Goal: Task Accomplishment & Management: Complete application form

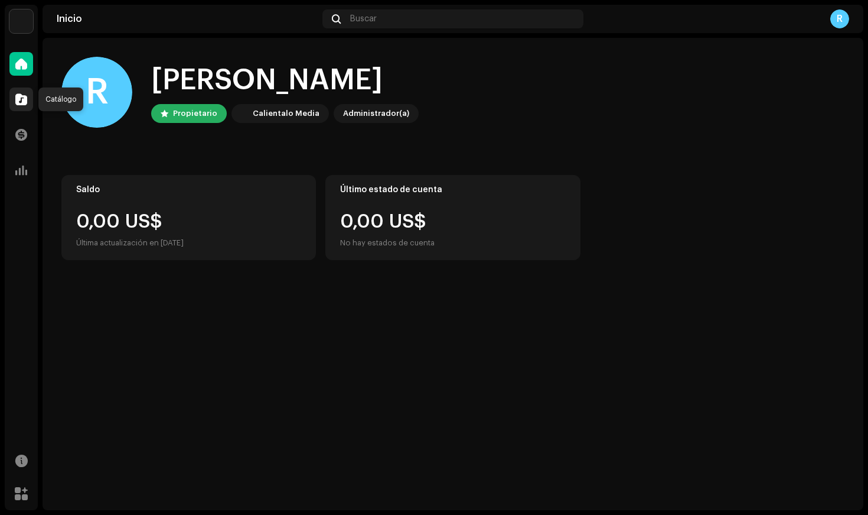
click at [18, 95] on span at bounding box center [21, 99] width 12 height 9
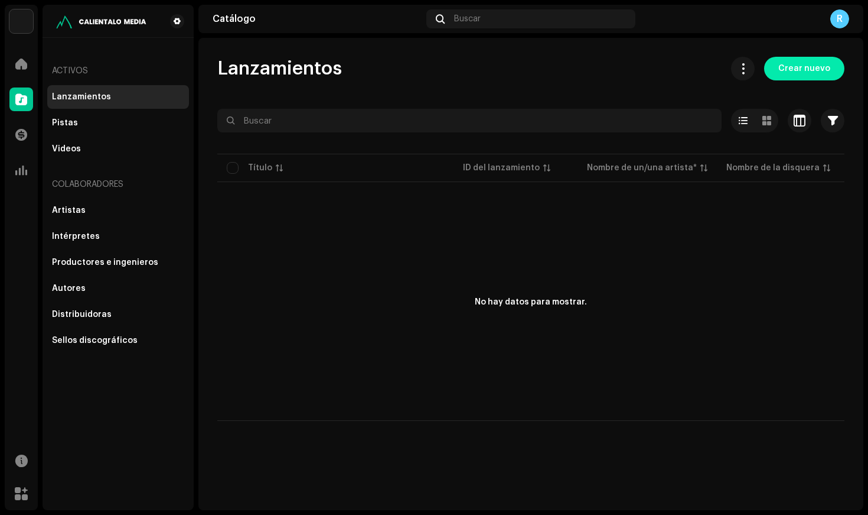
click at [803, 57] on span "Crear nuevo" at bounding box center [805, 69] width 52 height 24
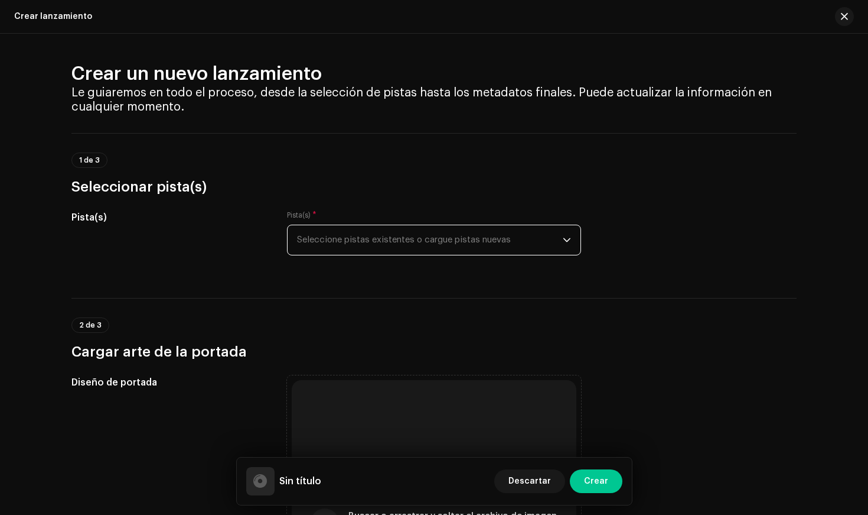
click at [323, 242] on span "Seleccione pistas existentes o cargue pistas nuevas" at bounding box center [430, 240] width 266 height 30
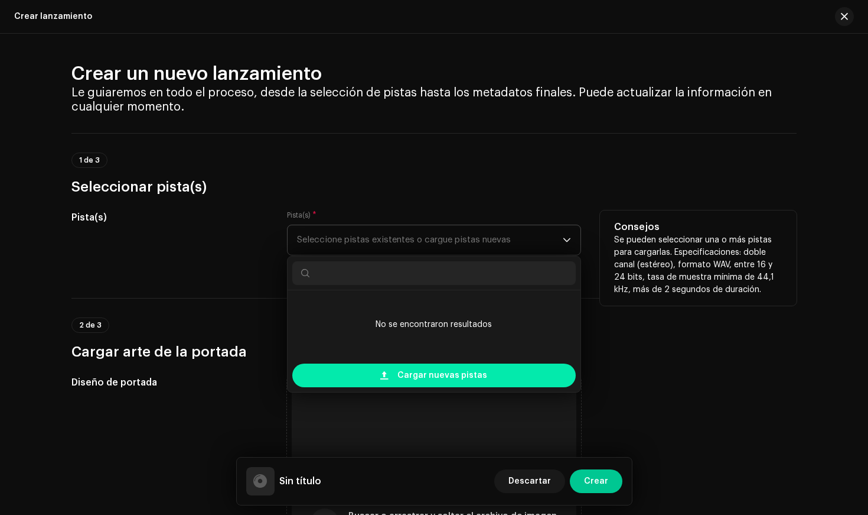
click at [375, 371] on div "Cargar nuevas pistas" at bounding box center [434, 375] width 284 height 24
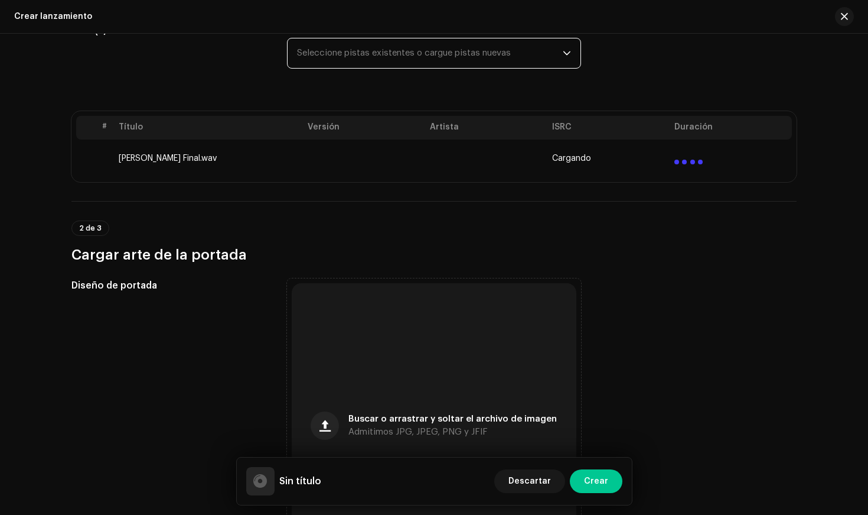
scroll to position [294, 0]
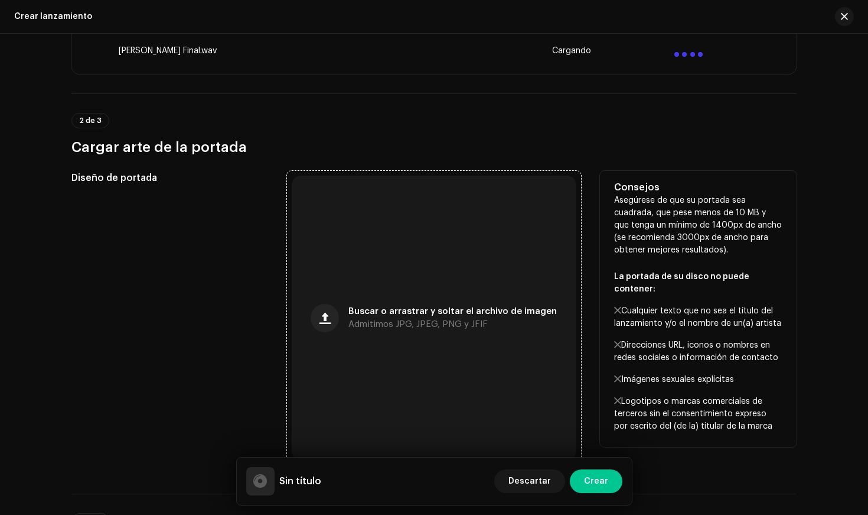
click at [394, 308] on span "Buscar o arrastrar y soltar el archivo de imagen" at bounding box center [453, 311] width 209 height 8
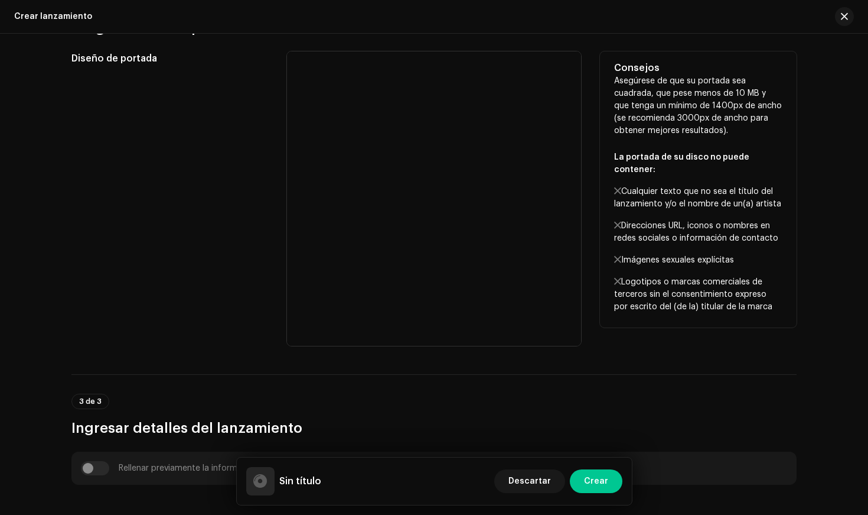
scroll to position [400, 0]
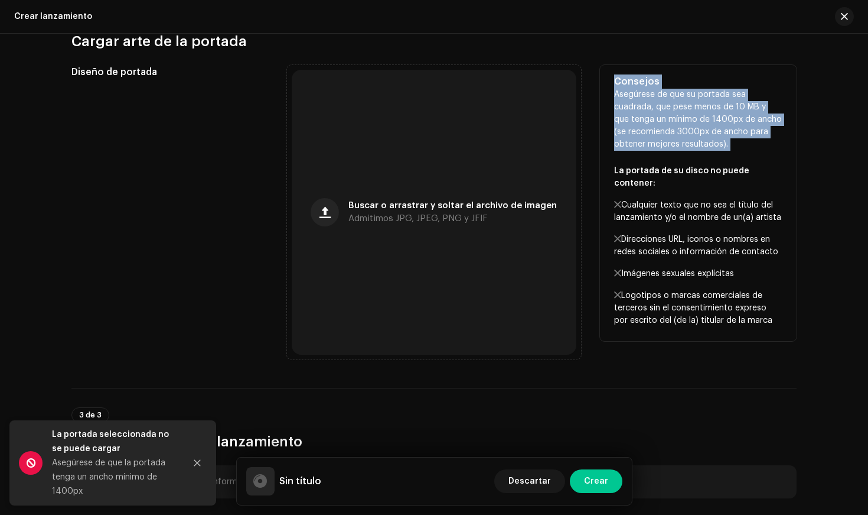
drag, startPoint x: 609, startPoint y: 78, endPoint x: 725, endPoint y: 152, distance: 137.3
click at [725, 152] on div "Consejos Asegúrese de que su portada sea cuadrada, que pese menos de 10 MB y qu…" at bounding box center [698, 203] width 197 height 276
copy div "Consejos Asegúrese de que su portada sea cuadrada, que pese menos de 10 MB y qu…"
click at [794, 137] on div "Consejos Asegúrese de que su portada sea cuadrada, que pese menos de 10 MB y qu…" at bounding box center [698, 203] width 197 height 276
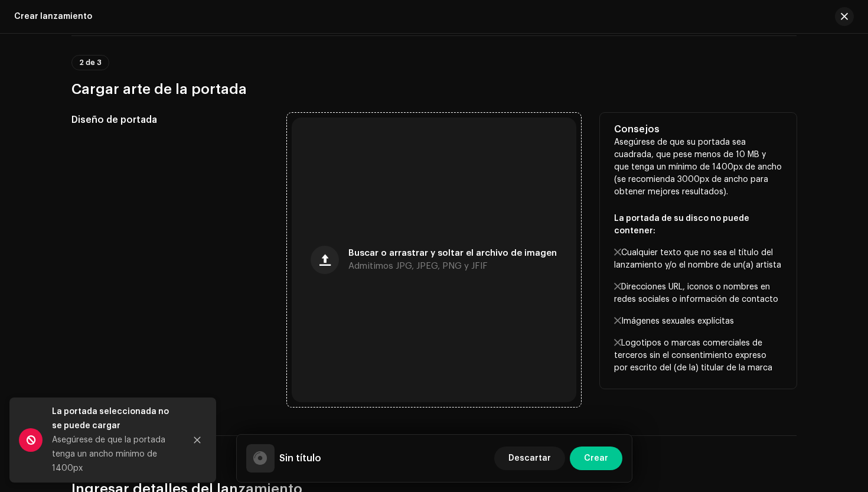
click at [390, 230] on div "Buscar o arrastrar y soltar el archivo de imagen Admitimos JPG, JPEG, PNG y JFIF" at bounding box center [434, 260] width 285 height 285
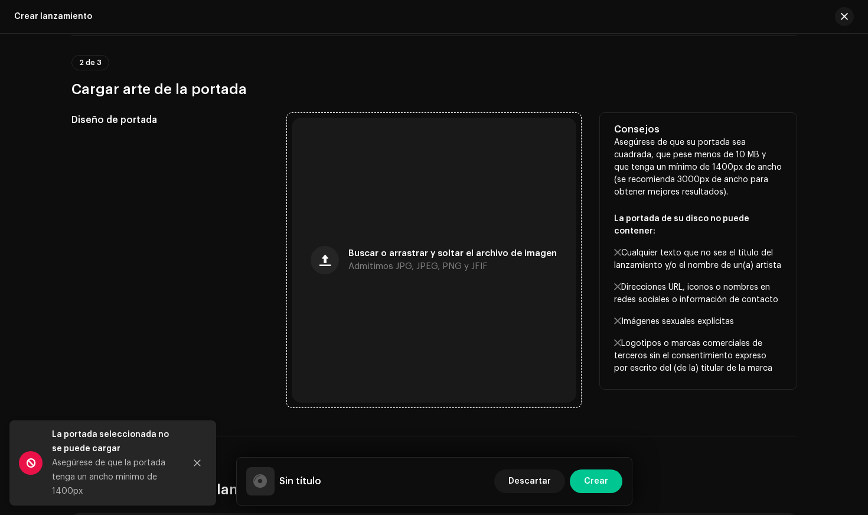
click at [389, 243] on div "Buscar o arrastrar y soltar el archivo de imagen Admitimos JPG, JPEG, PNG y JFIF" at bounding box center [434, 260] width 285 height 285
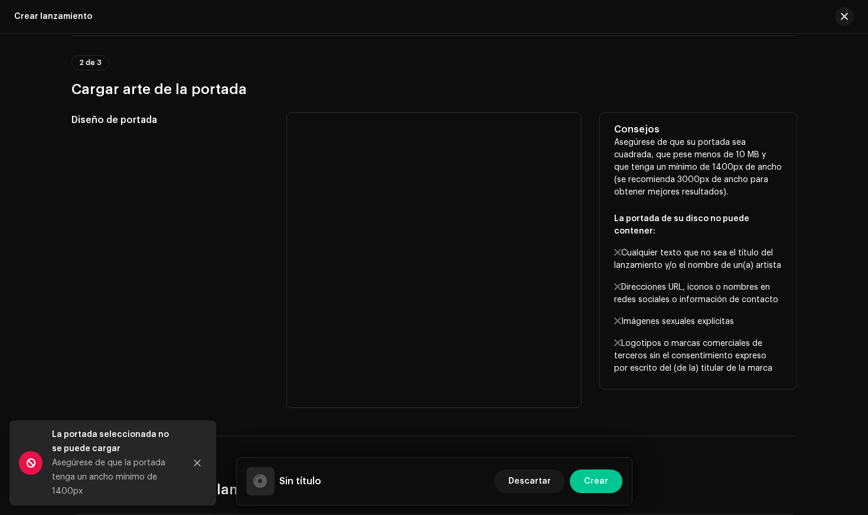
click at [174, 283] on div "Diseño de portada" at bounding box center [169, 260] width 197 height 294
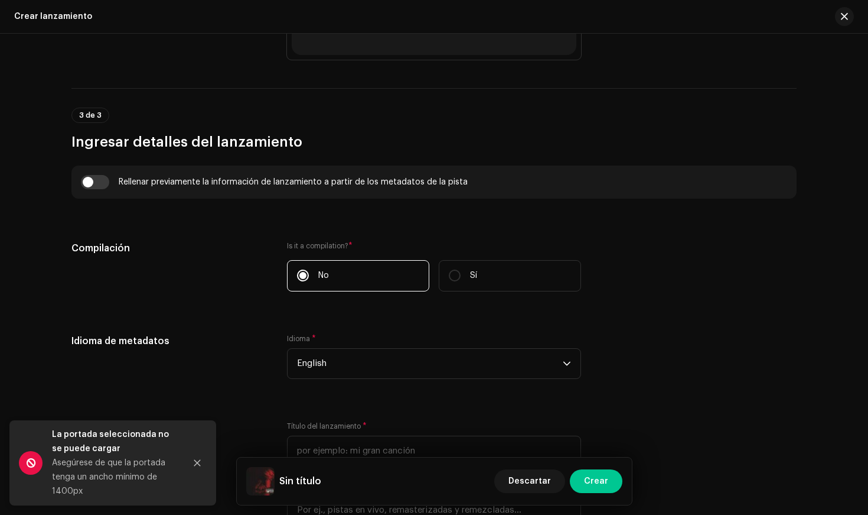
scroll to position [749, 0]
click at [198, 455] on button "Close" at bounding box center [197, 463] width 24 height 24
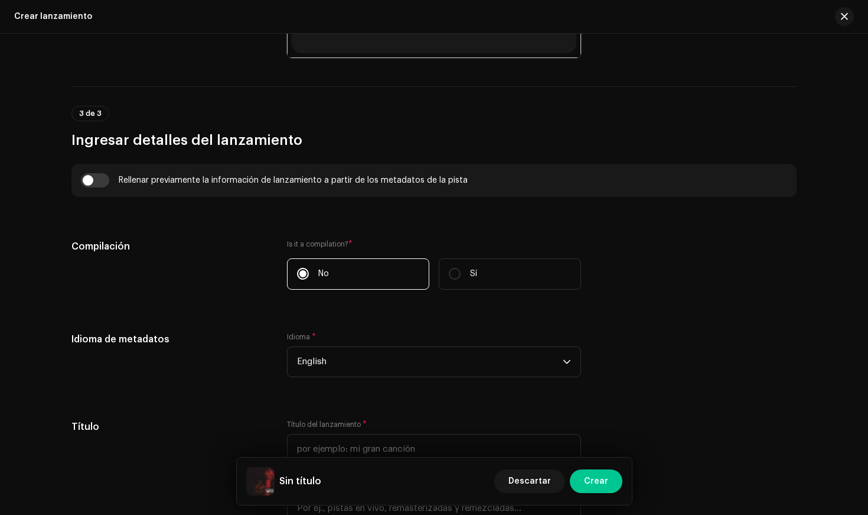
scroll to position [787, 0]
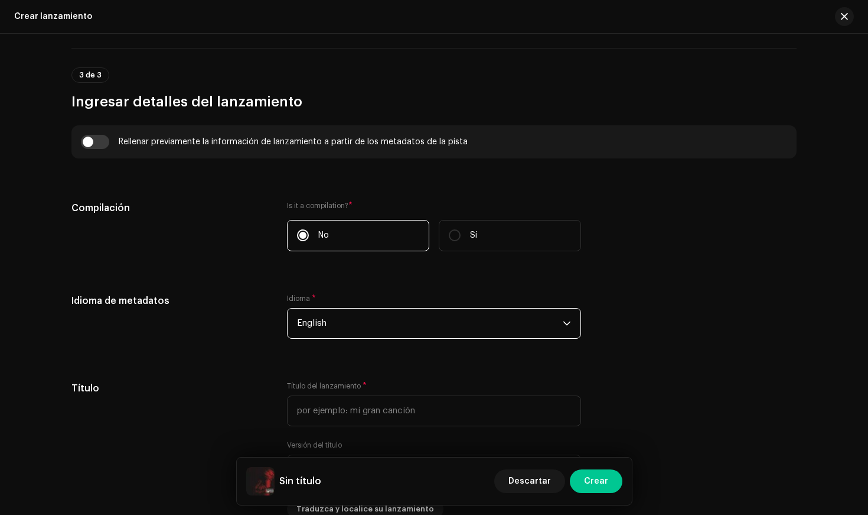
click at [340, 308] on span "English" at bounding box center [430, 323] width 266 height 30
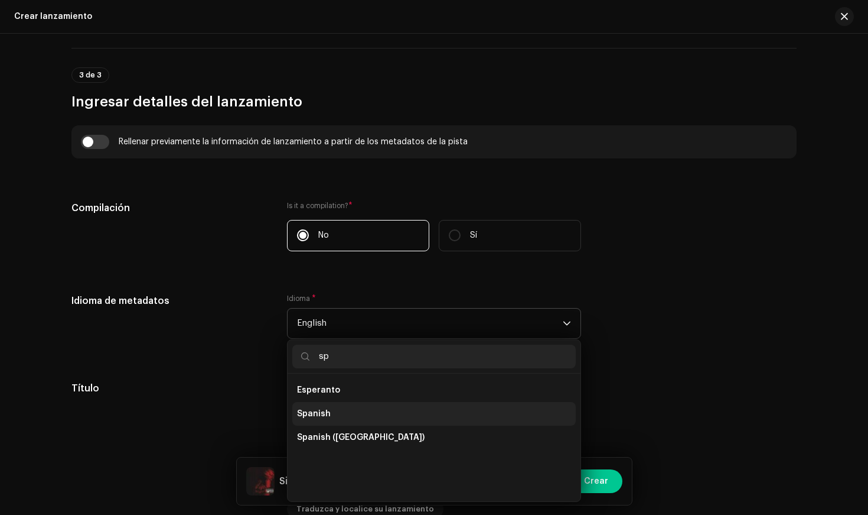
scroll to position [0, 0]
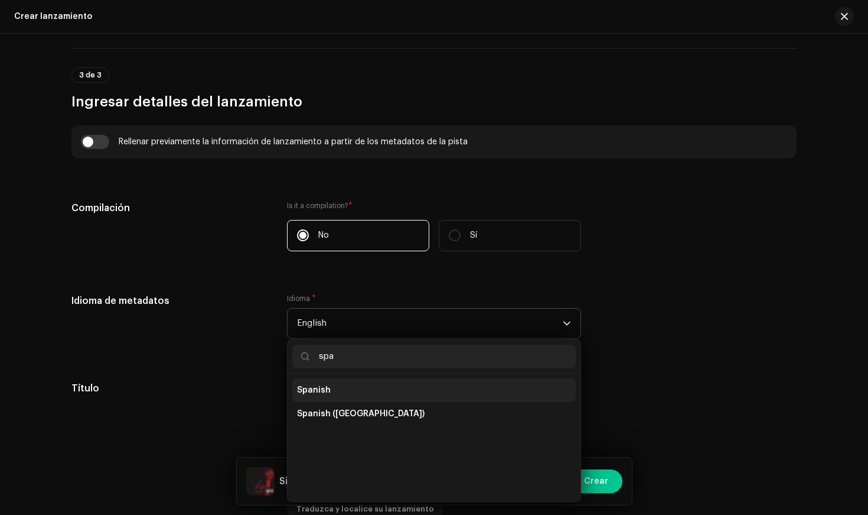
type input "spa"
click at [318, 388] on span "Spanish" at bounding box center [314, 390] width 34 height 12
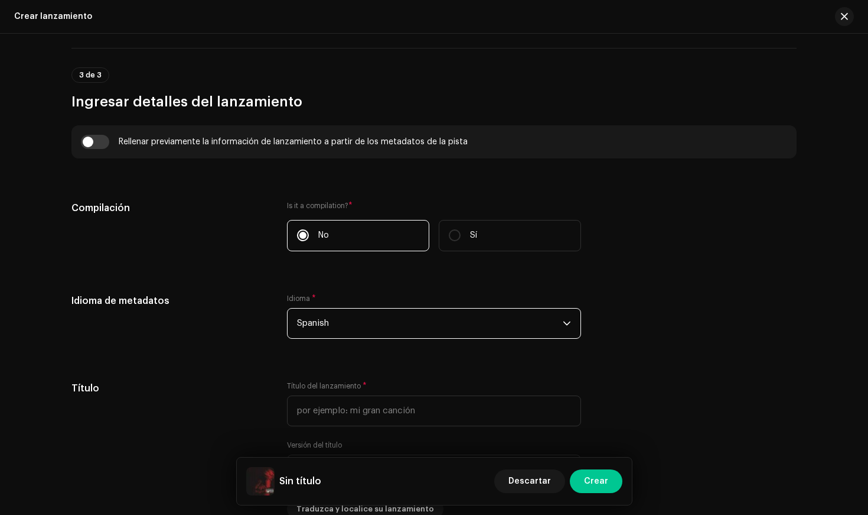
click at [268, 348] on div "Idioma de metadatos Idioma * Spanish" at bounding box center [433, 323] width 725 height 59
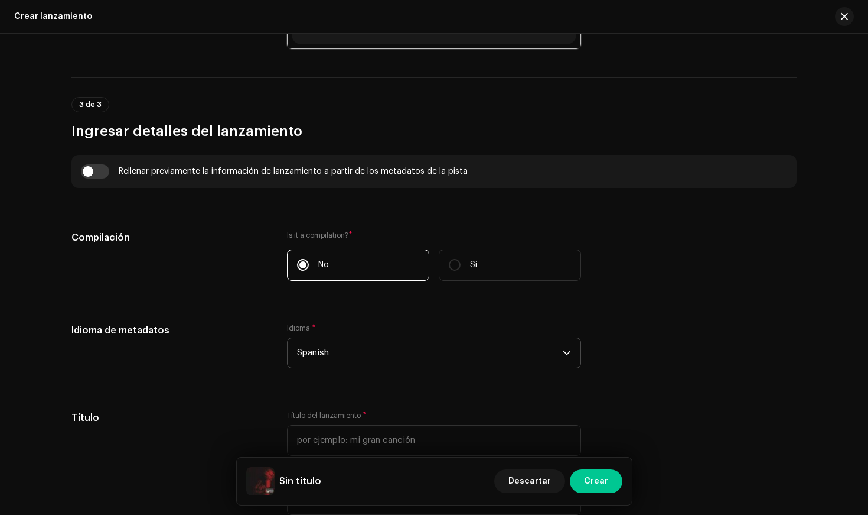
scroll to position [1012, 0]
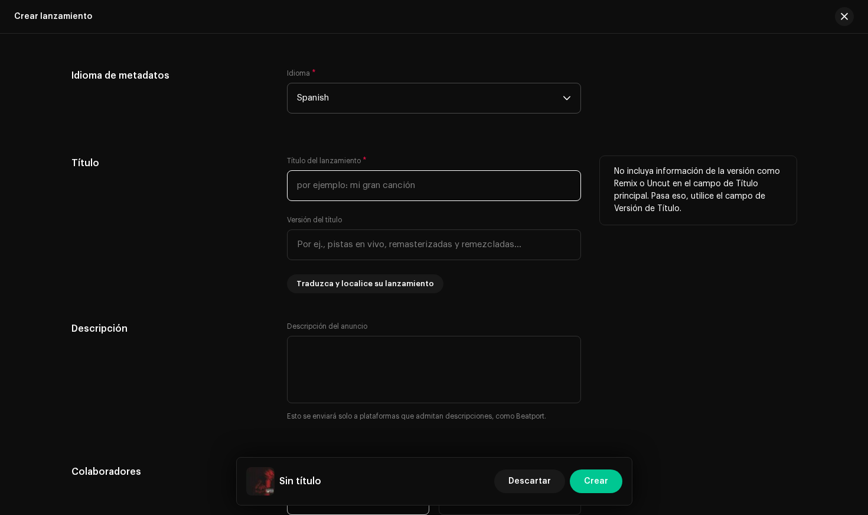
click at [327, 183] on input "text" at bounding box center [434, 185] width 294 height 31
click at [250, 217] on div "Título" at bounding box center [169, 224] width 197 height 137
click at [334, 185] on input "Naty" at bounding box center [434, 185] width 294 height 31
click at [252, 203] on div "Título" at bounding box center [169, 224] width 197 height 137
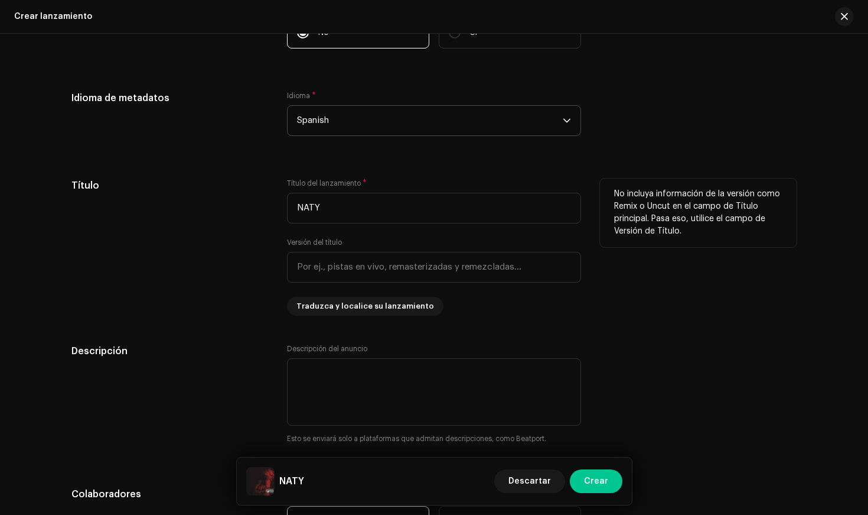
scroll to position [1026, 0]
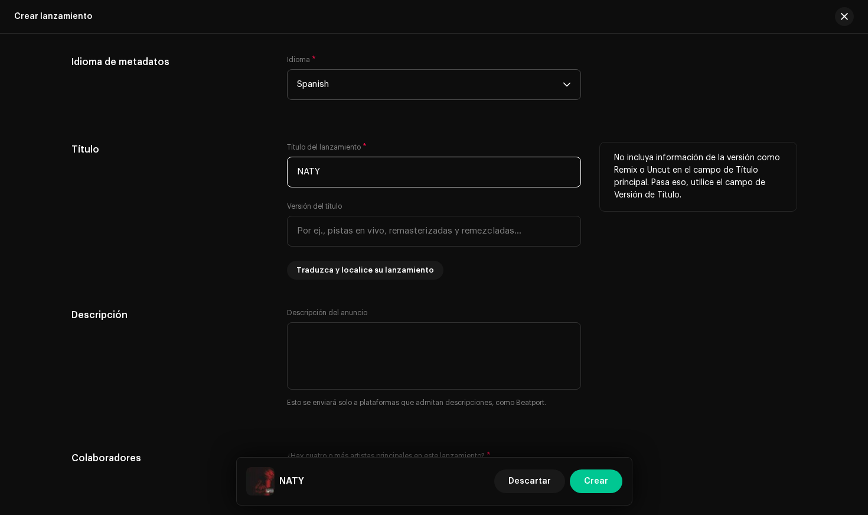
click at [328, 174] on input "NATY" at bounding box center [434, 172] width 294 height 31
type input "NATI"
click at [266, 193] on div "Título Título del lanzamiento * NATI Versión del título Traduzca y localice su …" at bounding box center [433, 210] width 725 height 137
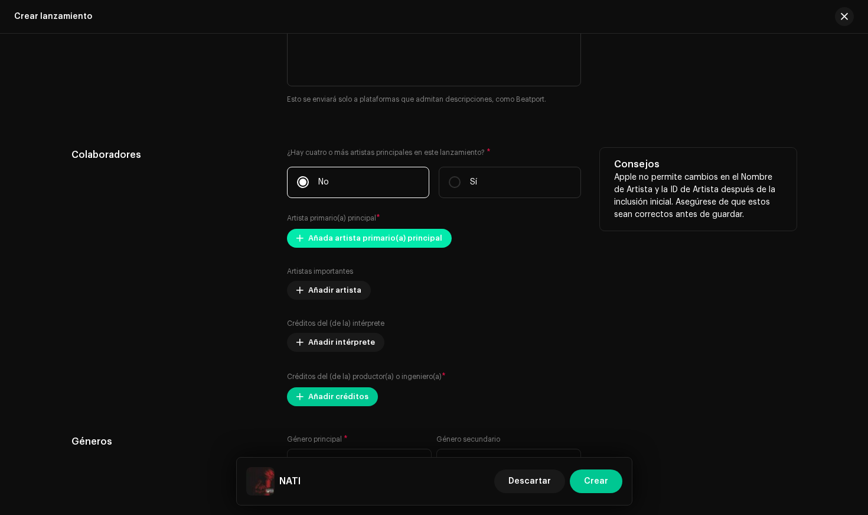
scroll to position [1330, 0]
click at [342, 230] on span "Añada artista primario(a) principal" at bounding box center [375, 238] width 134 height 24
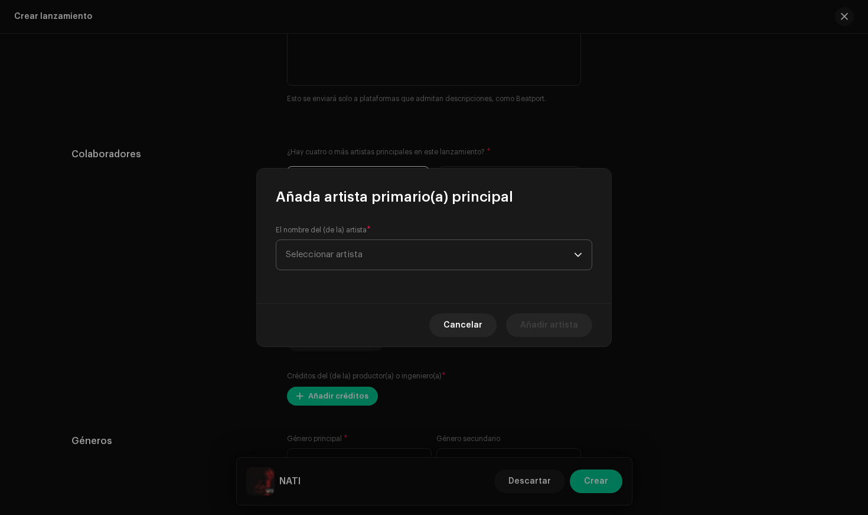
click at [376, 251] on span "Seleccionar artista" at bounding box center [430, 255] width 288 height 30
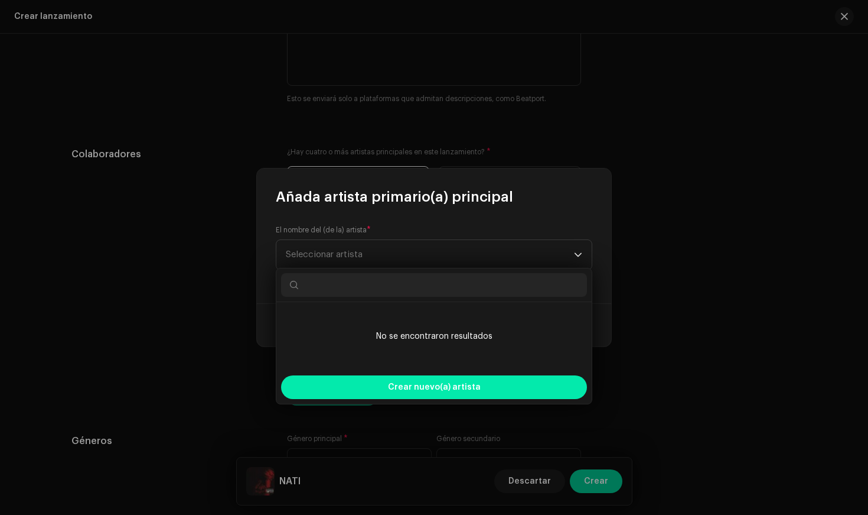
click at [368, 388] on div "Crear nuevo(a) artista" at bounding box center [434, 387] width 306 height 24
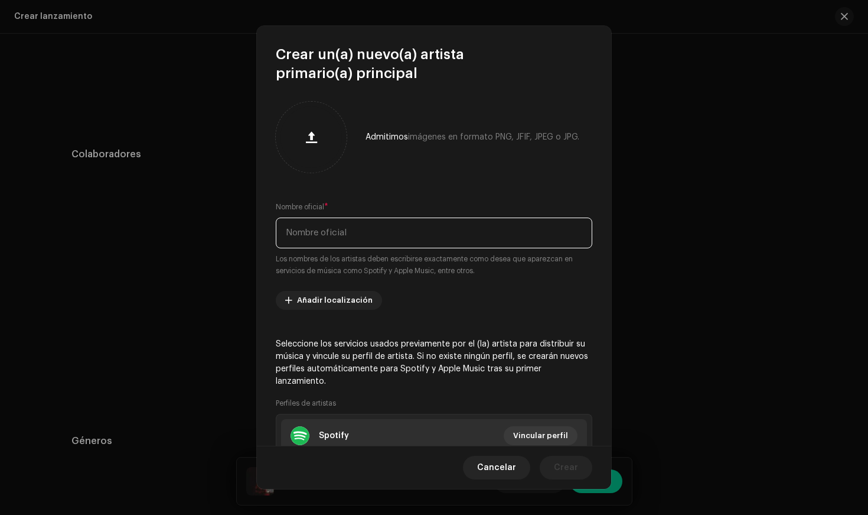
click at [357, 236] on input "text" at bounding box center [434, 232] width 317 height 31
type input "Duarz"
click at [268, 198] on div "Admitimos imágenes en formato PNG, JFIF, JPEG o JPG. Nombre oficial * Duarz Los…" at bounding box center [434, 264] width 354 height 363
click at [585, 465] on button "Crear" at bounding box center [566, 467] width 53 height 24
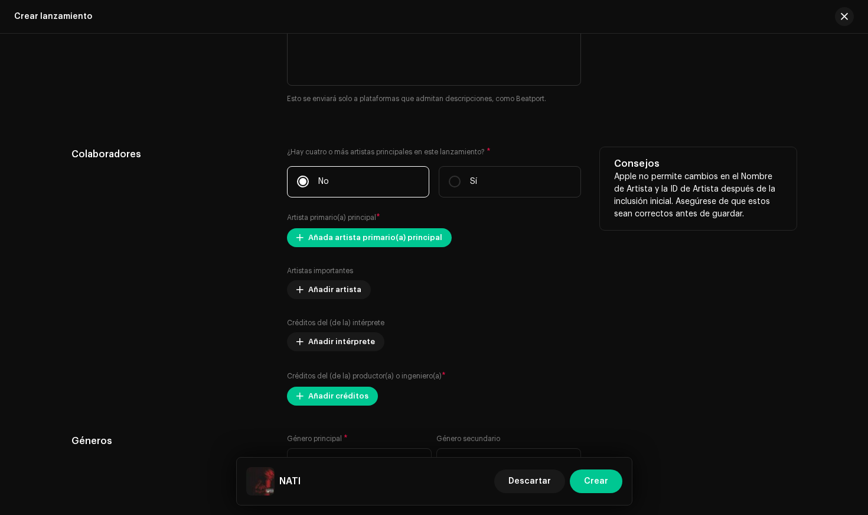
scroll to position [1359, 0]
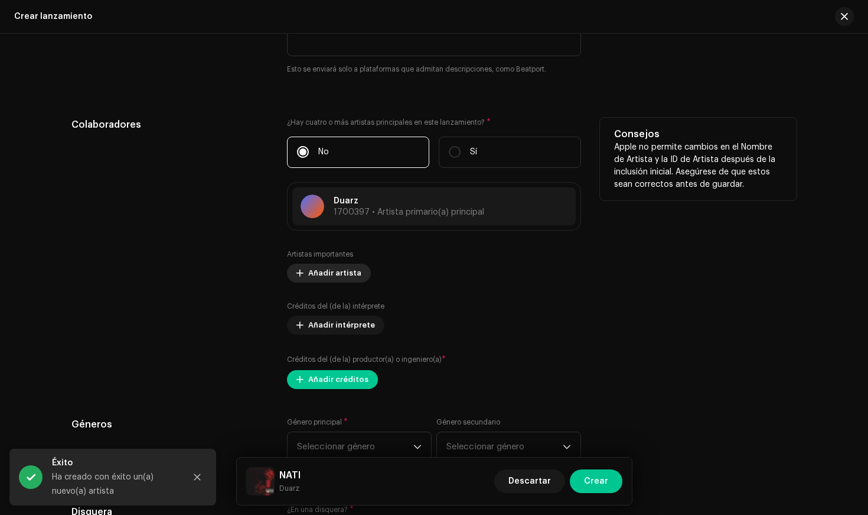
click at [330, 272] on span "Añadir artista" at bounding box center [334, 273] width 53 height 24
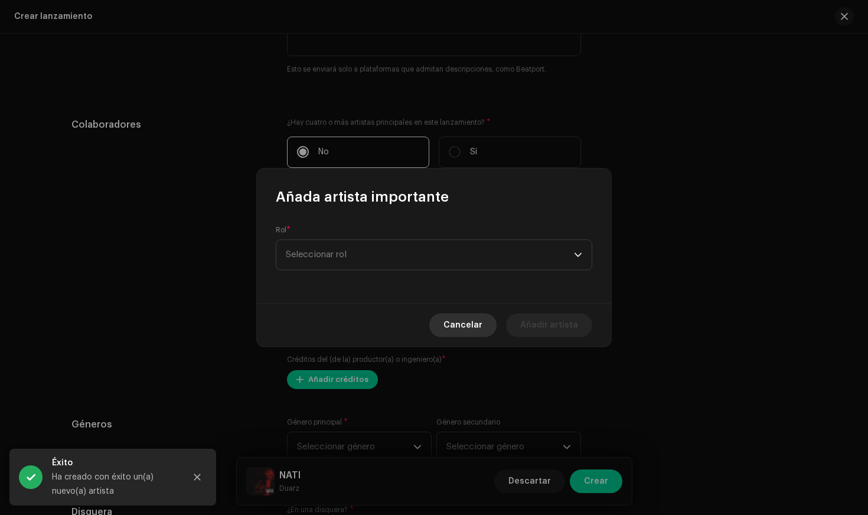
click at [483, 329] on span "Cancelar" at bounding box center [463, 325] width 39 height 24
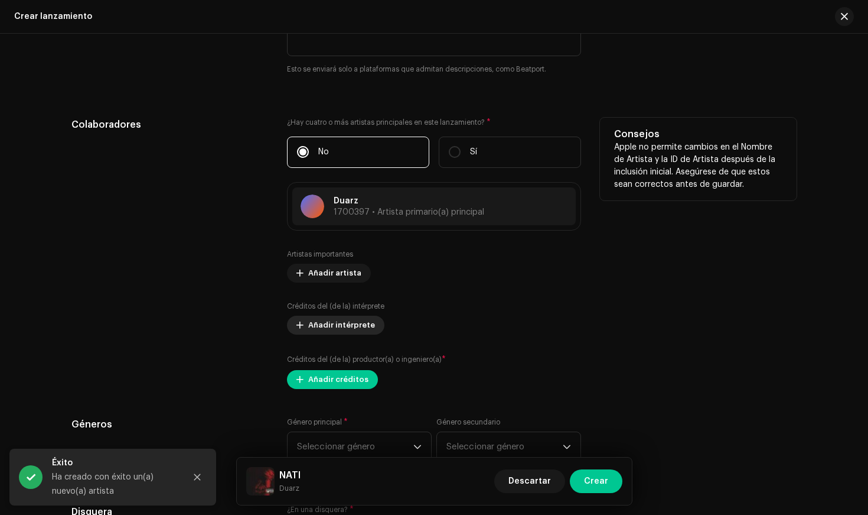
scroll to position [1364, 0]
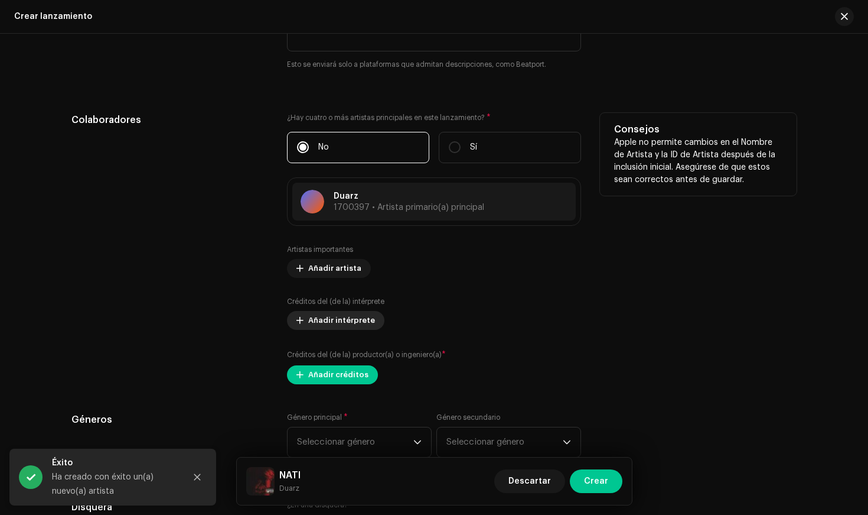
click at [333, 323] on span "Añadir intérprete" at bounding box center [341, 320] width 67 height 24
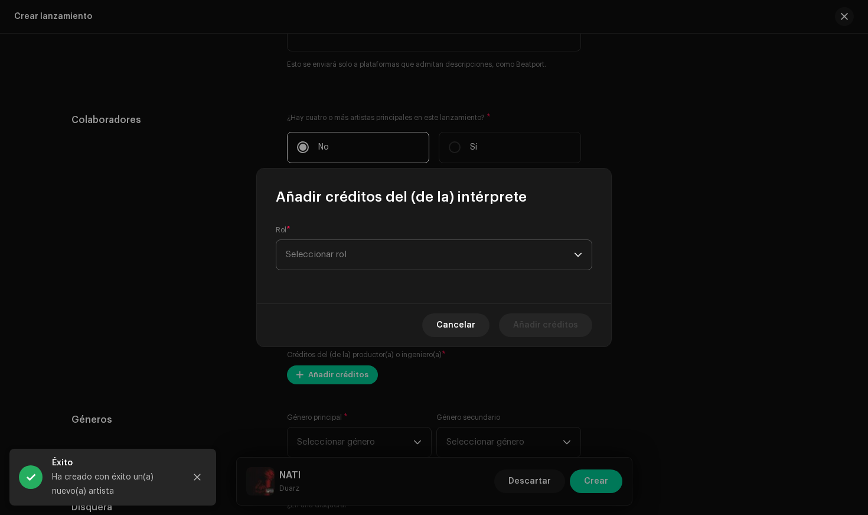
click at [380, 252] on span "Seleccionar rol" at bounding box center [430, 255] width 288 height 30
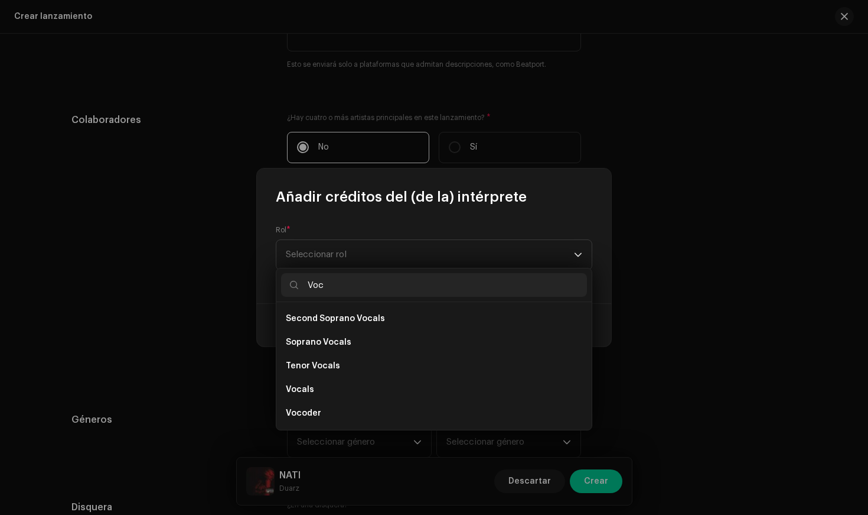
scroll to position [236, 0]
type input "Voc"
click at [327, 390] on li "Vocals" at bounding box center [434, 389] width 306 height 24
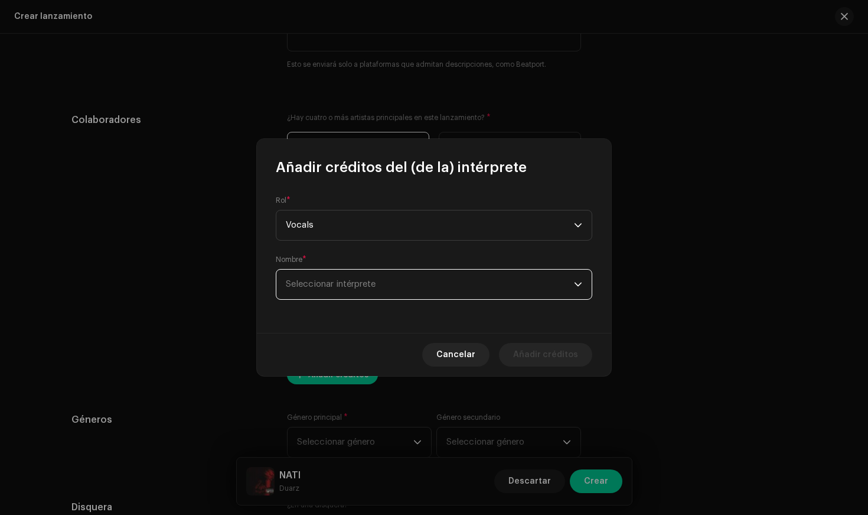
click at [349, 288] on span "Seleccionar intérprete" at bounding box center [331, 283] width 90 height 9
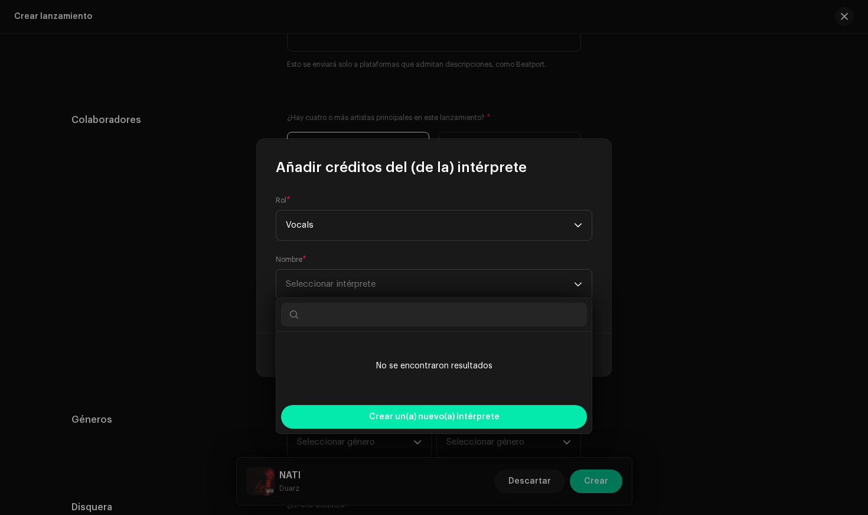
click at [385, 410] on span "Crear un(a) nuevo(a) intérprete" at bounding box center [434, 417] width 131 height 24
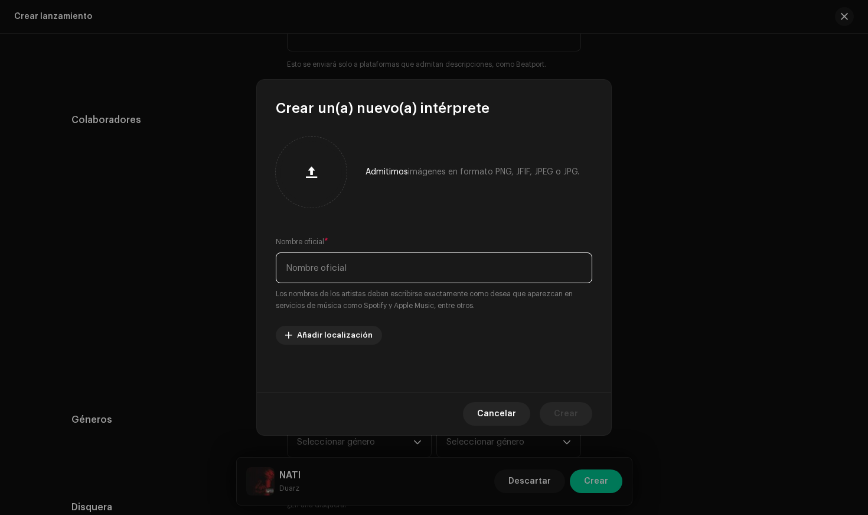
click at [376, 269] on input "text" at bounding box center [434, 267] width 317 height 31
click at [320, 268] on input "[PERSON_NAME]" at bounding box center [434, 267] width 317 height 31
click at [393, 266] on input "[PERSON_NAME]" at bounding box center [434, 267] width 317 height 31
type input "[PERSON_NAME] [PERSON_NAME]"
click at [447, 210] on div "Admitimos imágenes en formato PNG, JFIF, JPEG o JPG. Nombre oficial * [PERSON_N…" at bounding box center [434, 255] width 354 height 274
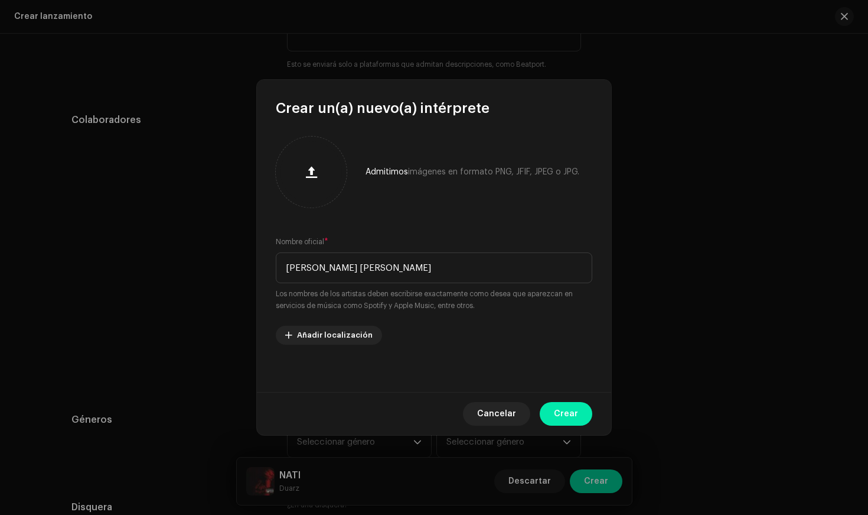
click at [574, 417] on span "Crear" at bounding box center [566, 414] width 24 height 24
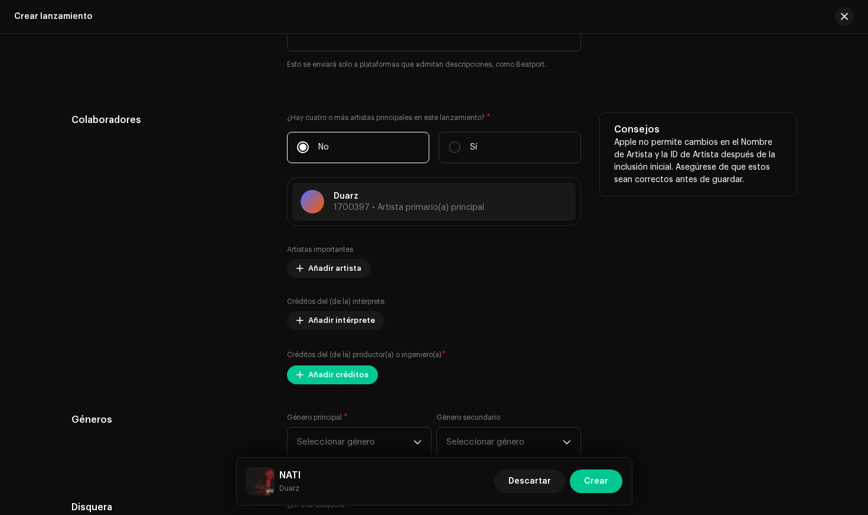
click at [248, 266] on div "Colaboradores" at bounding box center [169, 248] width 197 height 271
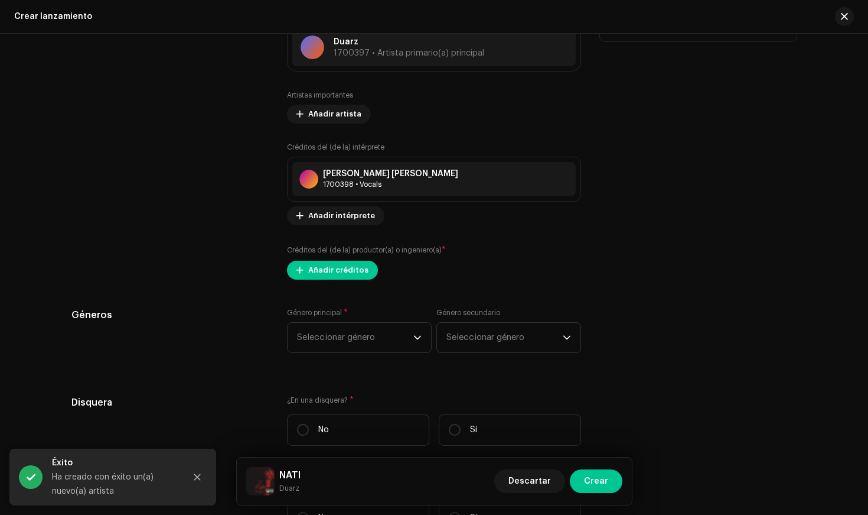
scroll to position [1529, 0]
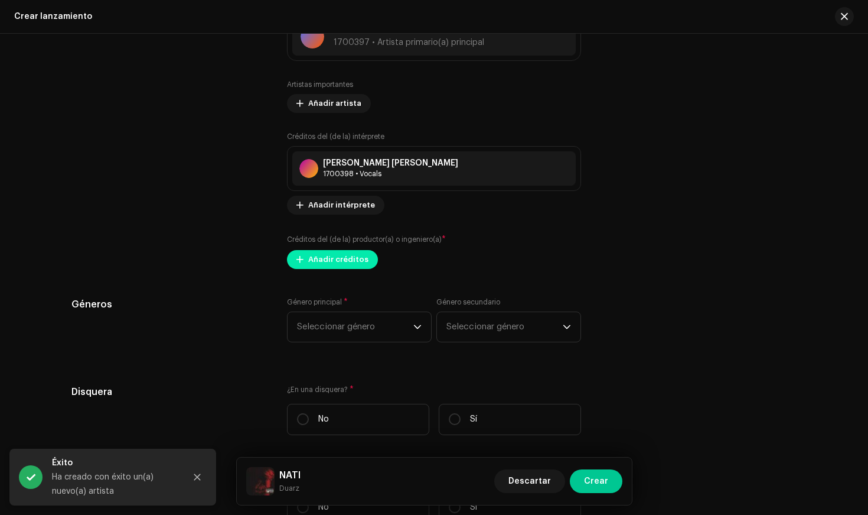
click at [313, 260] on span "Añadir créditos" at bounding box center [338, 260] width 60 height 24
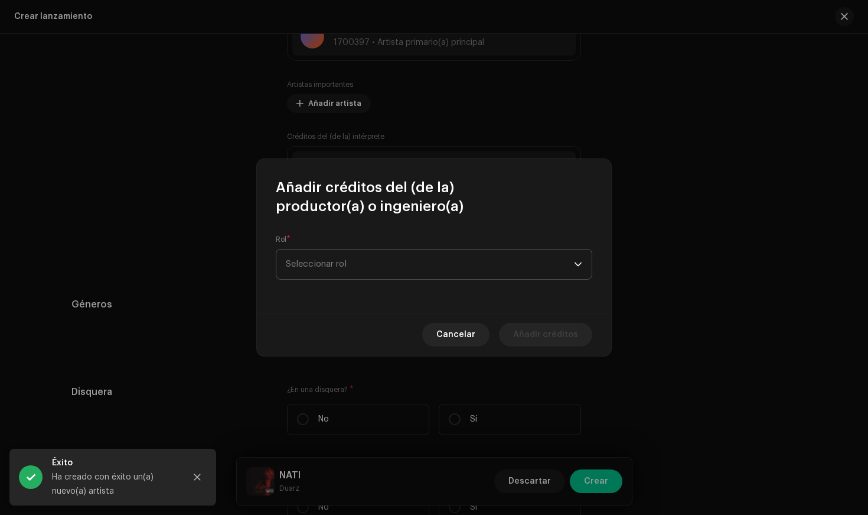
click at [356, 252] on span "Seleccionar rol" at bounding box center [430, 264] width 288 height 30
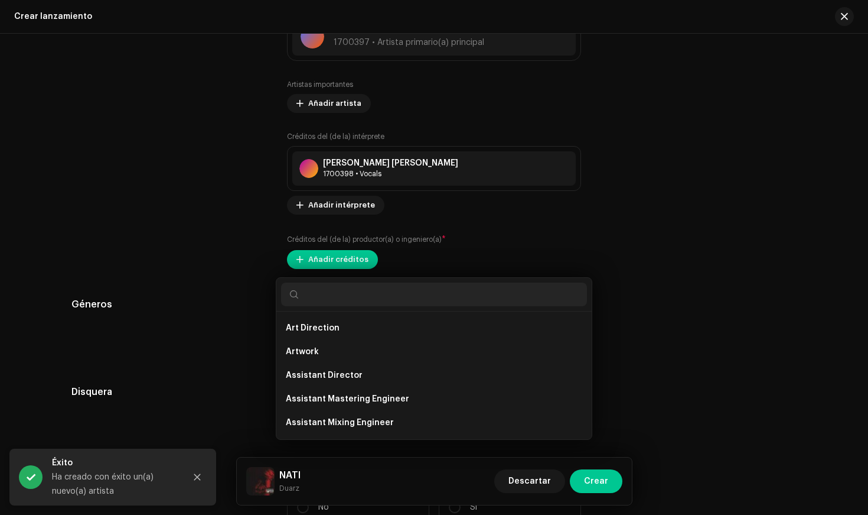
click at [164, 193] on div "Añadir créditos del (de la) productor(a) o ingeniero(a) Rol * Seleccionar rol C…" at bounding box center [434, 257] width 868 height 515
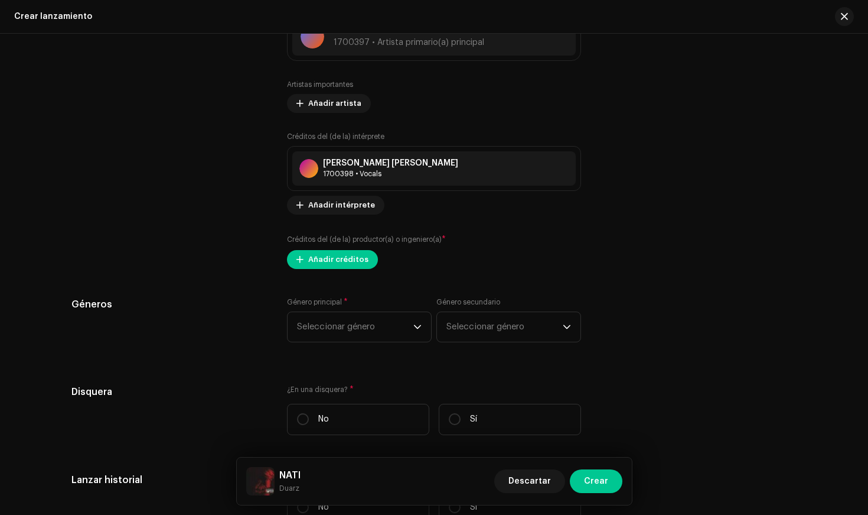
scroll to position [1532, 0]
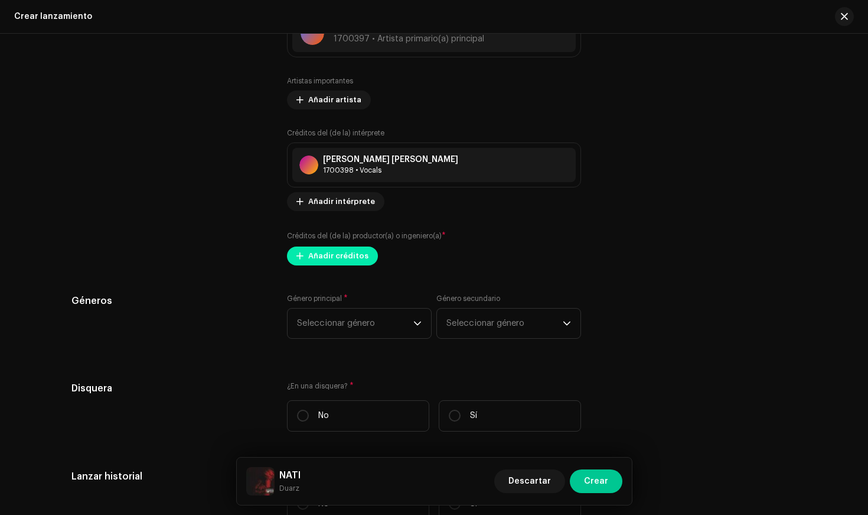
click at [353, 263] on span "Añadir créditos" at bounding box center [338, 256] width 60 height 24
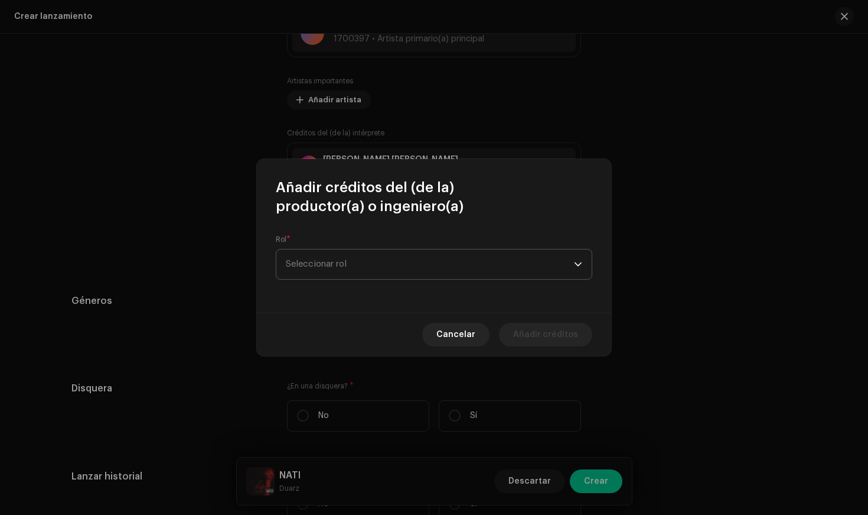
click at [332, 263] on span "Seleccionar rol" at bounding box center [430, 264] width 288 height 30
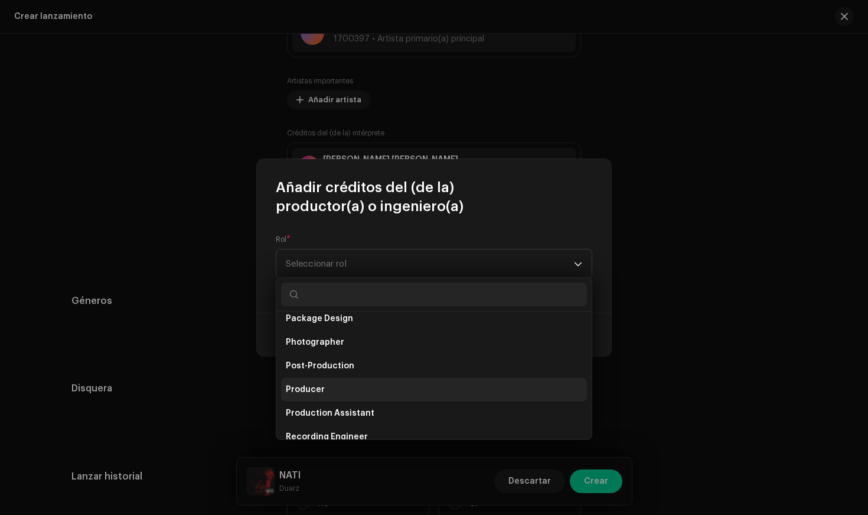
scroll to position [414, 0]
click at [356, 392] on li "Producer" at bounding box center [434, 387] width 306 height 24
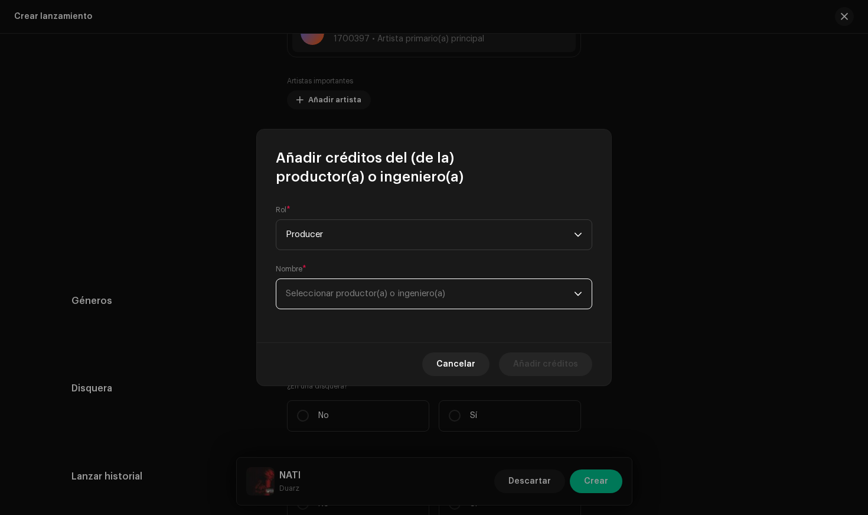
click at [305, 286] on span "Seleccionar productor(a) o ingeniero(a)" at bounding box center [430, 294] width 288 height 30
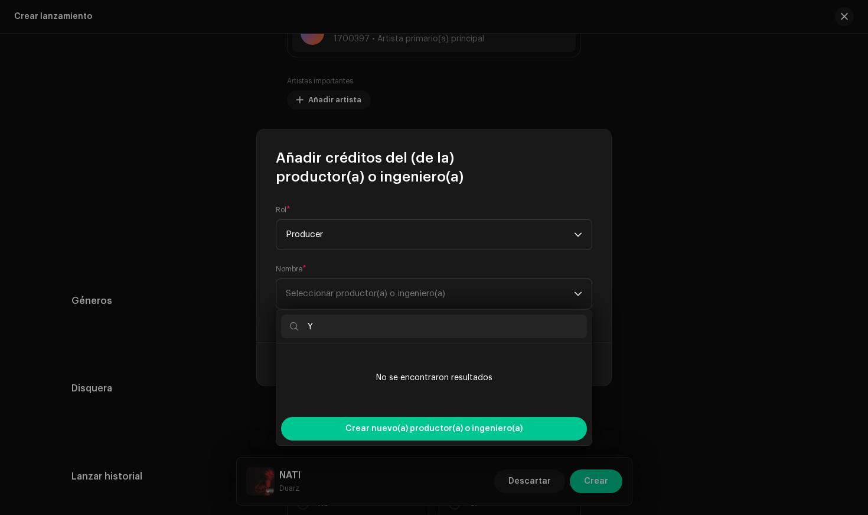
type input "Y"
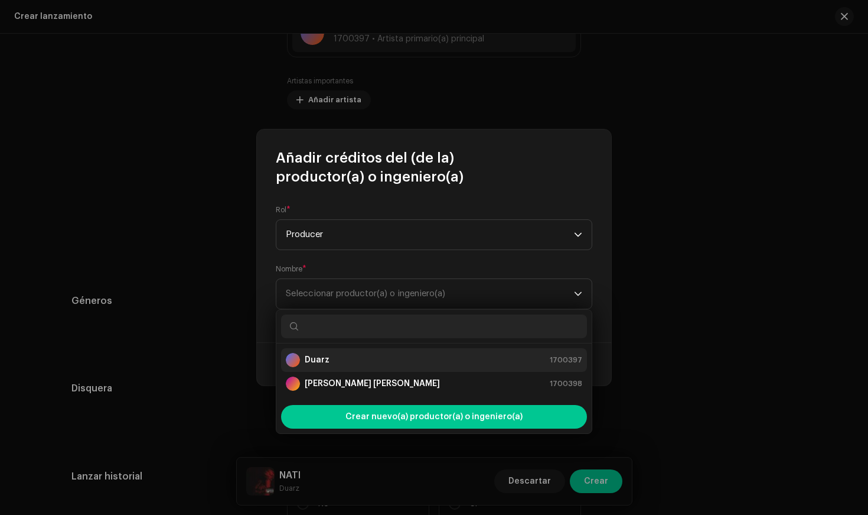
click at [336, 350] on li "Duarz 1700397" at bounding box center [434, 360] width 306 height 24
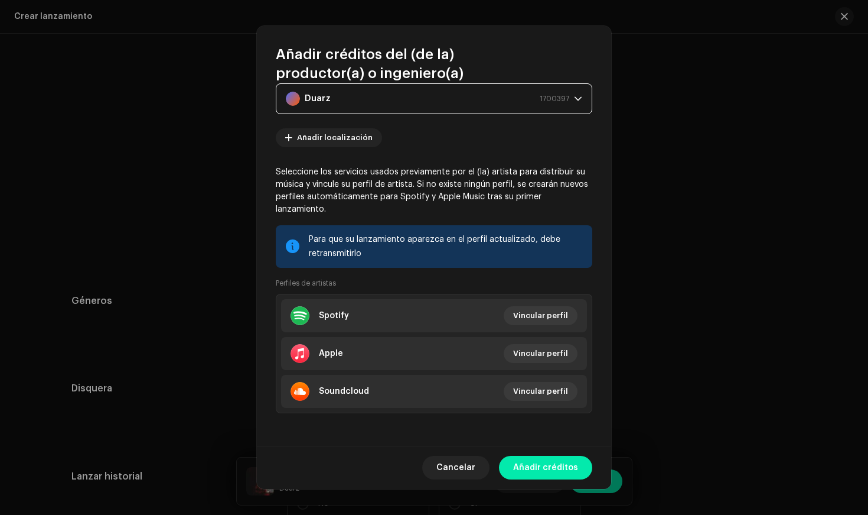
scroll to position [92, 0]
click at [555, 462] on span "Añadir créditos" at bounding box center [545, 467] width 65 height 24
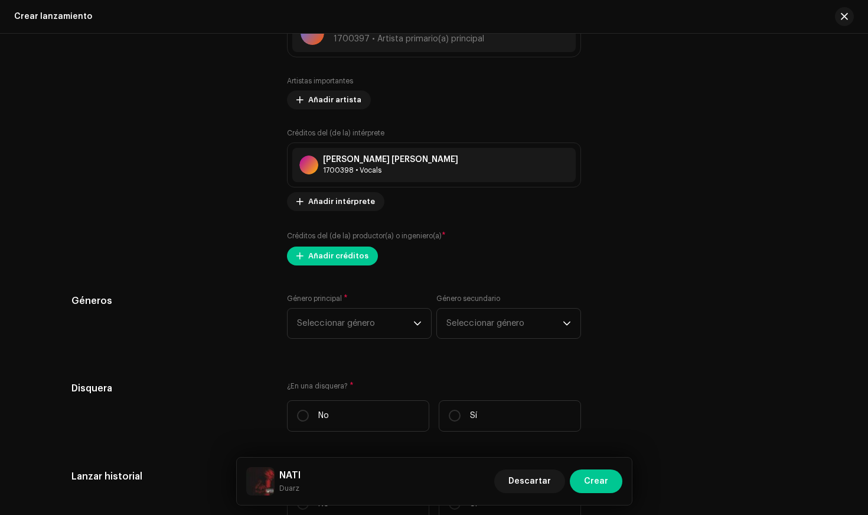
click at [246, 303] on h5 "Géneros" at bounding box center [169, 301] width 197 height 14
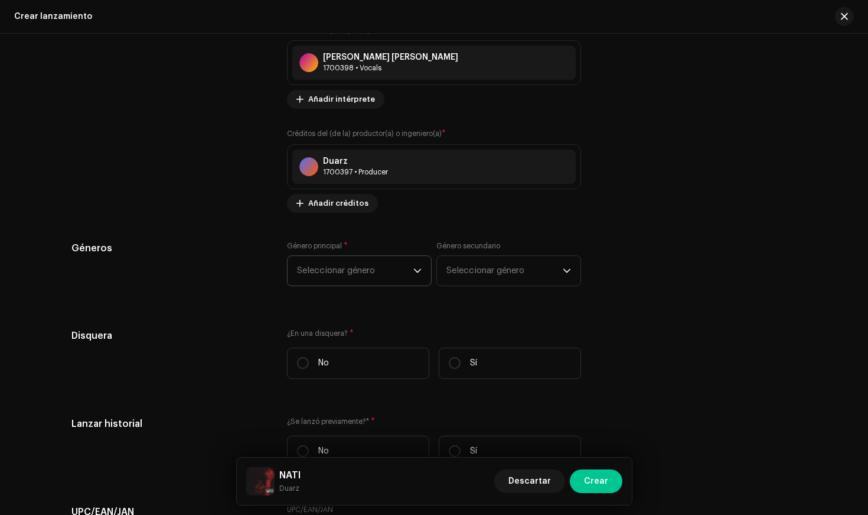
scroll to position [1635, 0]
click at [370, 269] on span "Seleccionar género" at bounding box center [355, 270] width 116 height 30
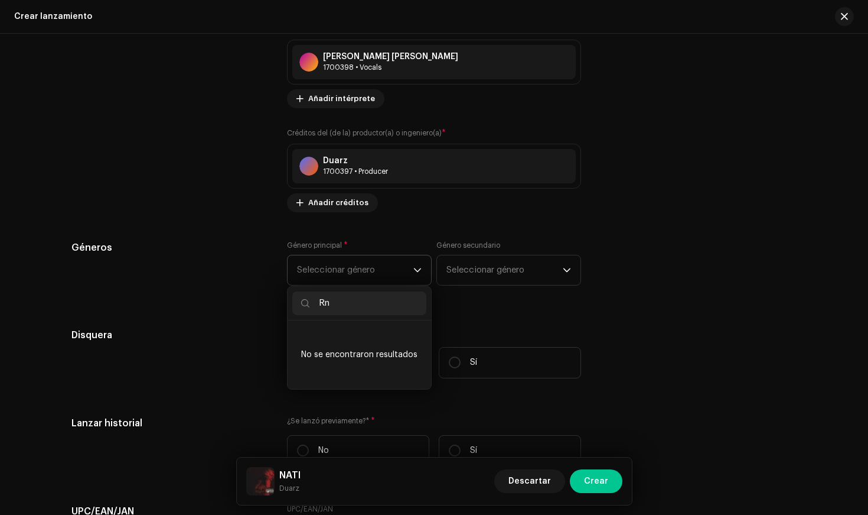
type input "R"
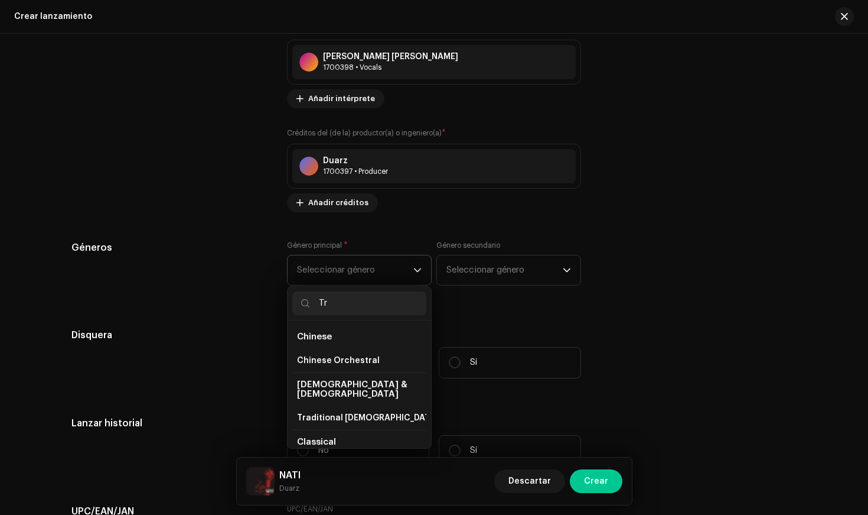
type input "T"
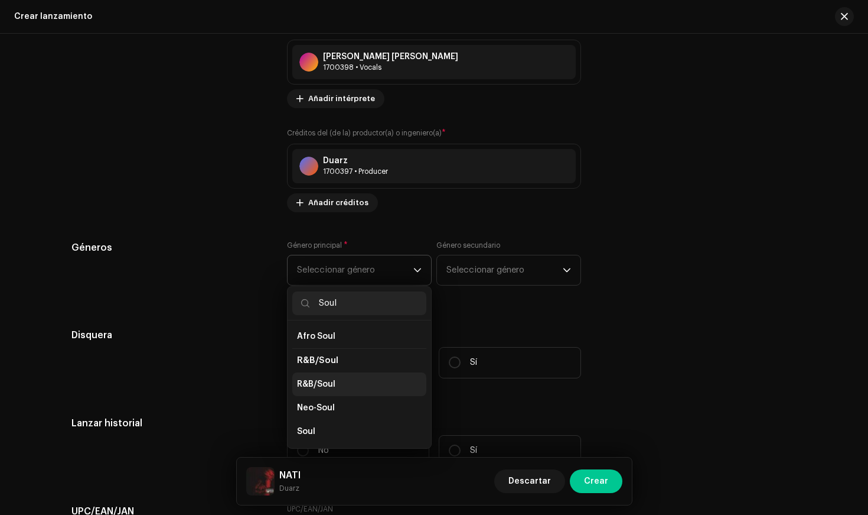
scroll to position [24, 0]
type input "Soul"
click at [321, 380] on span "R&B/Soul" at bounding box center [316, 384] width 38 height 12
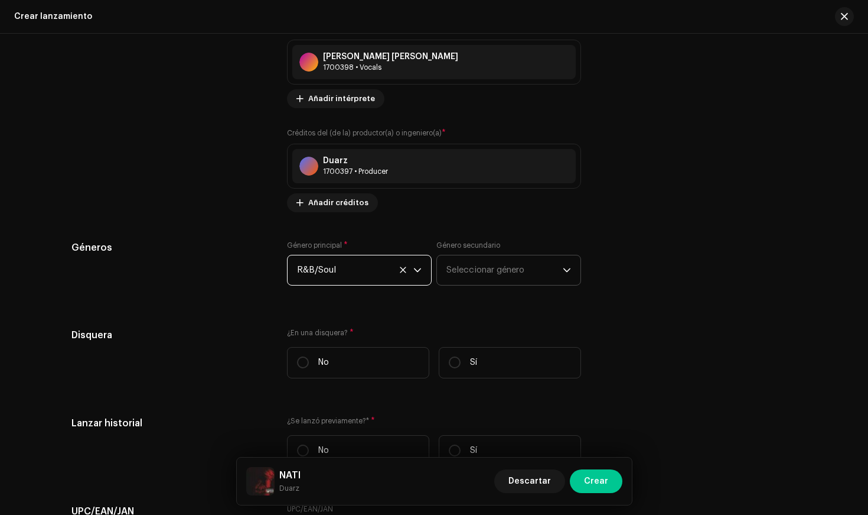
click at [471, 267] on span "Seleccionar género" at bounding box center [505, 270] width 116 height 30
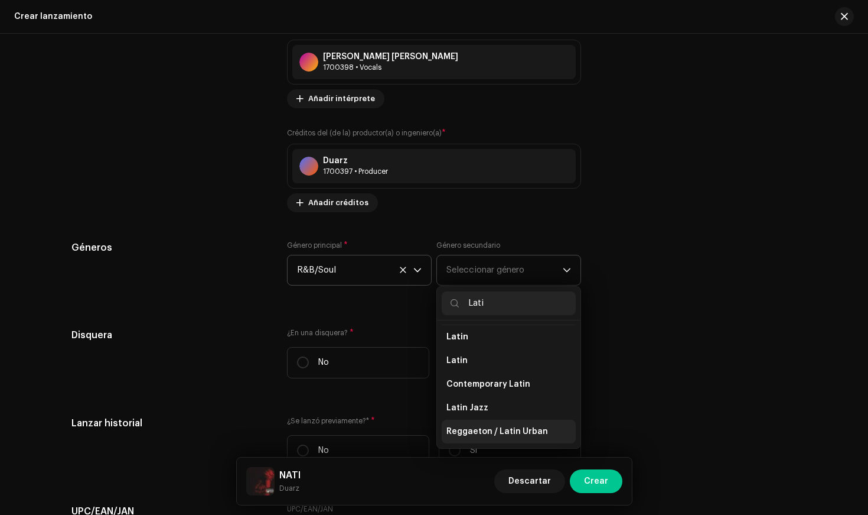
scroll to position [96, 0]
type input "Lati"
click at [483, 435] on span "Reggaeton / Latin Urban" at bounding box center [498, 431] width 102 height 12
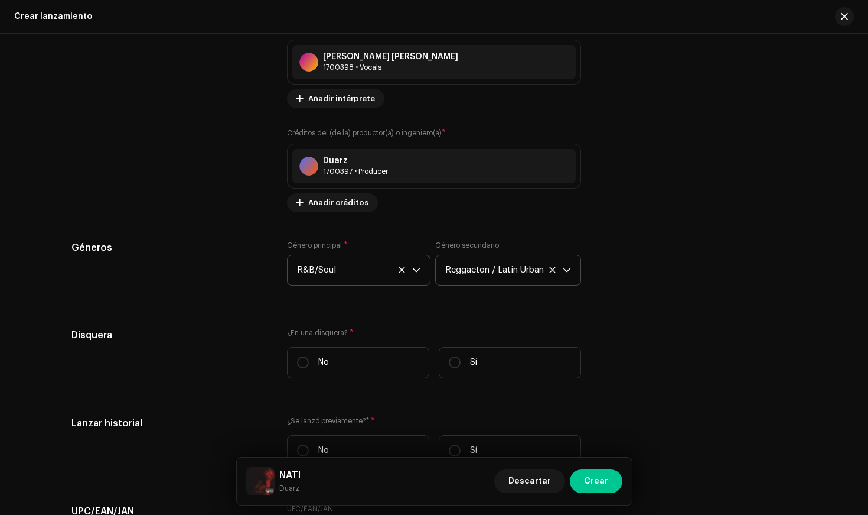
click at [260, 340] on h5 "Disquera" at bounding box center [169, 335] width 197 height 14
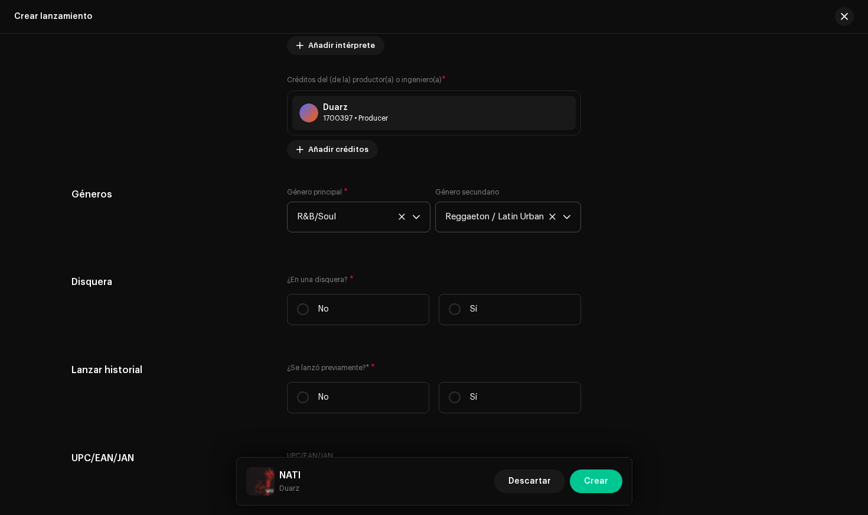
scroll to position [1689, 0]
click at [390, 313] on label "No" at bounding box center [358, 308] width 142 height 31
click at [309, 313] on input "No" at bounding box center [303, 308] width 12 height 12
radio input "true"
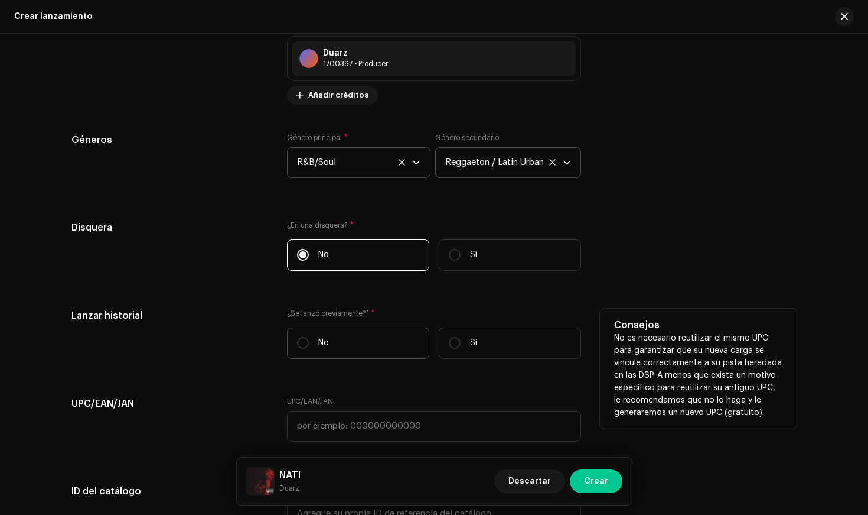
click at [372, 339] on label "No" at bounding box center [358, 342] width 142 height 31
click at [309, 339] on input "No" at bounding box center [303, 343] width 12 height 12
radio input "true"
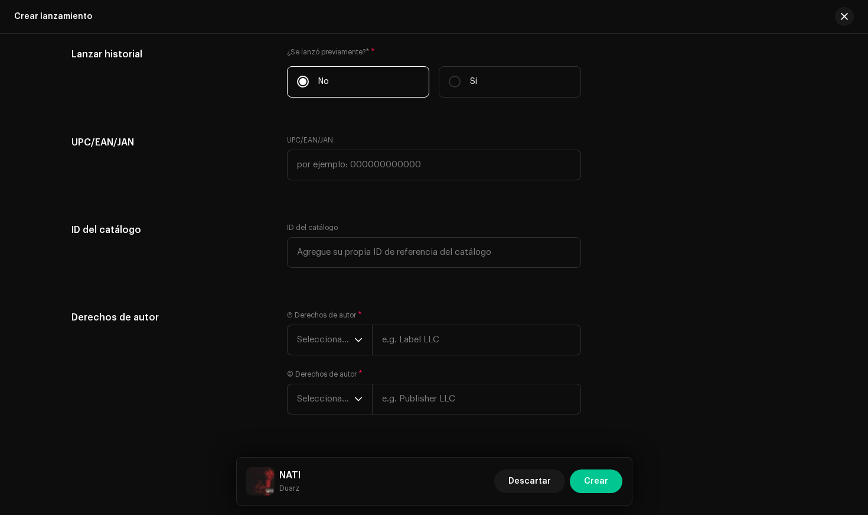
scroll to position [2005, 0]
click at [383, 340] on input "text" at bounding box center [476, 338] width 209 height 31
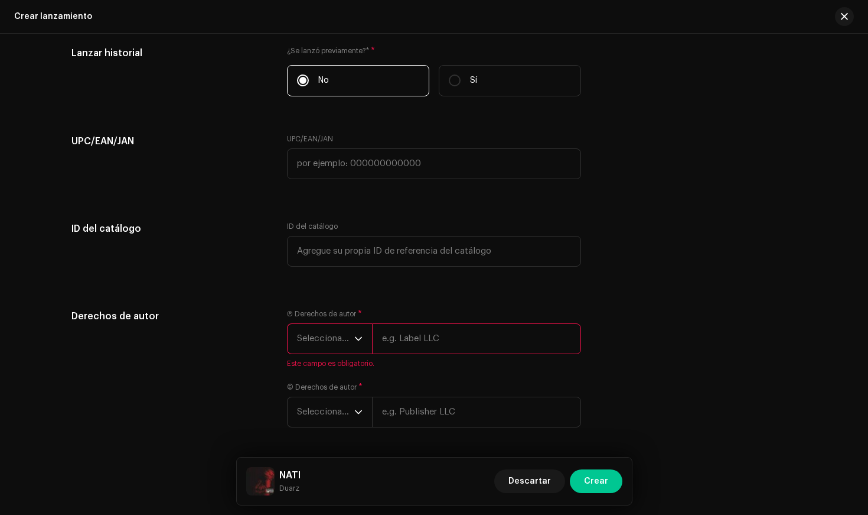
click at [326, 330] on span "Seleccionar año" at bounding box center [325, 339] width 57 height 30
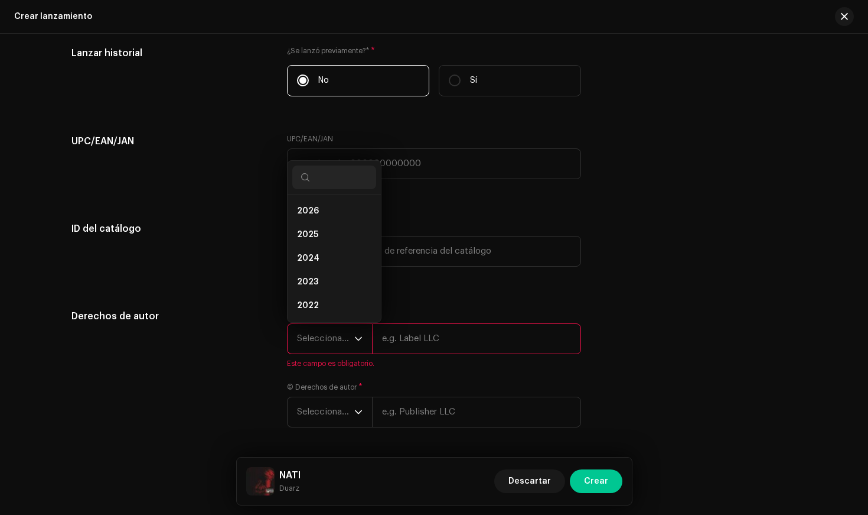
scroll to position [5, 0]
click at [322, 224] on li "2025" at bounding box center [334, 230] width 84 height 24
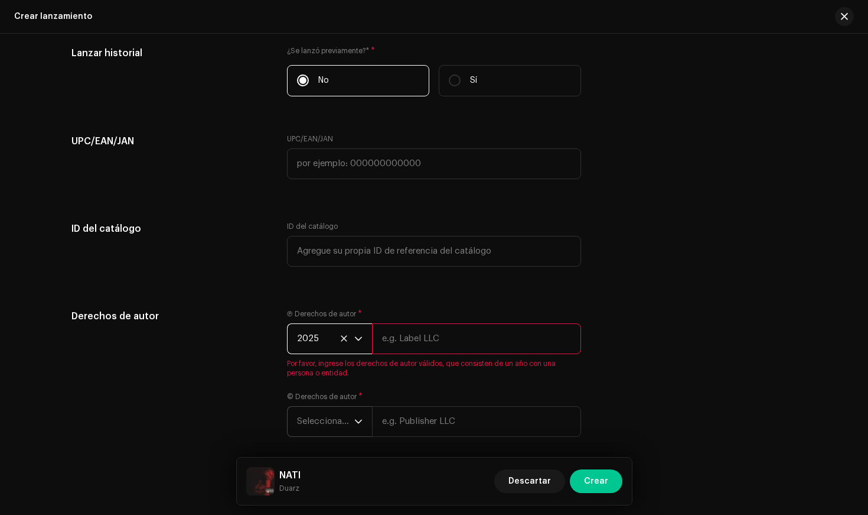
click at [340, 416] on span "Seleccionar año" at bounding box center [325, 421] width 57 height 30
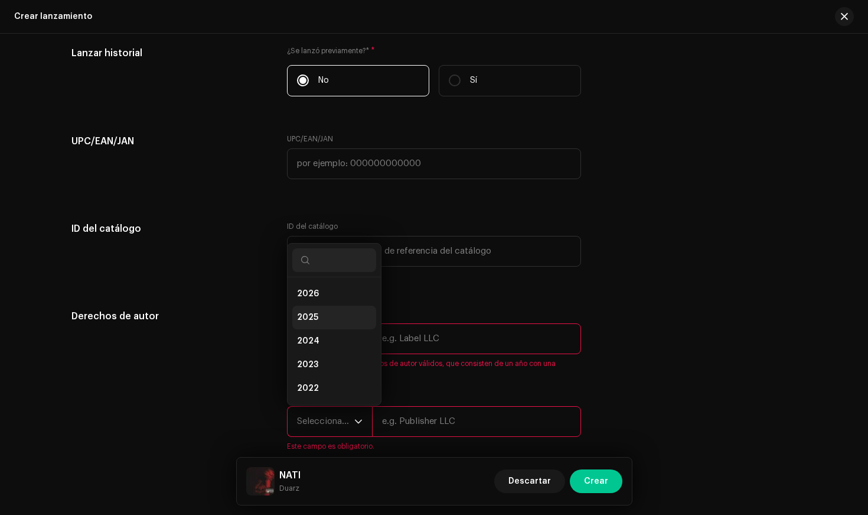
click at [327, 312] on li "2025" at bounding box center [334, 317] width 84 height 24
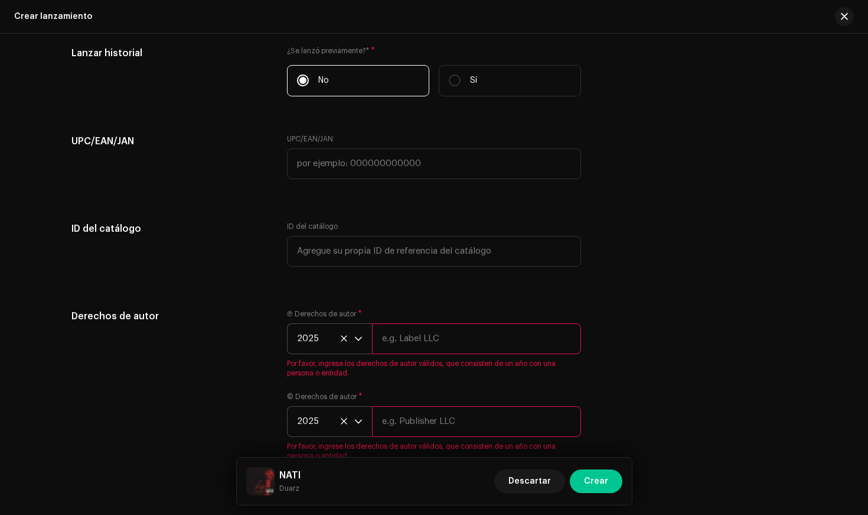
click at [435, 354] on div "Ⓟ Derechos de autor * 2025 Por favor, ingrese los derechos de autor válidos, qu…" at bounding box center [434, 343] width 294 height 69
click at [419, 330] on input "text" at bounding box center [476, 338] width 209 height 31
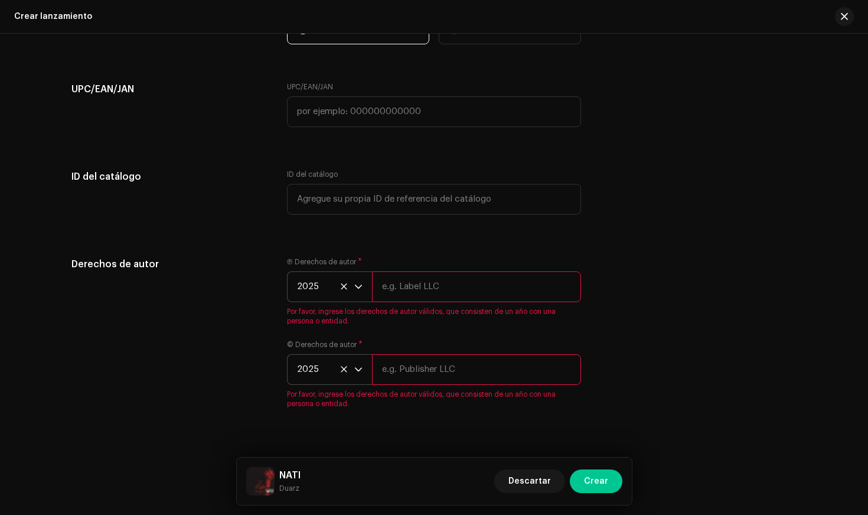
scroll to position [2057, 0]
type input "R"
type input "[PERSON_NAME]"
click at [411, 361] on input "text" at bounding box center [476, 368] width 209 height 31
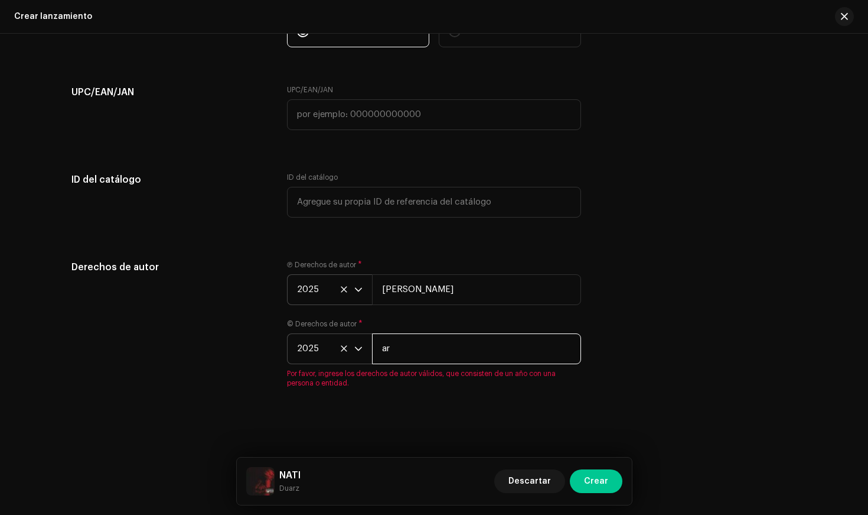
type input "a"
type input "[PERSON_NAME]"
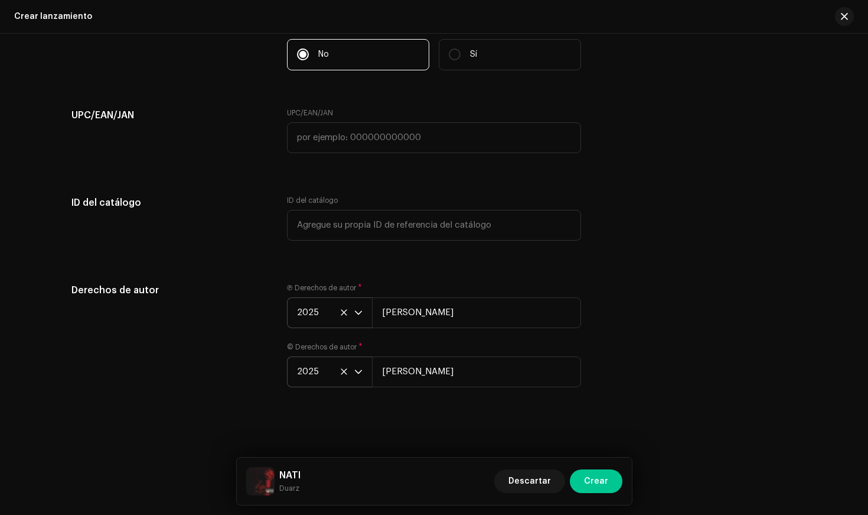
click at [260, 323] on div "Derechos de autor" at bounding box center [169, 342] width 197 height 118
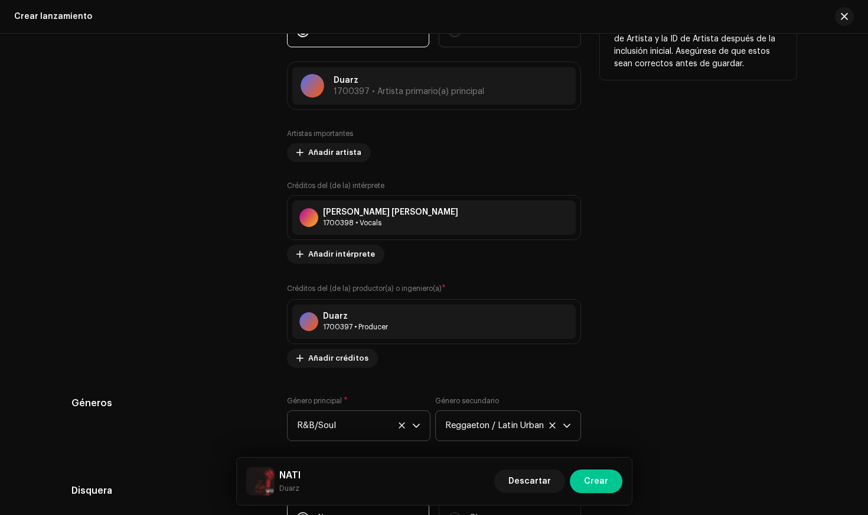
scroll to position [1447, 0]
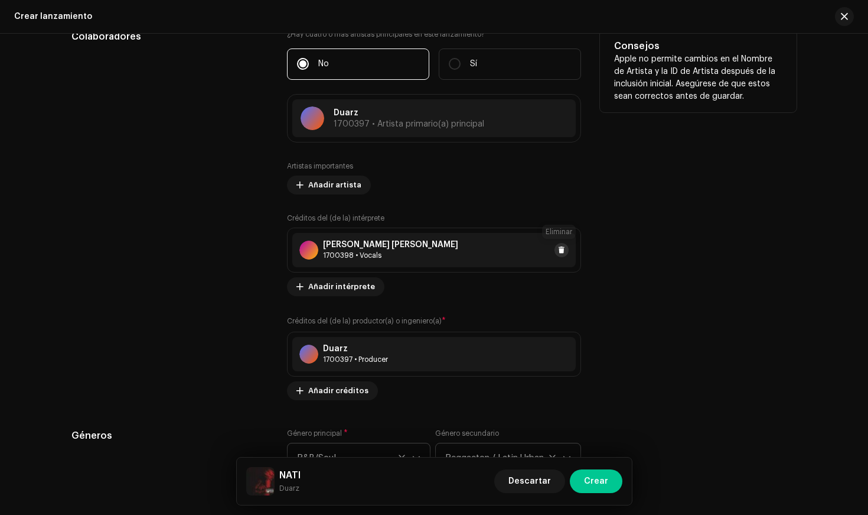
click at [561, 250] on span at bounding box center [561, 249] width 7 height 9
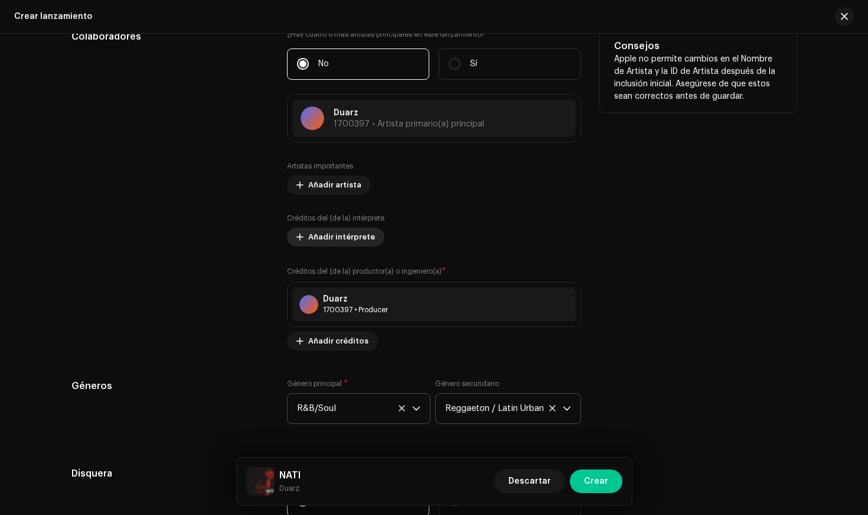
click at [327, 243] on span "Añadir intérprete" at bounding box center [341, 237] width 67 height 24
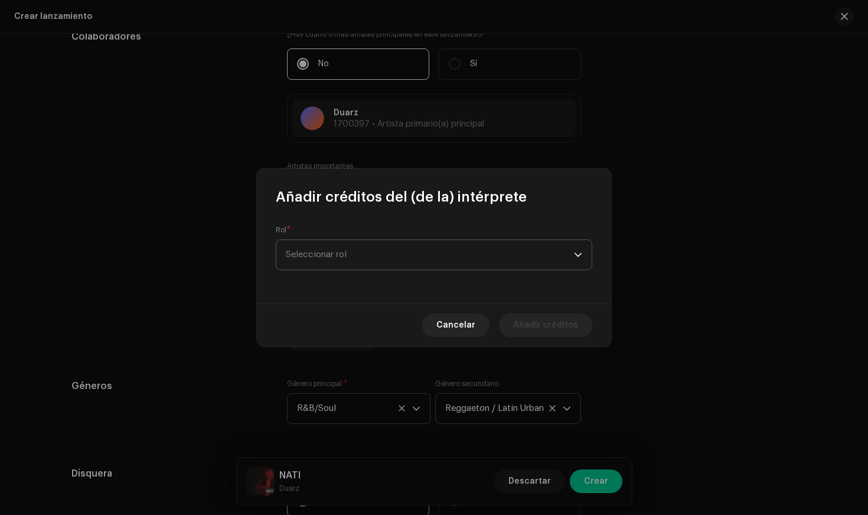
click at [353, 250] on span "Seleccionar rol" at bounding box center [430, 255] width 288 height 30
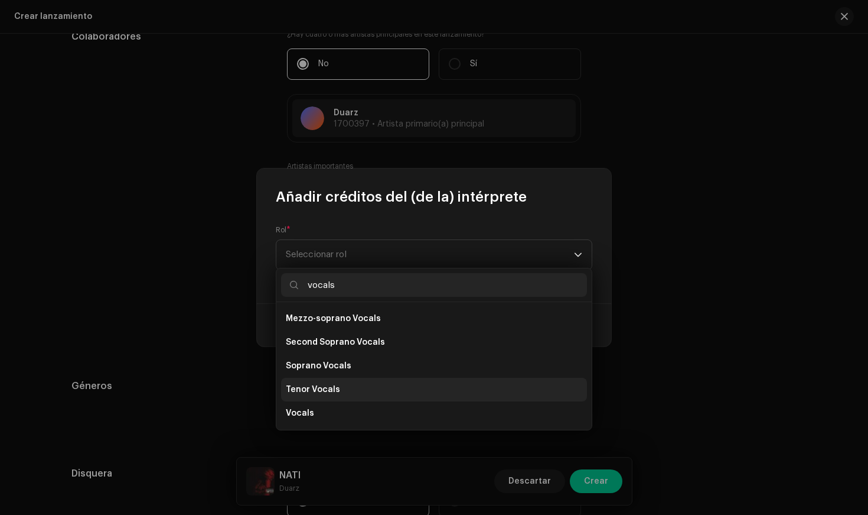
scroll to position [213, 0]
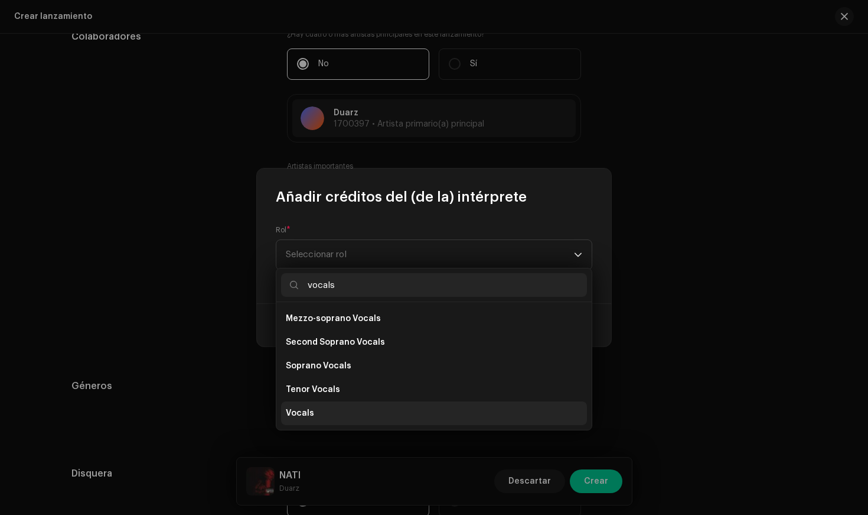
type input "vocals"
click at [317, 416] on li "Vocals" at bounding box center [434, 413] width 306 height 24
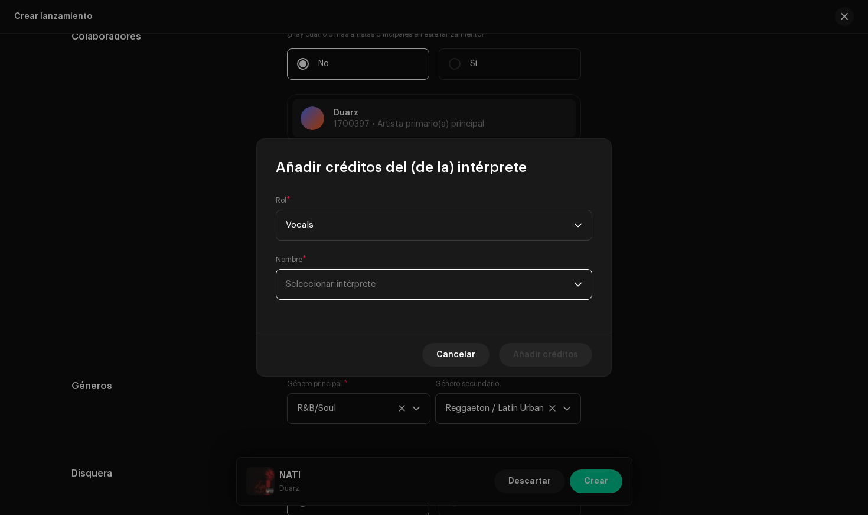
click at [353, 286] on span "Seleccionar intérprete" at bounding box center [331, 283] width 90 height 9
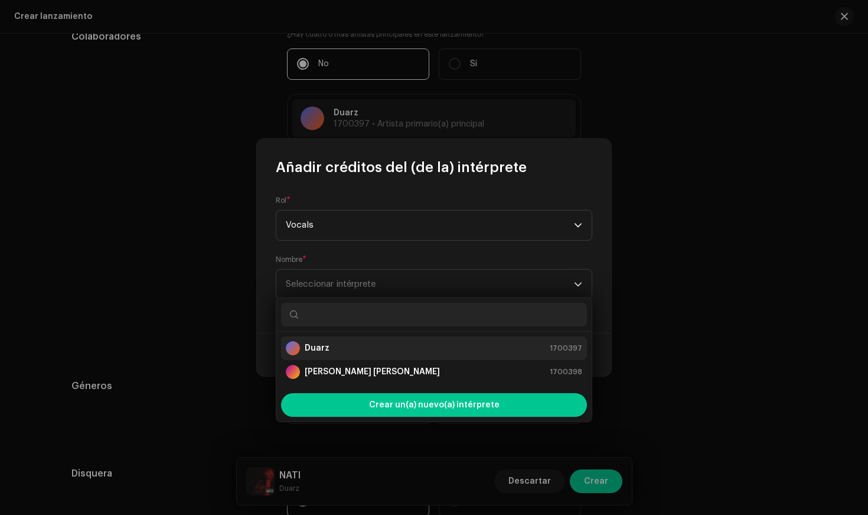
click at [336, 351] on div "Duarz 1700397" at bounding box center [434, 348] width 297 height 14
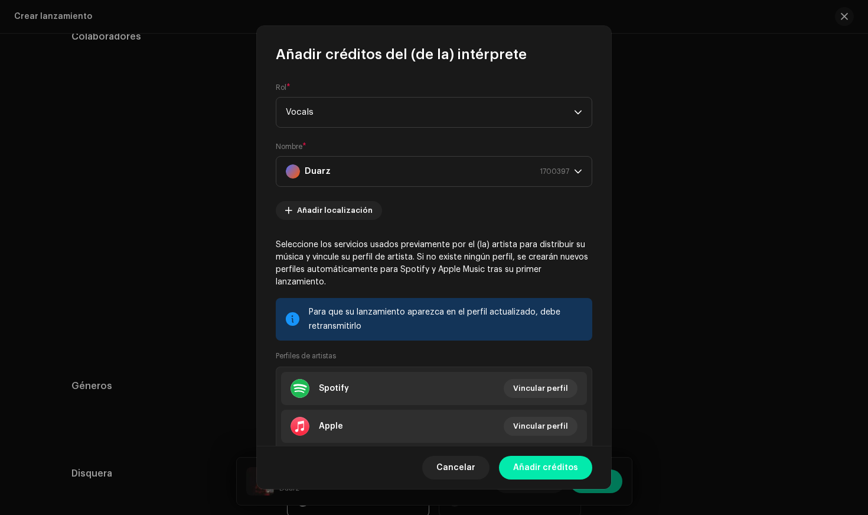
click at [552, 456] on span "Añadir créditos" at bounding box center [545, 467] width 65 height 24
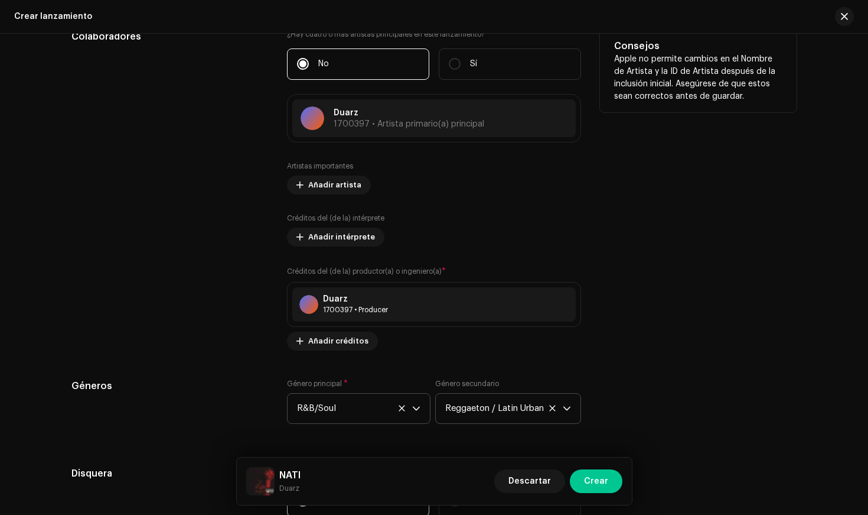
click at [202, 257] on div "Colaboradores" at bounding box center [169, 190] width 197 height 321
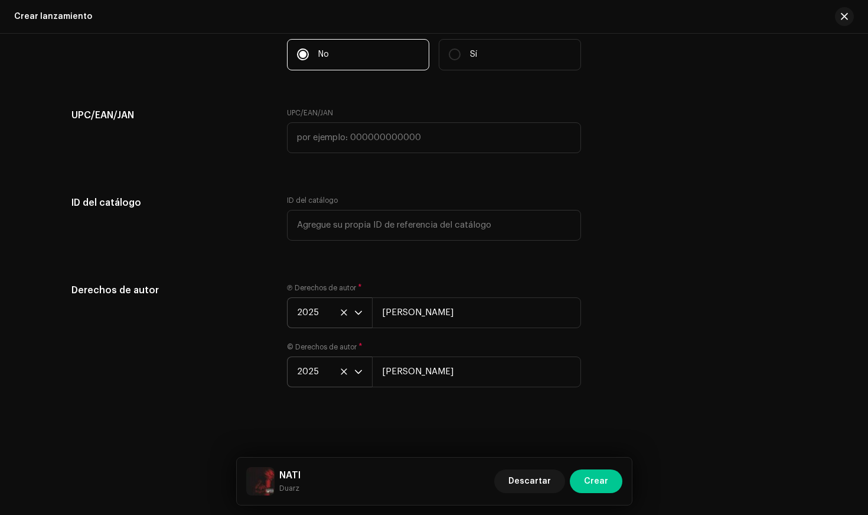
scroll to position [2030, 0]
click at [244, 302] on div "Derechos de autor" at bounding box center [169, 343] width 197 height 118
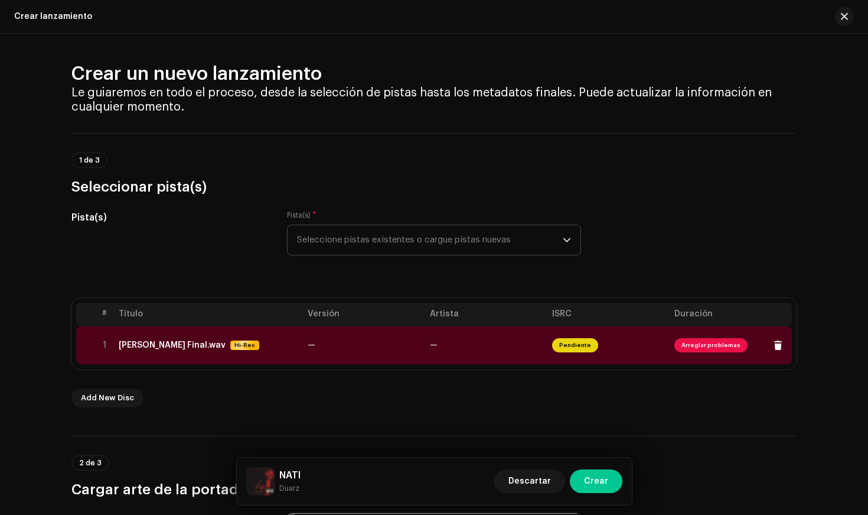
scroll to position [0, 0]
click at [146, 341] on div "[PERSON_NAME] Final.wav" at bounding box center [172, 344] width 107 height 9
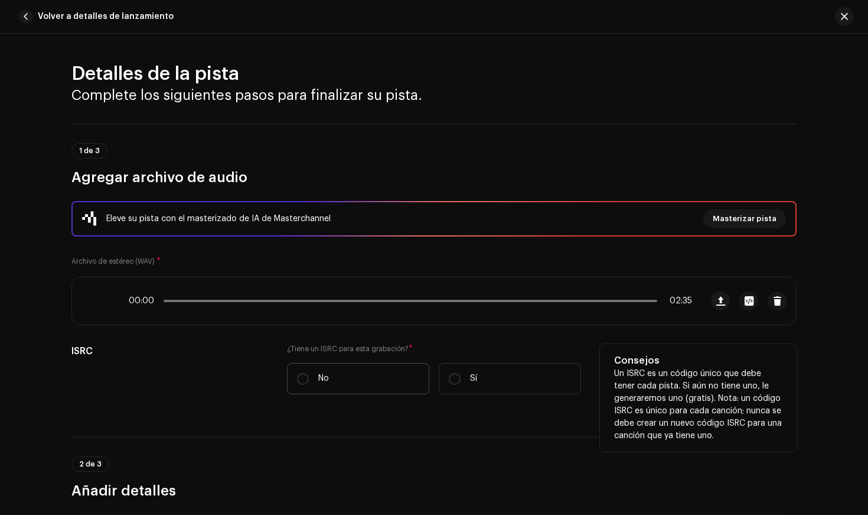
click at [307, 373] on label "No" at bounding box center [358, 378] width 142 height 31
click at [307, 373] on input "No" at bounding box center [303, 379] width 12 height 12
radio input "true"
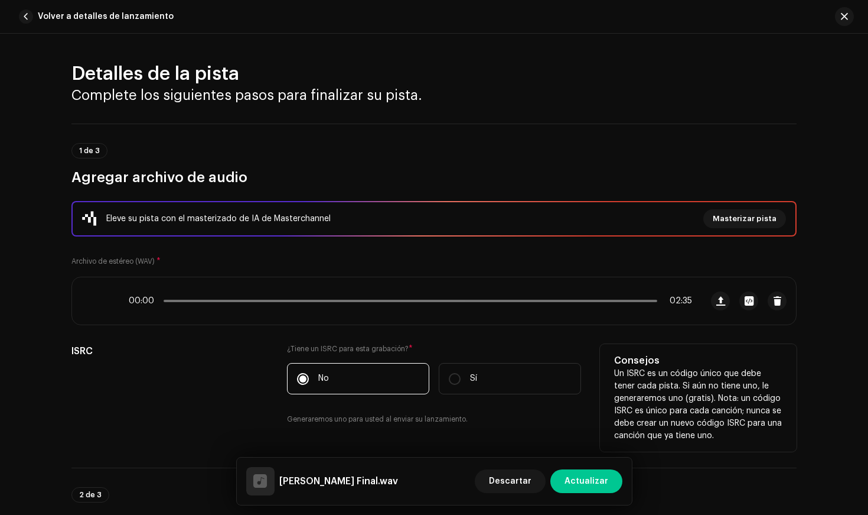
click at [261, 374] on div "ISRC" at bounding box center [169, 391] width 197 height 95
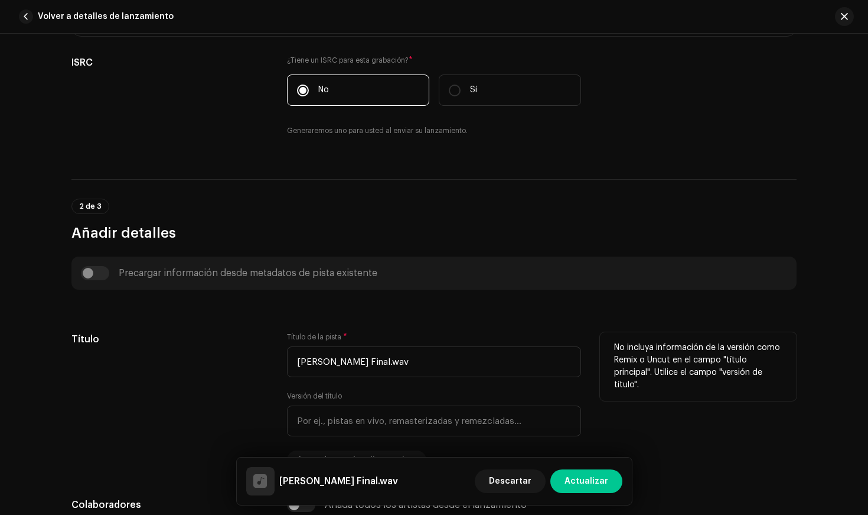
scroll to position [335, 0]
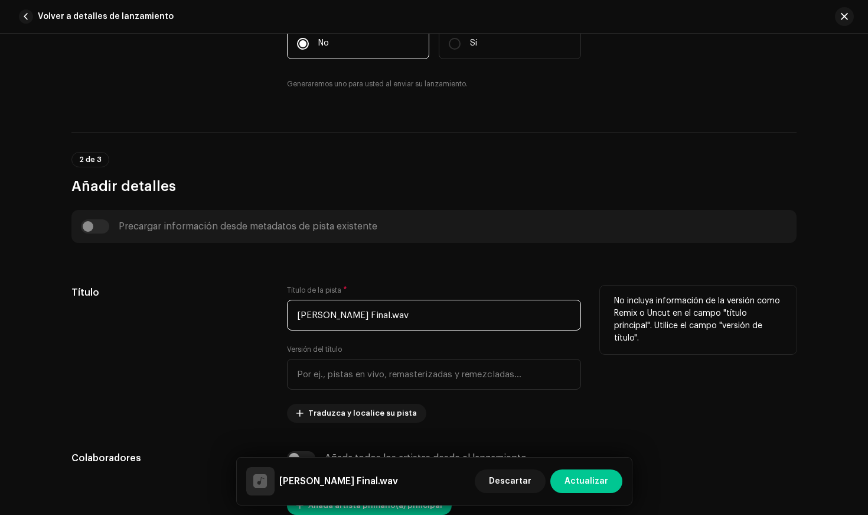
drag, startPoint x: 375, startPoint y: 311, endPoint x: 220, endPoint y: 311, distance: 154.8
click at [220, 311] on div "Título Título de la pista * [PERSON_NAME] Final.wav Versión del título Traduzca…" at bounding box center [433, 353] width 725 height 137
type input "NATI"
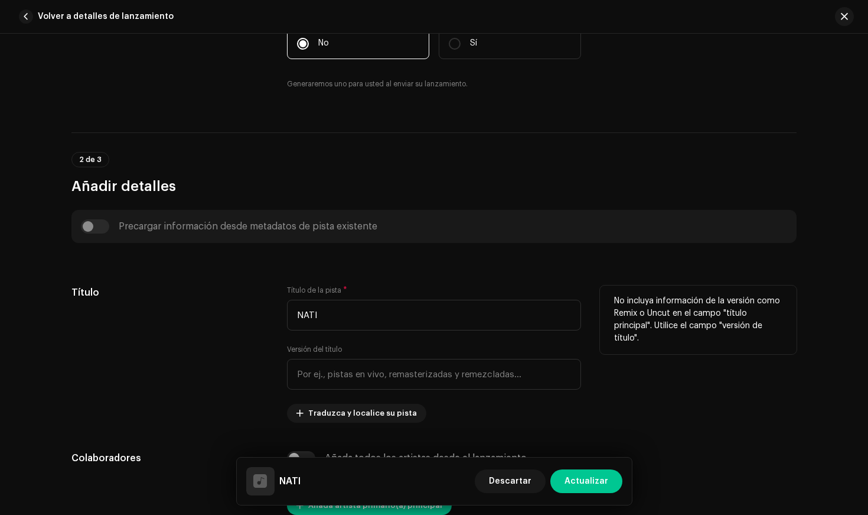
click at [216, 350] on div "Título" at bounding box center [169, 353] width 197 height 137
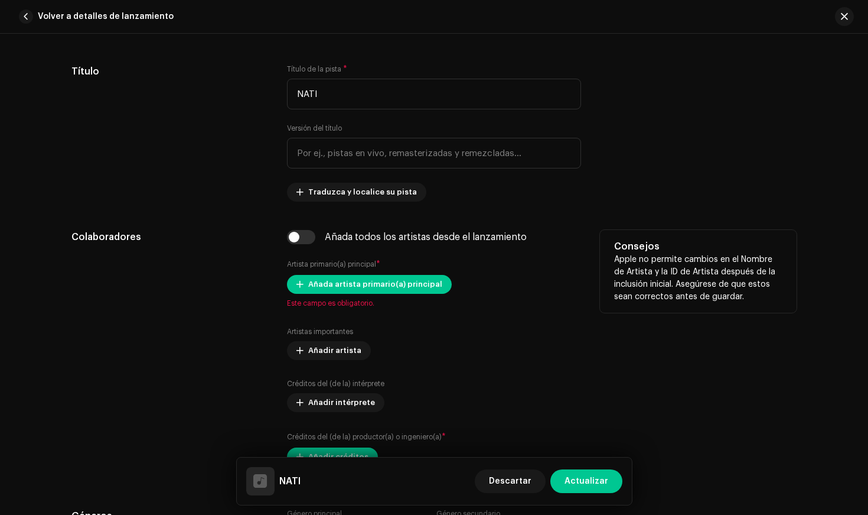
scroll to position [558, 0]
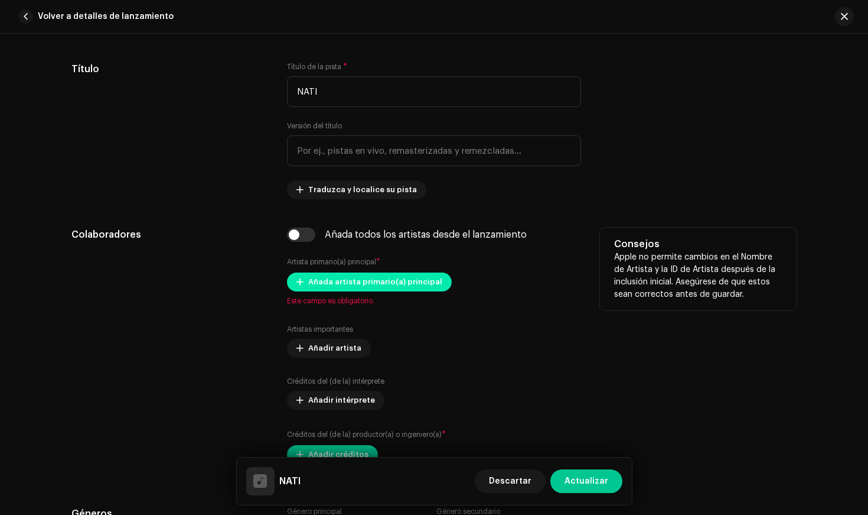
click at [321, 276] on span "Añada artista primario(a) principal" at bounding box center [375, 282] width 134 height 24
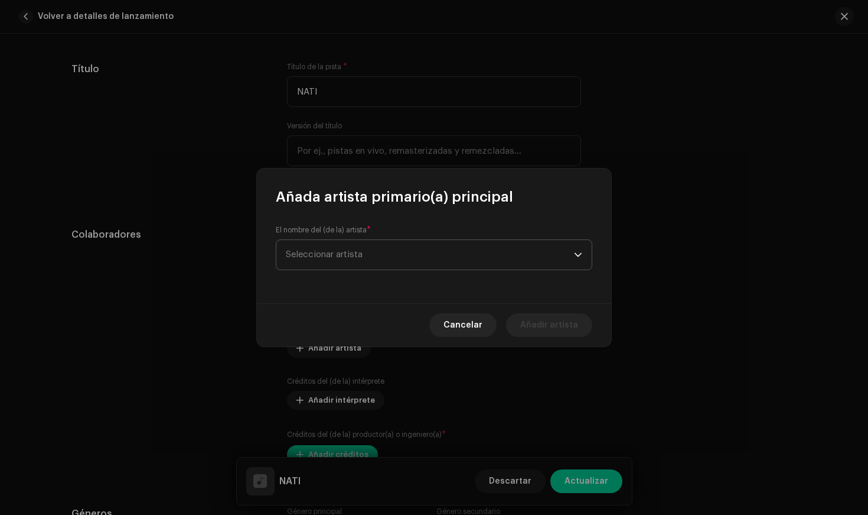
click at [361, 249] on span "Seleccionar artista" at bounding box center [430, 255] width 288 height 30
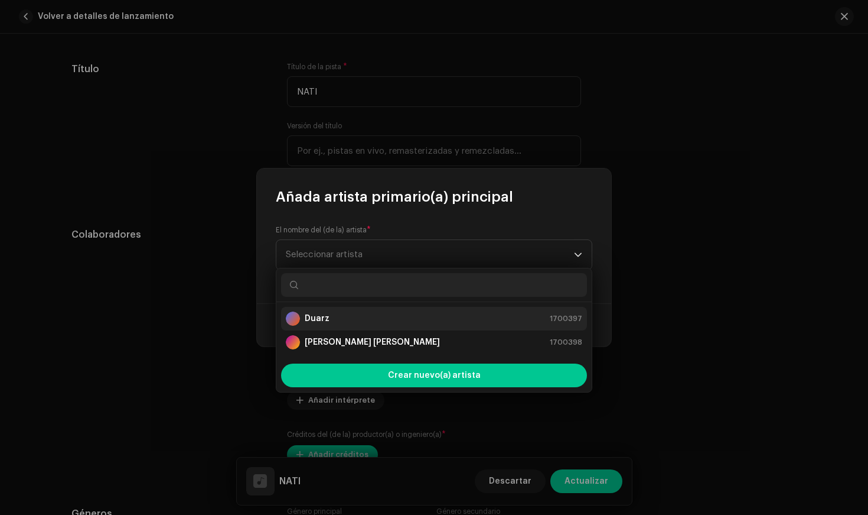
click at [341, 319] on div "Duarz 1700397" at bounding box center [434, 318] width 297 height 14
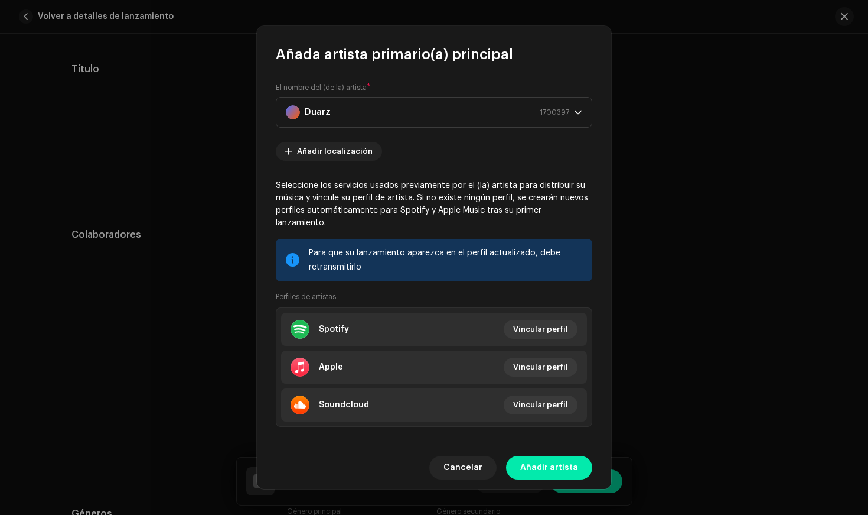
click at [551, 460] on span "Añadir artista" at bounding box center [549, 467] width 58 height 24
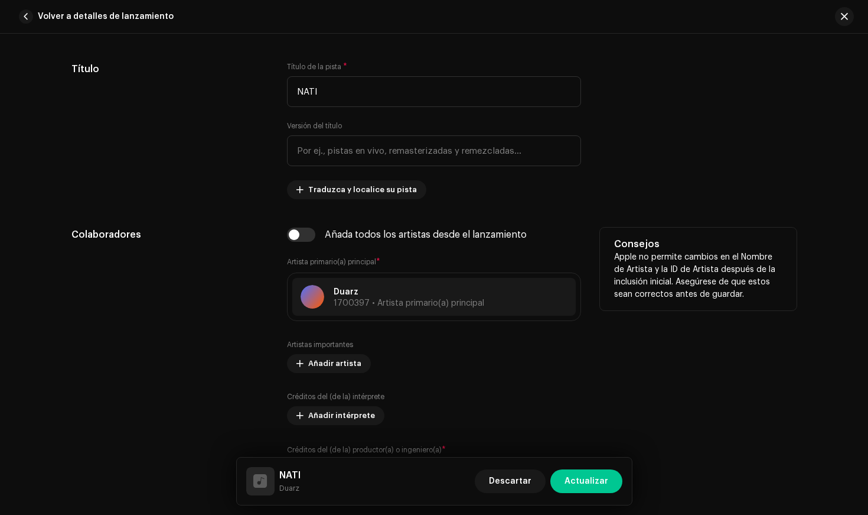
click at [268, 341] on div "Colaboradores Añada todos los artistas desde el lanzamiento Artista primario(a)…" at bounding box center [433, 360] width 725 height 266
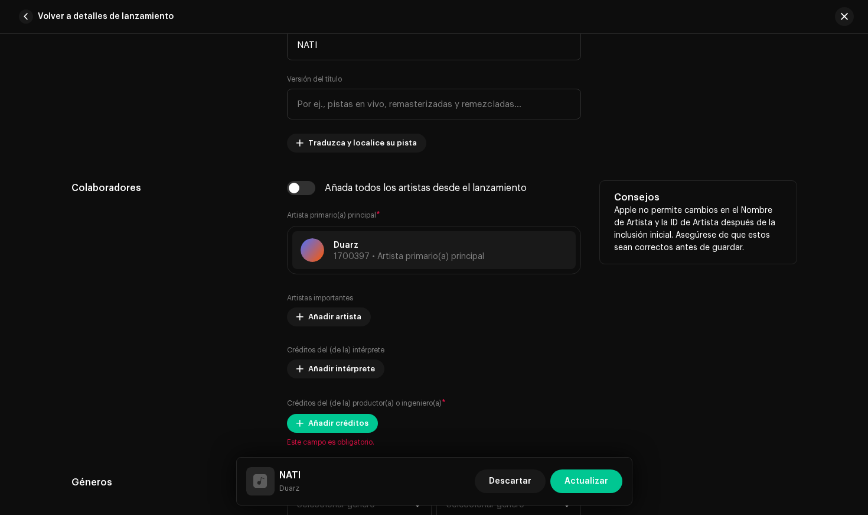
scroll to position [616, 0]
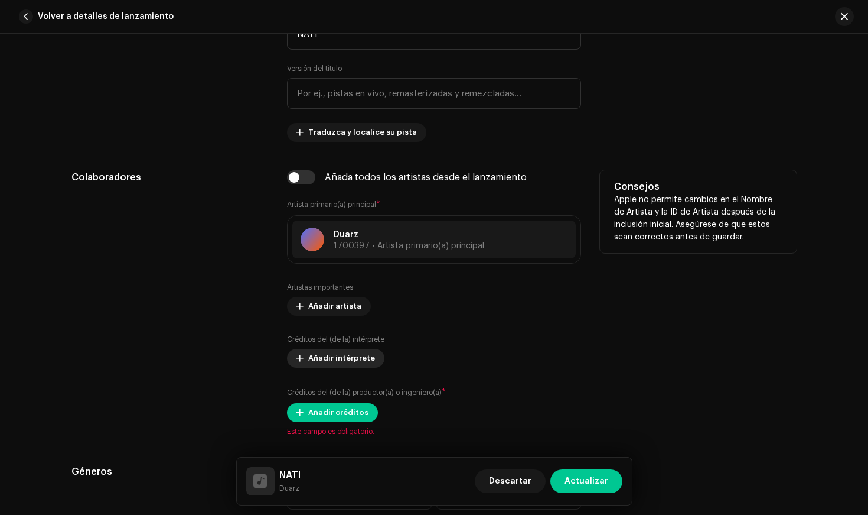
click at [301, 360] on button "Añadir intérprete" at bounding box center [335, 358] width 97 height 19
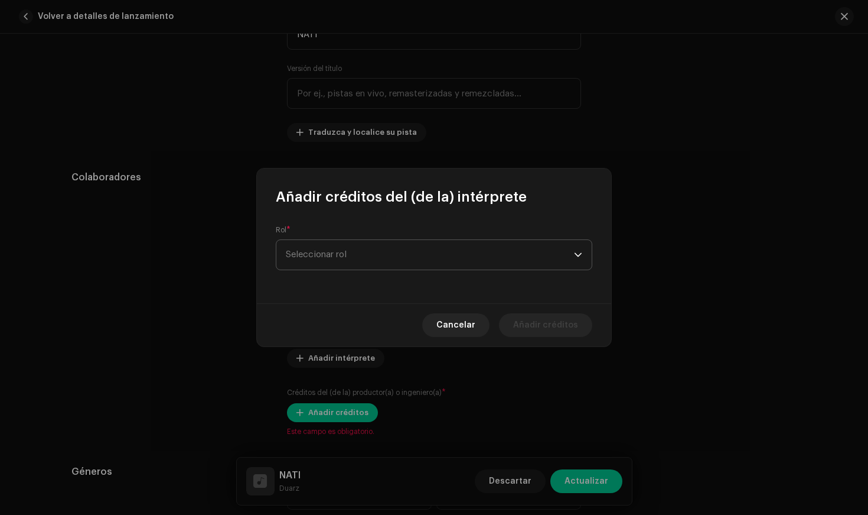
click at [412, 246] on span "Seleccionar rol" at bounding box center [430, 255] width 288 height 30
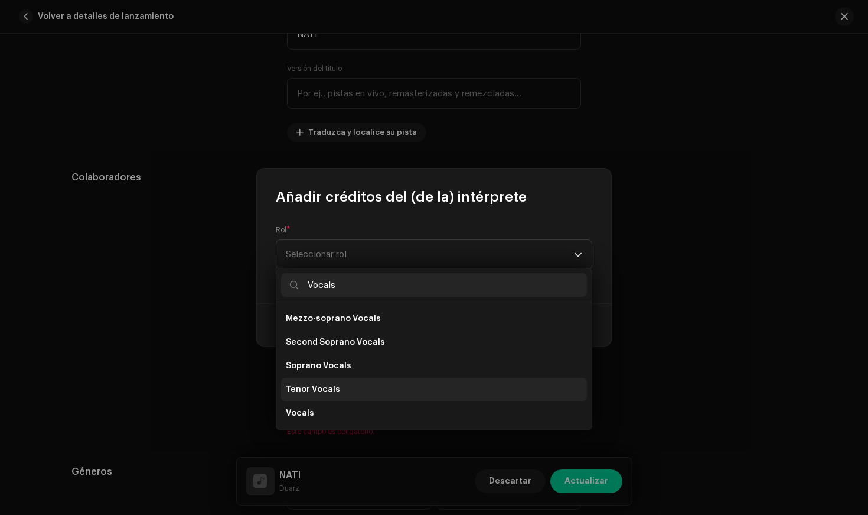
scroll to position [213, 0]
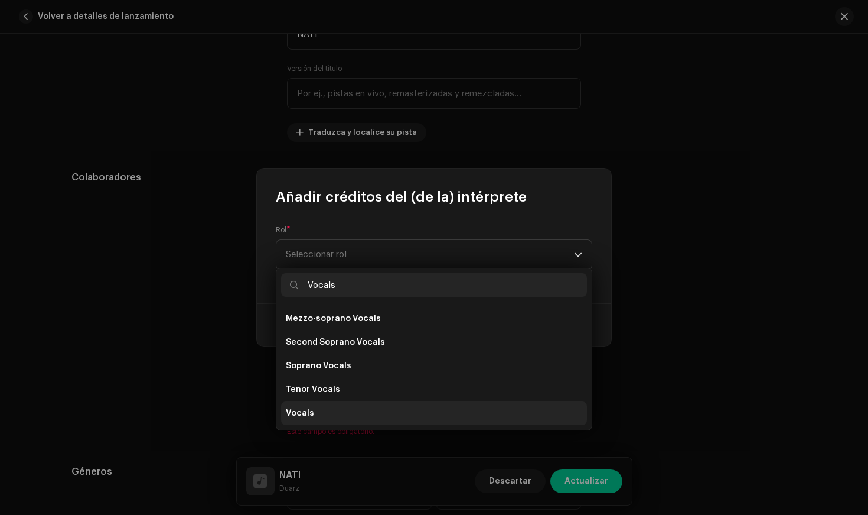
type input "Vocals"
click at [312, 415] on li "Vocals" at bounding box center [434, 413] width 306 height 24
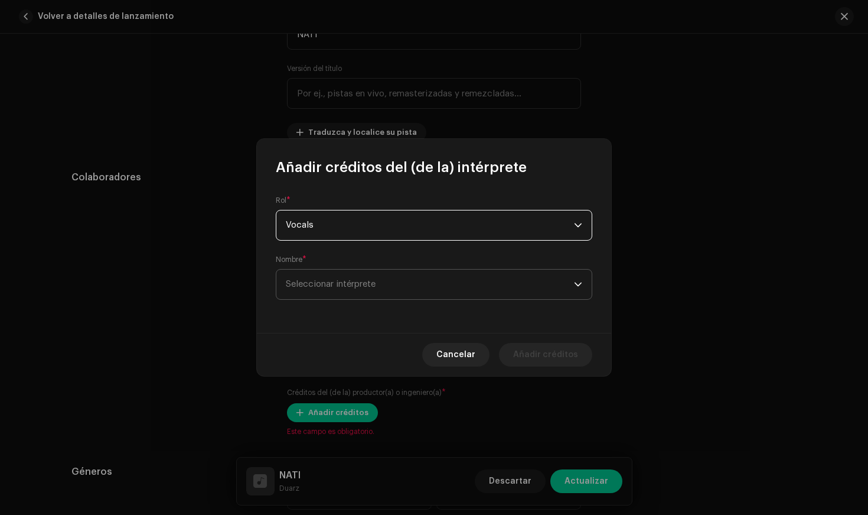
click at [354, 286] on span "Seleccionar intérprete" at bounding box center [331, 283] width 90 height 9
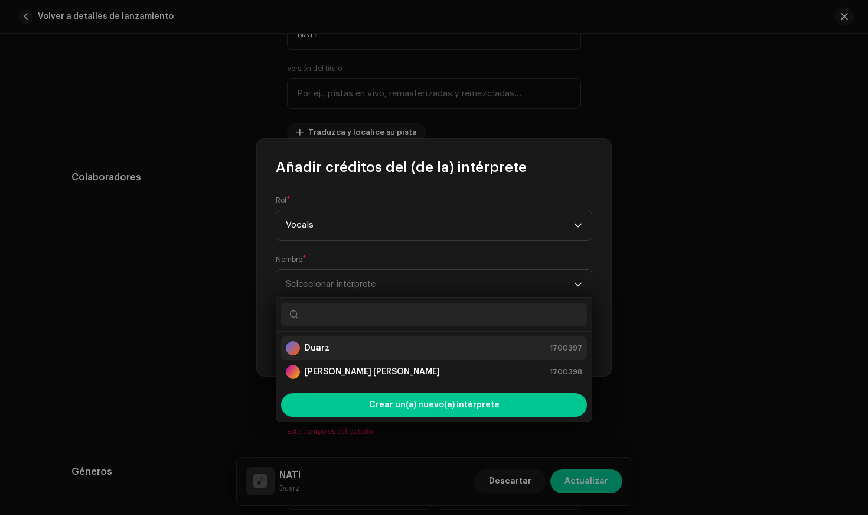
click at [337, 348] on div "Duarz 1700397" at bounding box center [434, 348] width 297 height 14
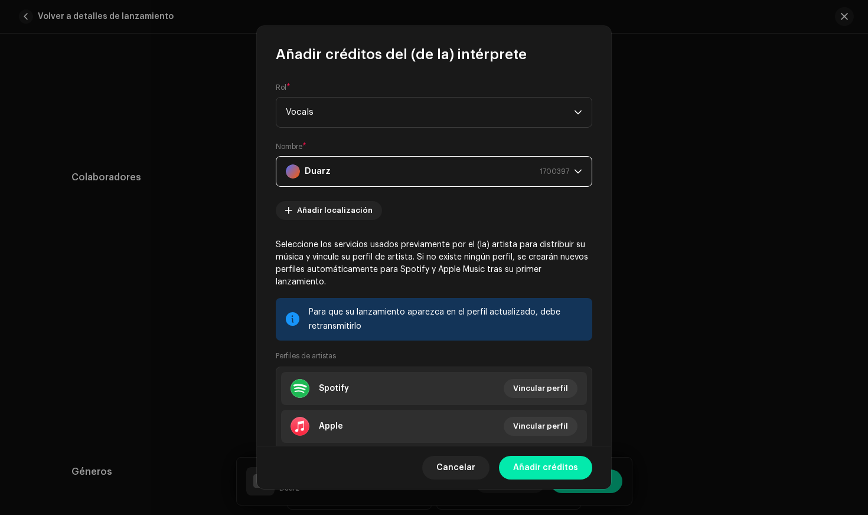
click at [562, 468] on span "Añadir créditos" at bounding box center [545, 467] width 65 height 24
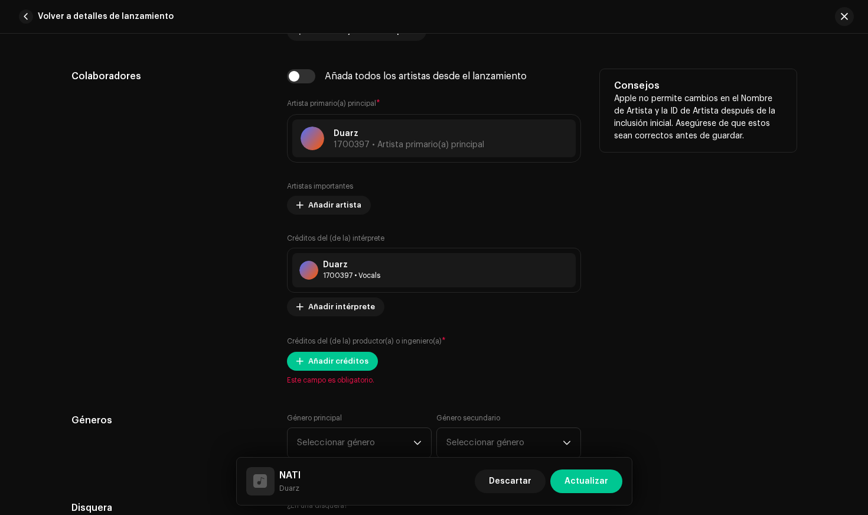
scroll to position [734, 0]
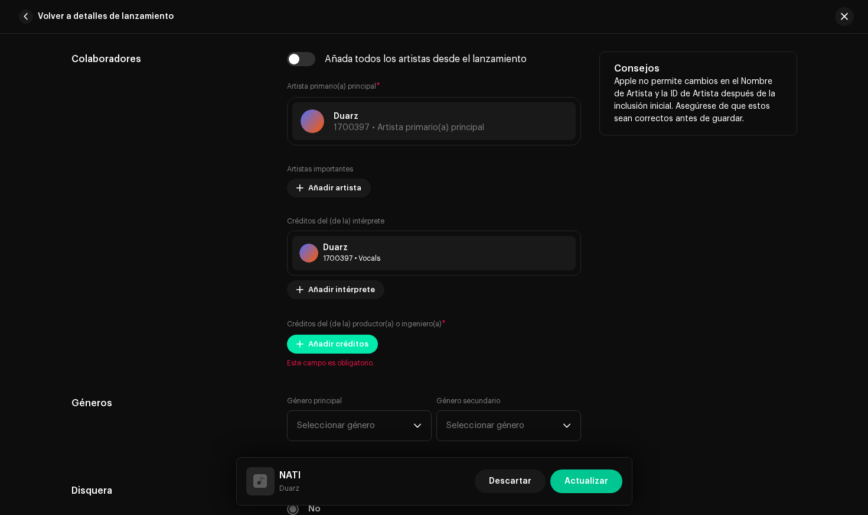
click at [318, 347] on span "Añadir créditos" at bounding box center [338, 344] width 60 height 24
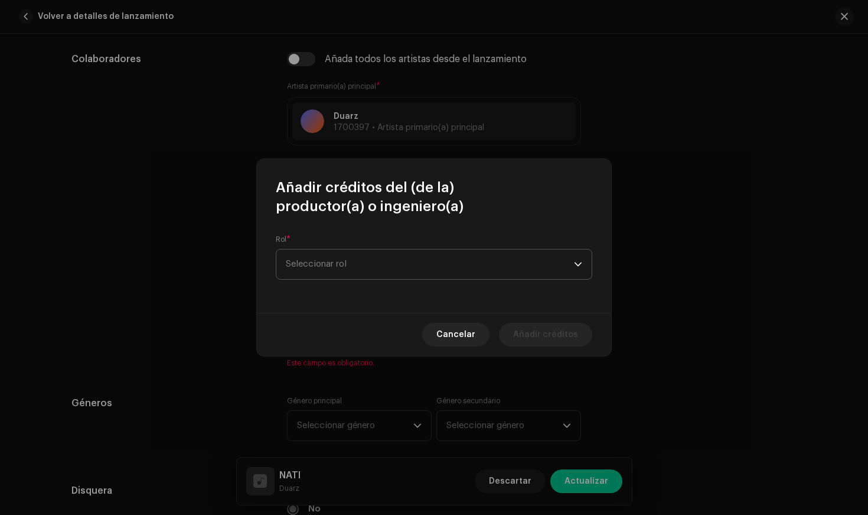
click at [360, 262] on span "Seleccionar rol" at bounding box center [430, 264] width 288 height 30
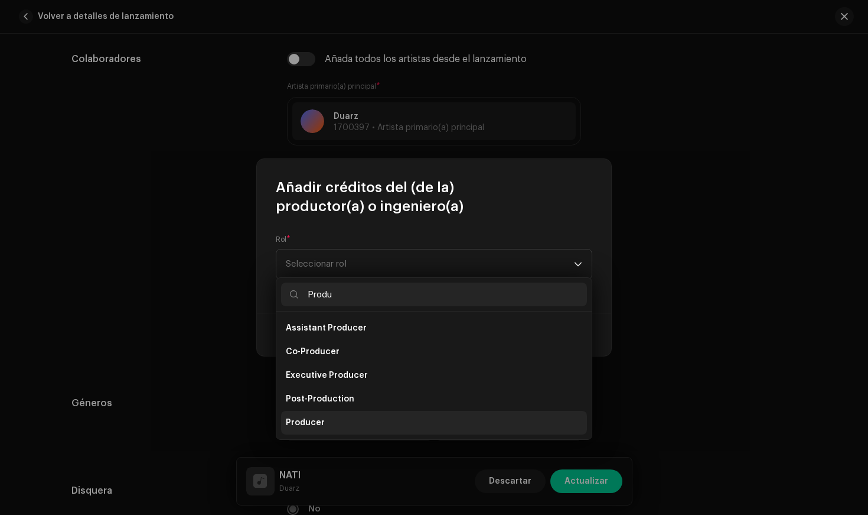
type input "Produ"
click at [337, 425] on li "Producer" at bounding box center [434, 423] width 306 height 24
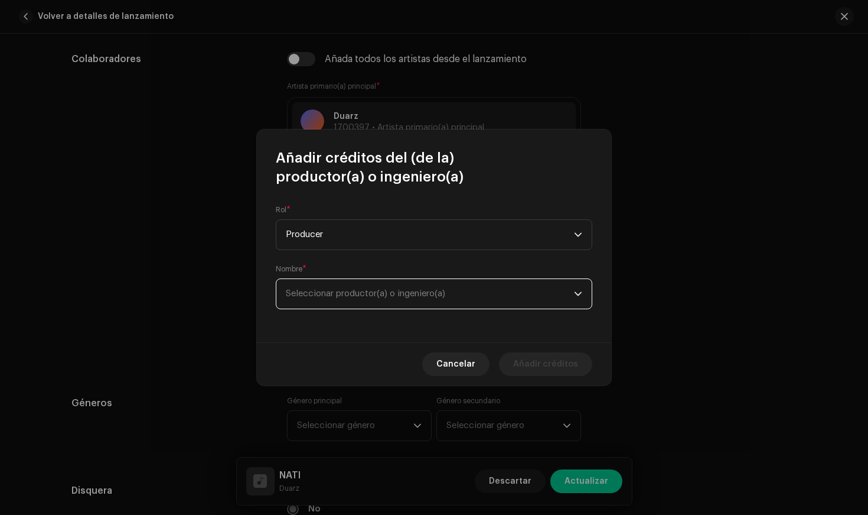
click at [395, 294] on span "Seleccionar productor(a) o ingeniero(a)" at bounding box center [365, 293] width 159 height 9
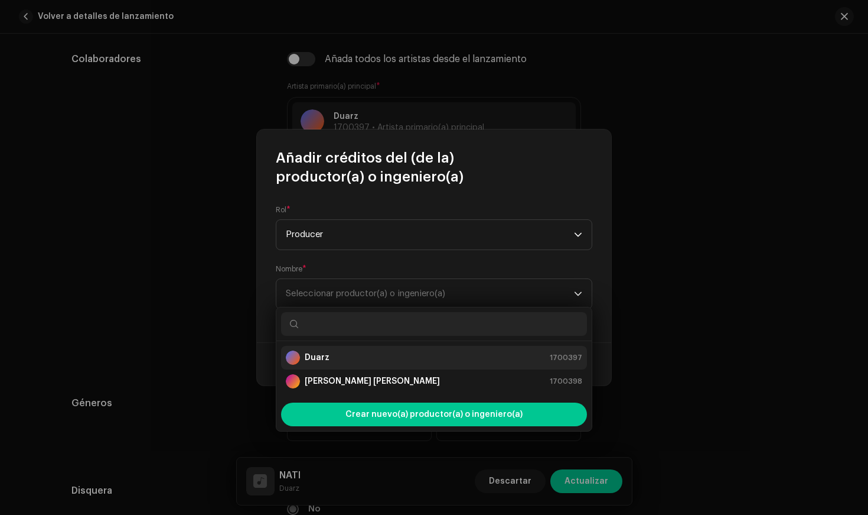
click at [345, 360] on div "Duarz 1700397" at bounding box center [434, 357] width 297 height 14
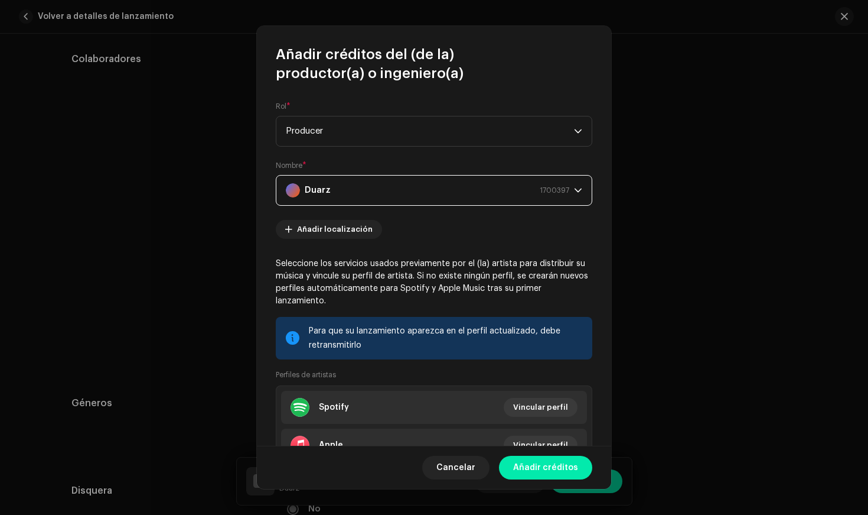
click at [537, 458] on span "Añadir créditos" at bounding box center [545, 467] width 65 height 24
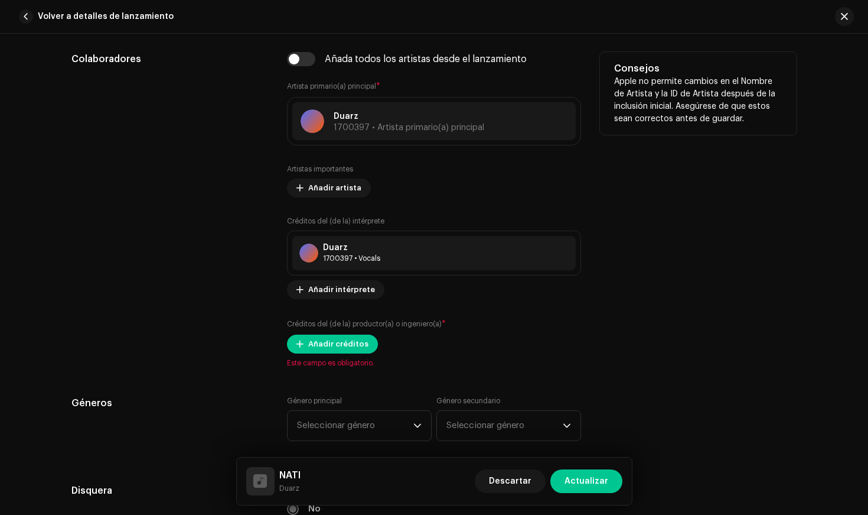
click at [243, 305] on div "Colaboradores" at bounding box center [169, 209] width 197 height 315
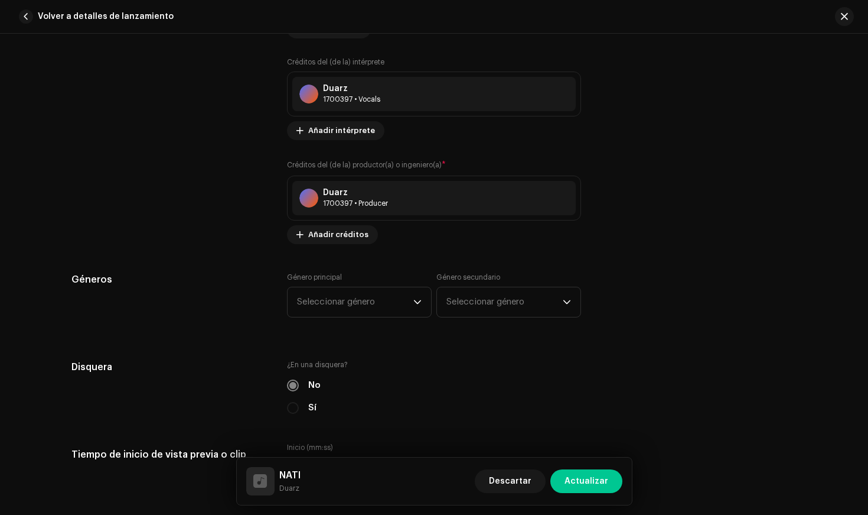
scroll to position [903, 0]
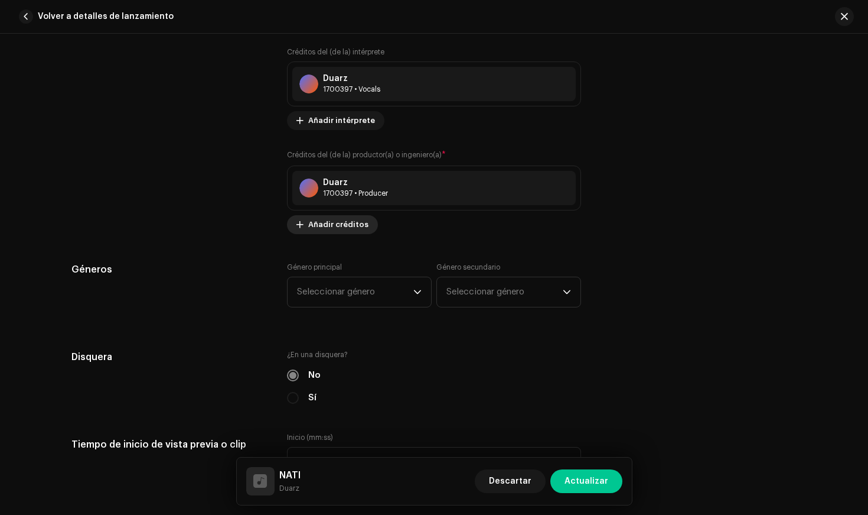
click at [346, 231] on span "Añadir créditos" at bounding box center [338, 225] width 60 height 24
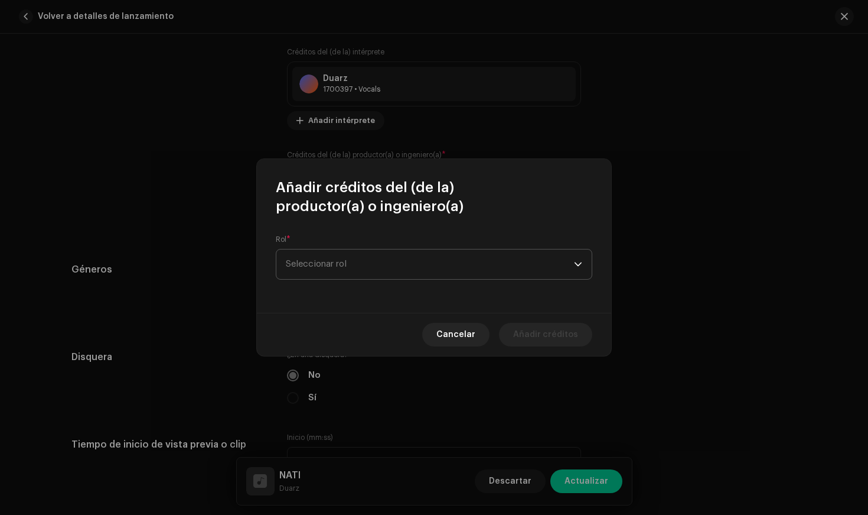
click at [346, 263] on span "Seleccionar rol" at bounding box center [430, 264] width 288 height 30
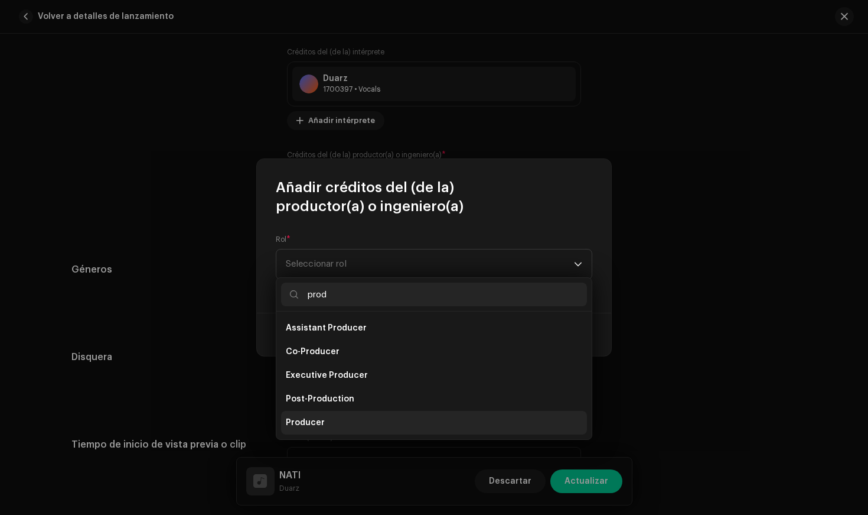
type input "prod"
click at [323, 419] on li "Producer" at bounding box center [434, 423] width 306 height 24
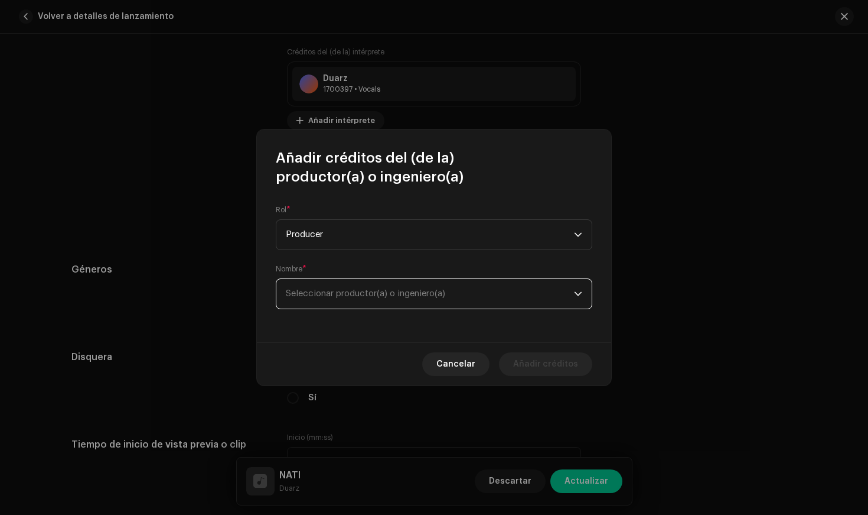
click at [329, 296] on span "Seleccionar productor(a) o ingeniero(a)" at bounding box center [365, 293] width 159 height 9
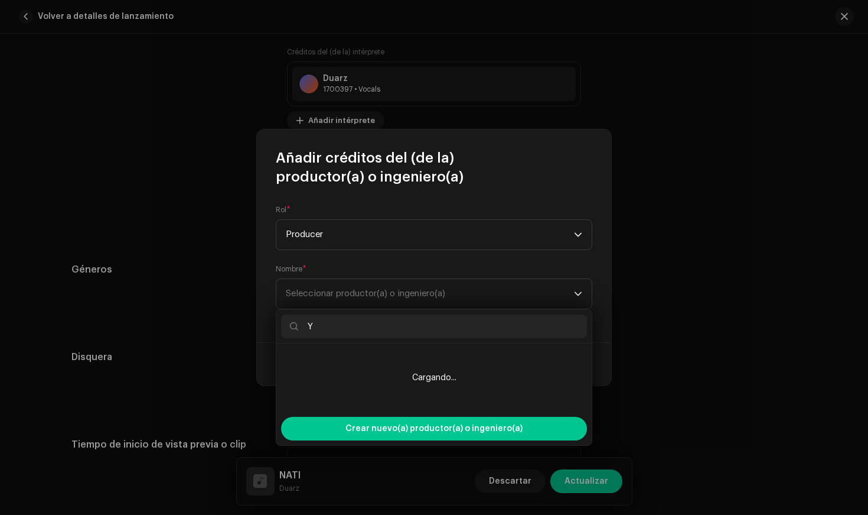
type input "Y"
type input "D"
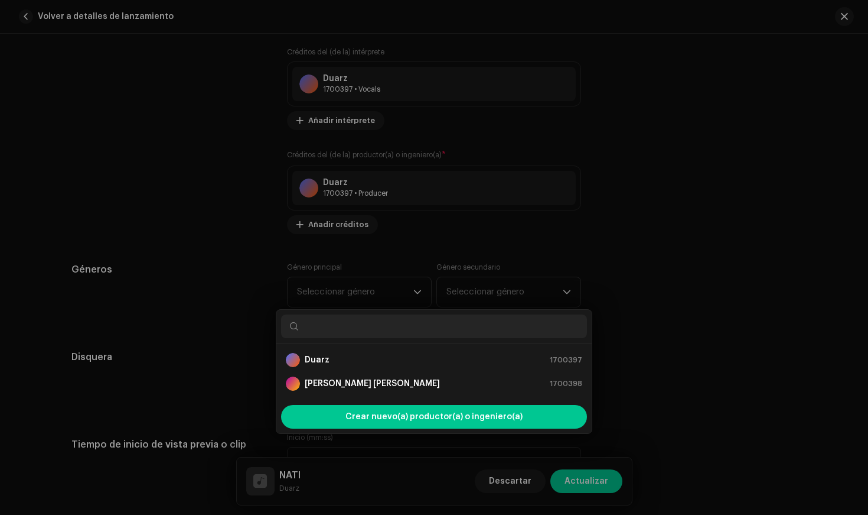
click at [229, 304] on div "Añadir créditos del (de la) productor(a) o ingeniero(a) Rol * Producer Nombre *…" at bounding box center [434, 257] width 868 height 515
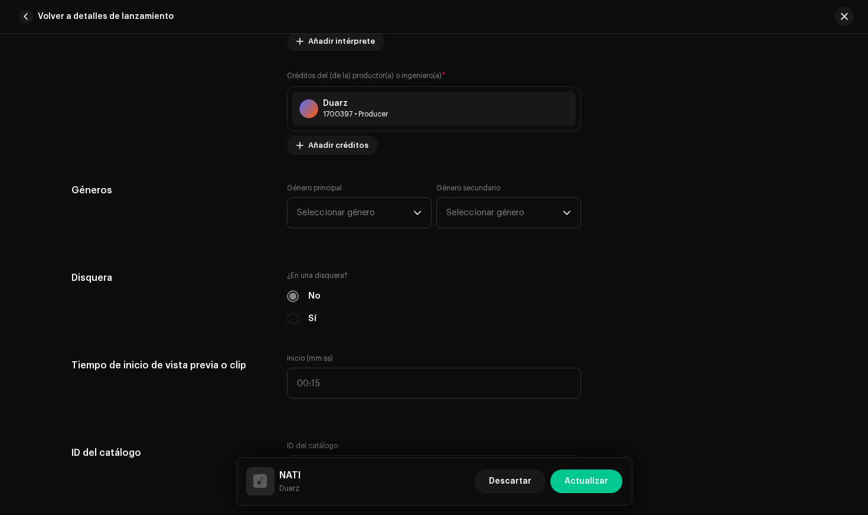
scroll to position [982, 0]
click at [324, 205] on span "Seleccionar género" at bounding box center [355, 212] width 116 height 30
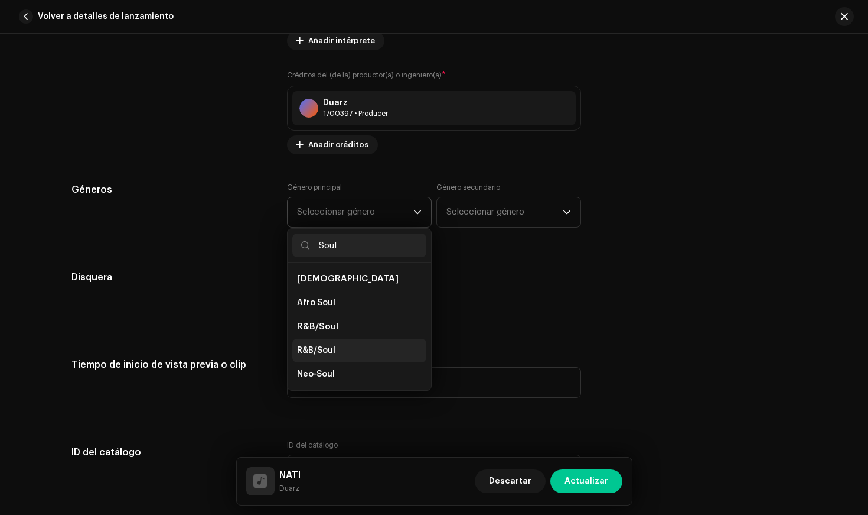
type input "Soul"
click at [320, 347] on span "R&B/Soul" at bounding box center [316, 350] width 38 height 12
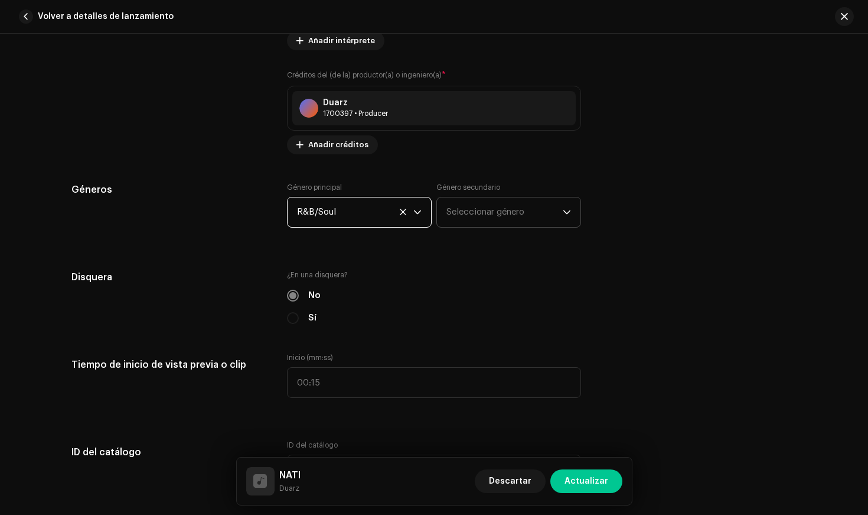
click at [485, 211] on span "Seleccionar género" at bounding box center [505, 212] width 116 height 30
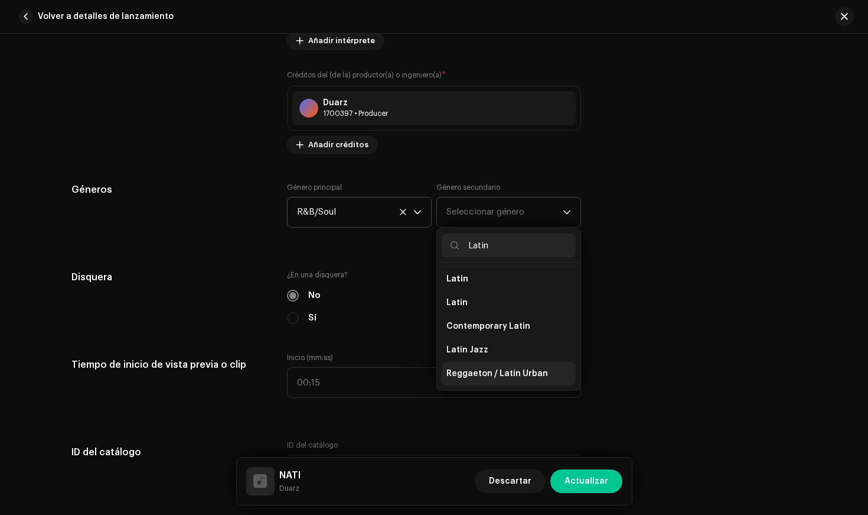
type input "Latin"
click at [499, 378] on li "Reggaeton / Latin Urban" at bounding box center [509, 374] width 134 height 24
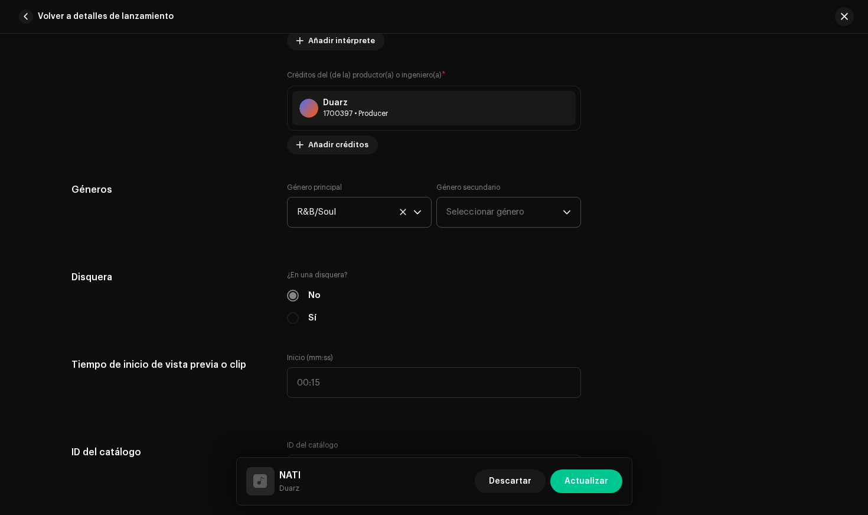
scroll to position [96, 0]
click at [224, 272] on h5 "Disquera" at bounding box center [169, 277] width 197 height 14
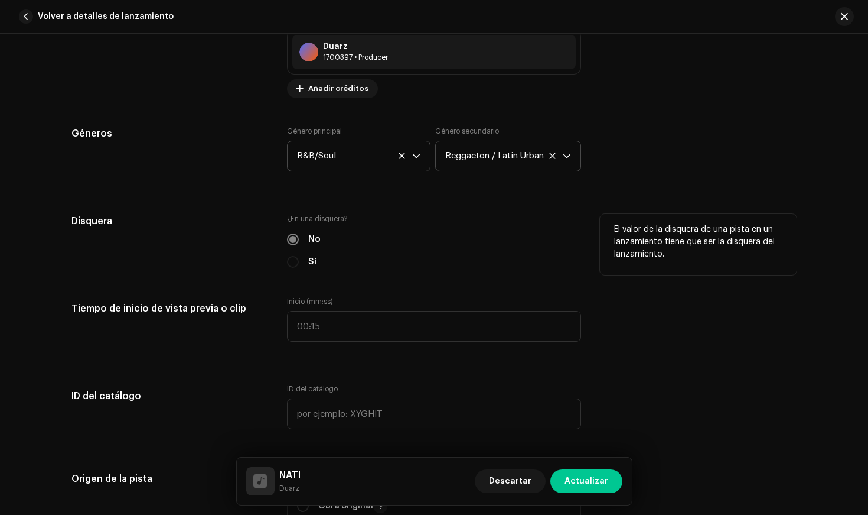
scroll to position [1048, 0]
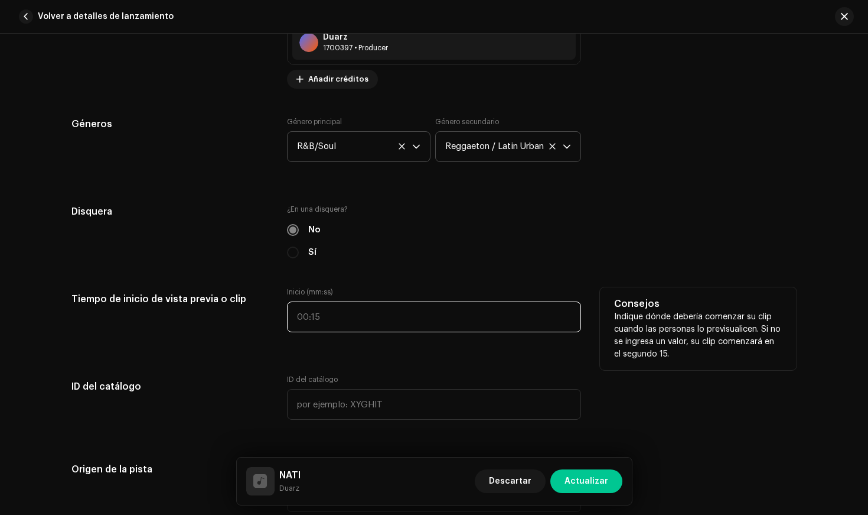
type input ":"
click at [307, 315] on input ":" at bounding box center [434, 316] width 294 height 31
click at [266, 331] on div "Tiempo de inicio de vista previa o clip Inicio (mm:ss) Consejos Indique dónde d…" at bounding box center [433, 316] width 725 height 59
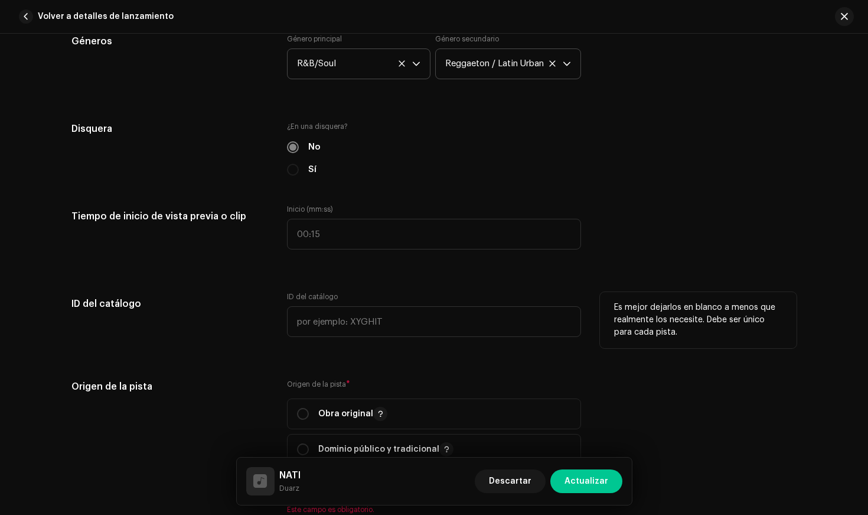
scroll to position [1209, 0]
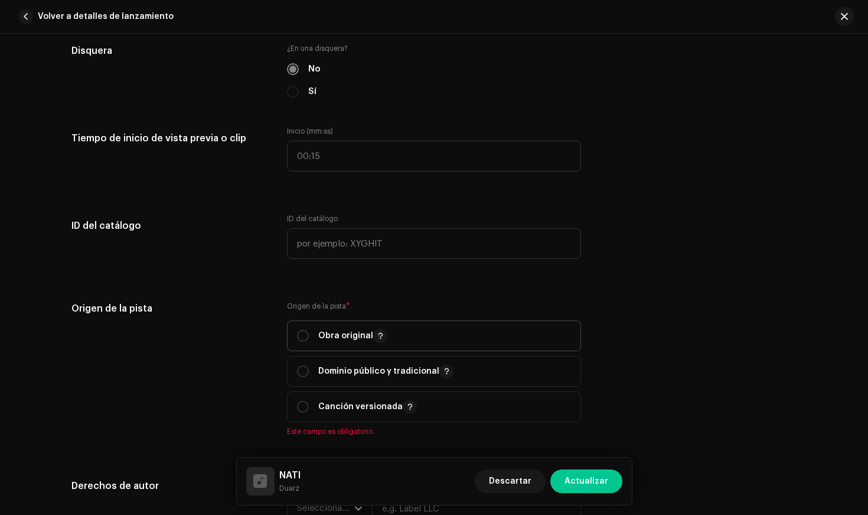
click at [309, 335] on div "Obra original" at bounding box center [342, 335] width 90 height 14
radio input "true"
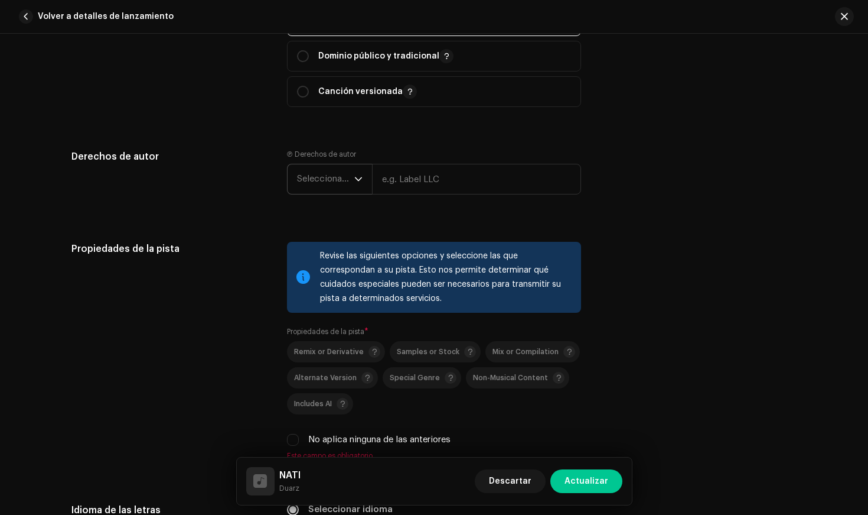
scroll to position [1525, 0]
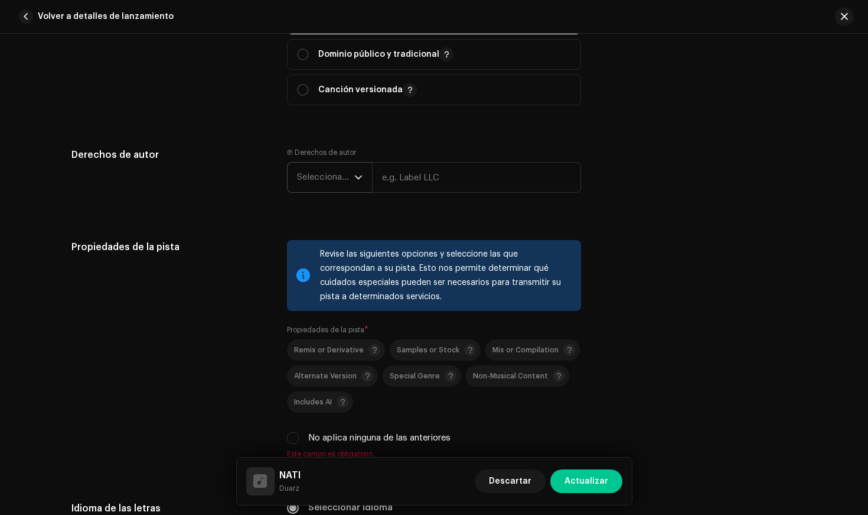
click at [336, 183] on span "Seleccionar año" at bounding box center [325, 177] width 57 height 30
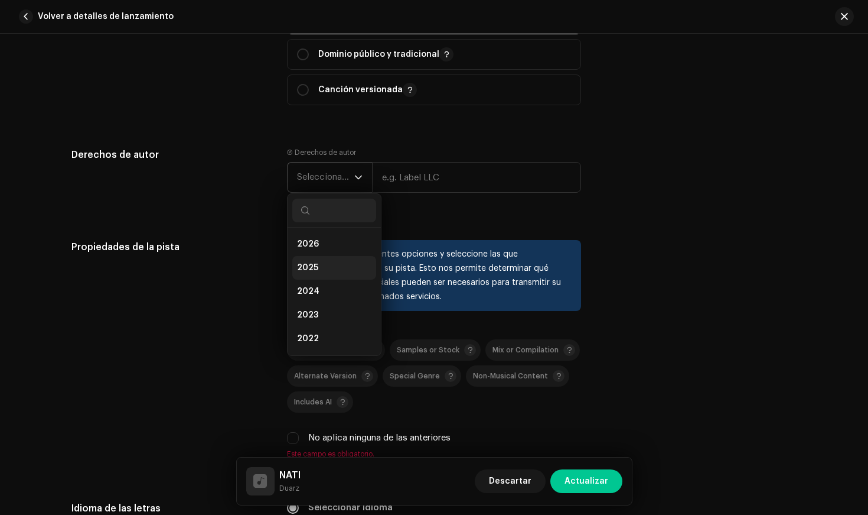
click at [317, 263] on li "2025" at bounding box center [334, 268] width 84 height 24
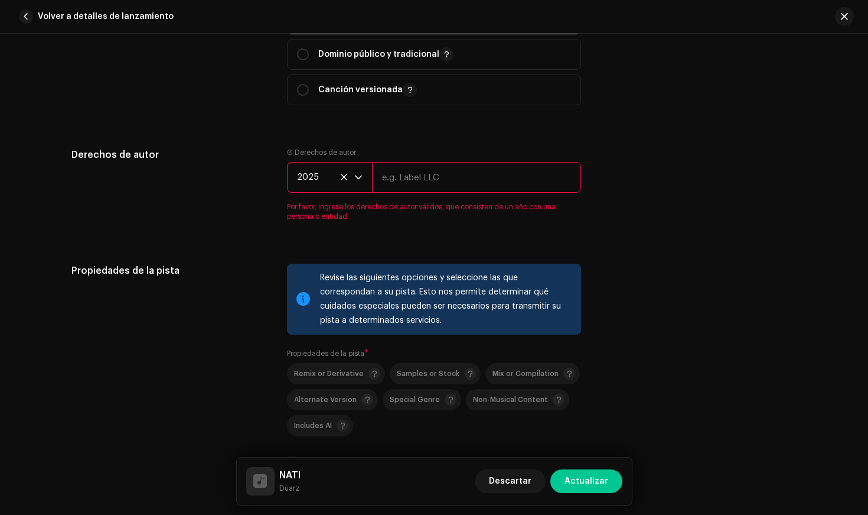
click at [432, 168] on input "text" at bounding box center [476, 177] width 209 height 31
type input "[PERSON_NAME]"
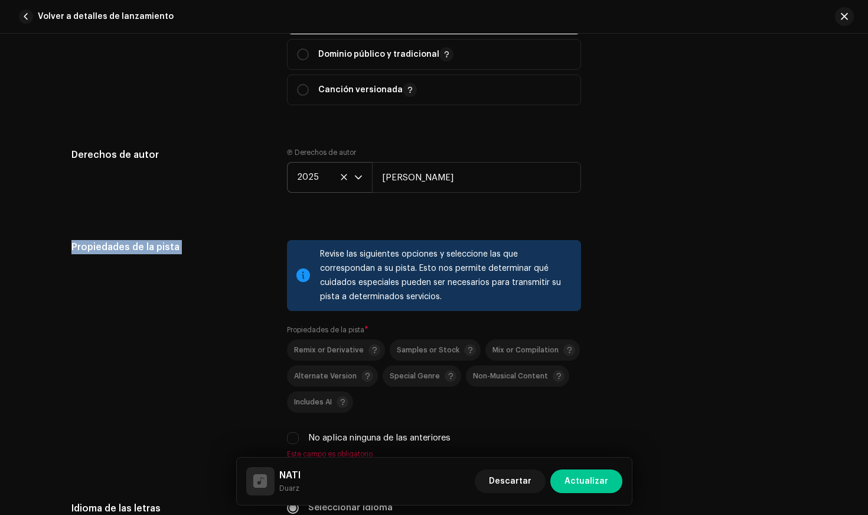
drag, startPoint x: 248, startPoint y: 214, endPoint x: 432, endPoint y: 214, distance: 184.9
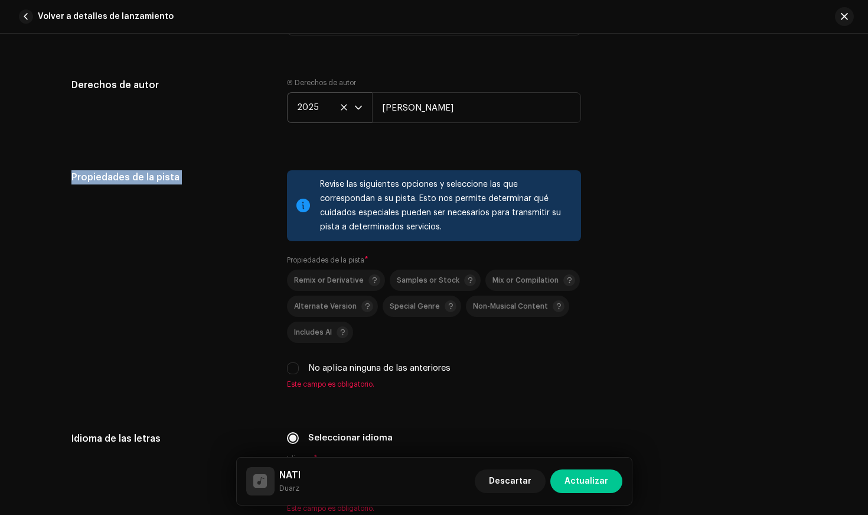
scroll to position [1752, 0]
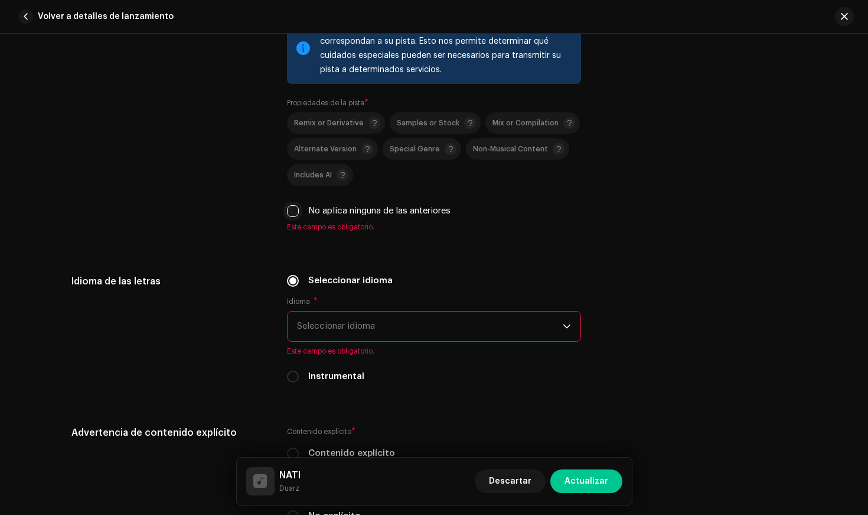
click at [293, 210] on input "No aplica ninguna de las anteriores" at bounding box center [293, 211] width 12 height 12
checkbox input "true"
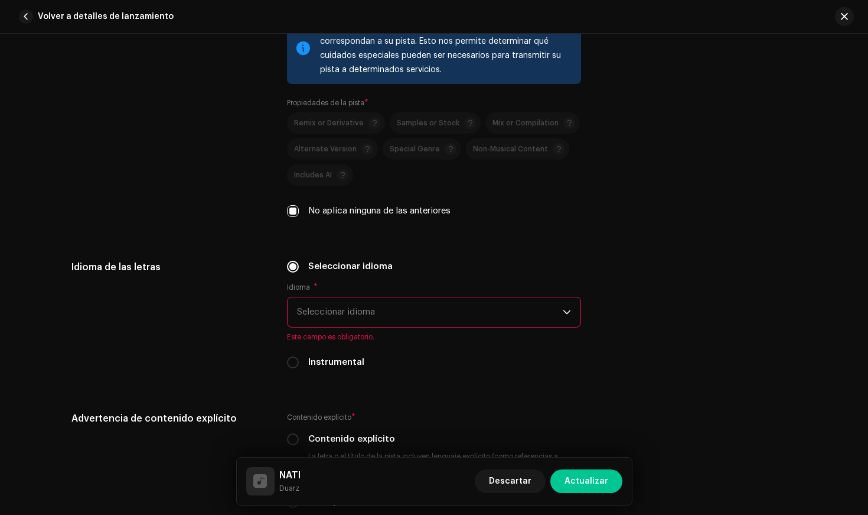
scroll to position [1791, 0]
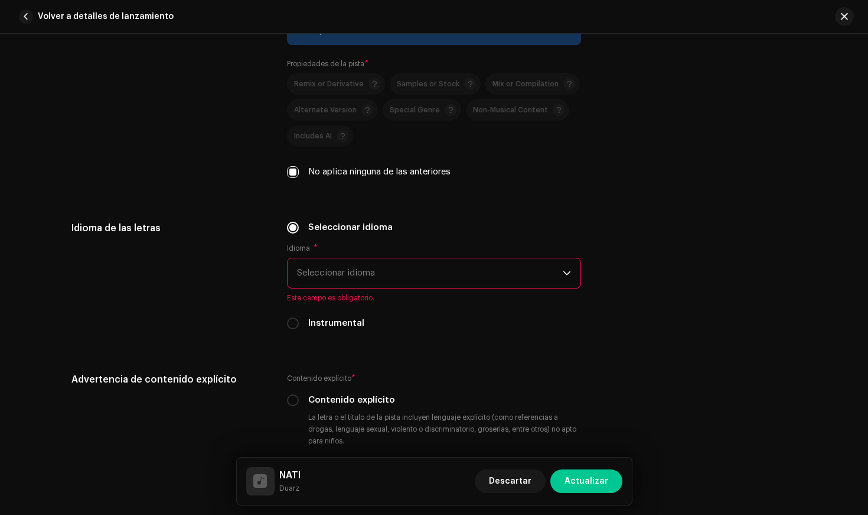
click at [331, 271] on span "Seleccionar idioma" at bounding box center [430, 273] width 266 height 30
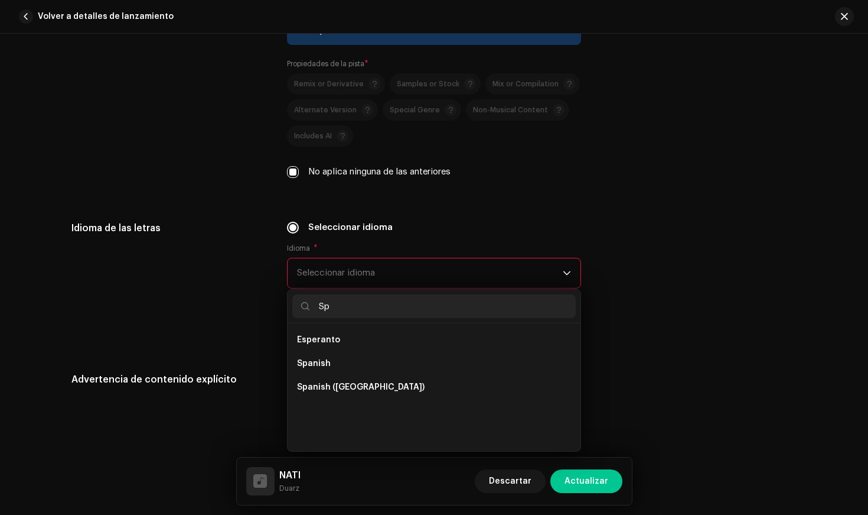
scroll to position [0, 0]
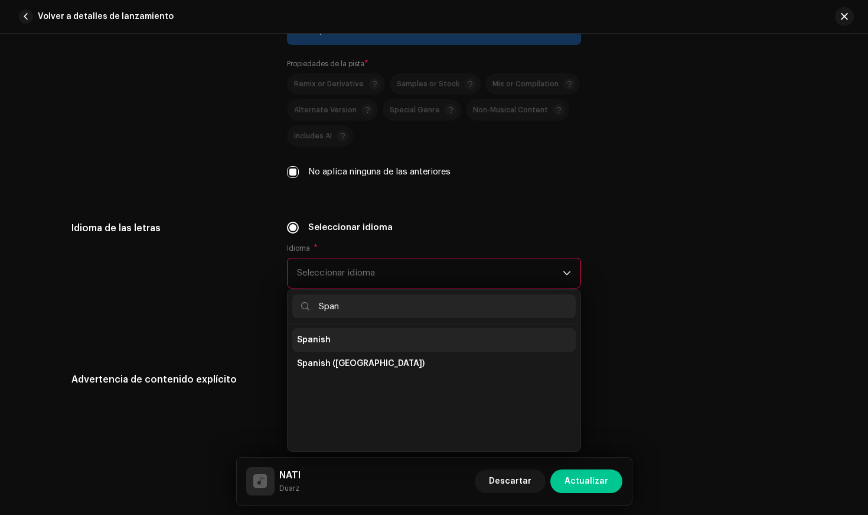
type input "Span"
click at [322, 338] on span "Spanish" at bounding box center [314, 340] width 34 height 12
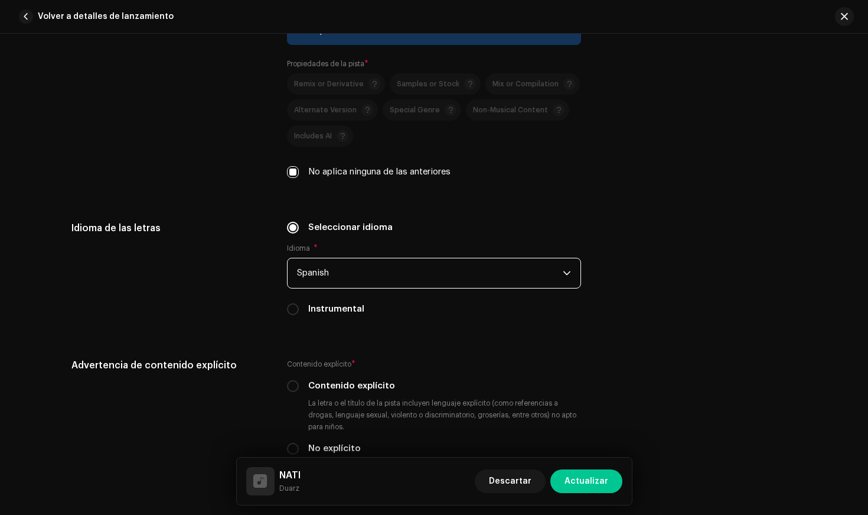
click at [271, 315] on div "Idioma de las letras Seleccionar idioma Idioma * Spanish Instrumental" at bounding box center [433, 275] width 725 height 109
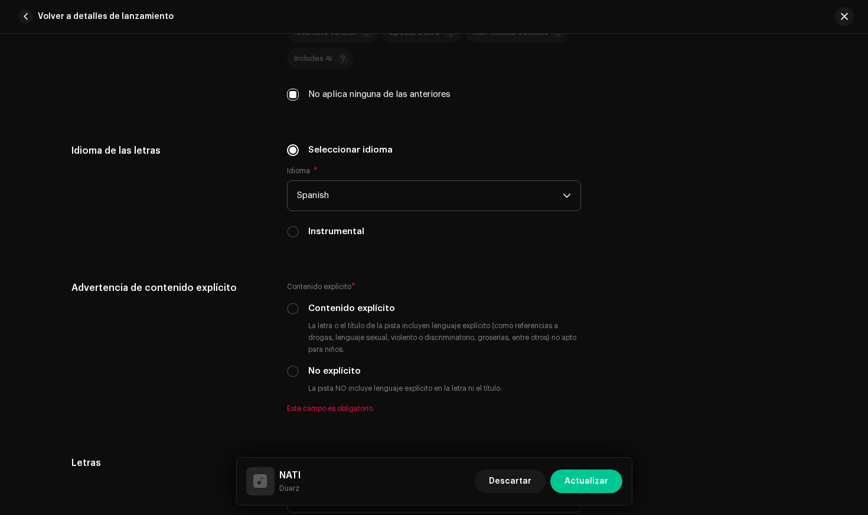
scroll to position [1883, 0]
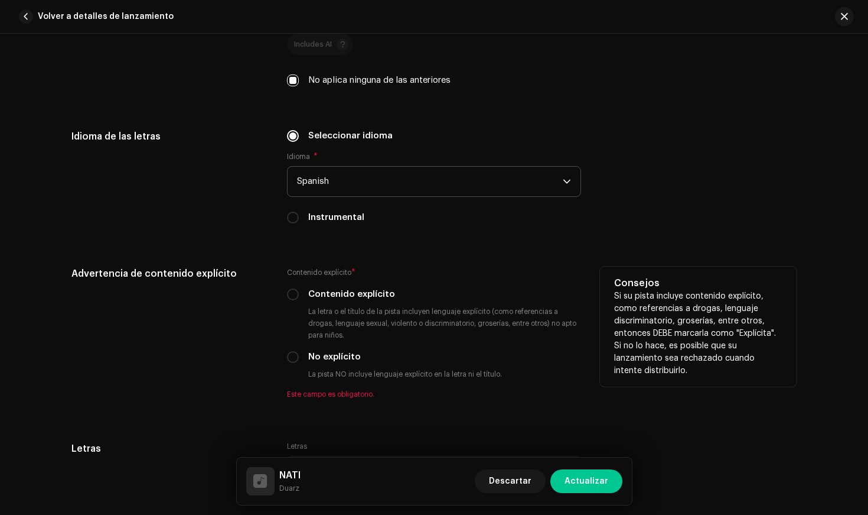
click at [298, 299] on div "Contenido explícito" at bounding box center [434, 294] width 294 height 13
click at [291, 300] on div "Contenido explícito" at bounding box center [434, 294] width 294 height 13
click at [292, 285] on div "Contenido explícito * Contenido explícito La letra o el título de la pista incl…" at bounding box center [434, 332] width 294 height 132
click at [292, 288] on input "Contenido explícito" at bounding box center [293, 294] width 12 height 12
radio input "true"
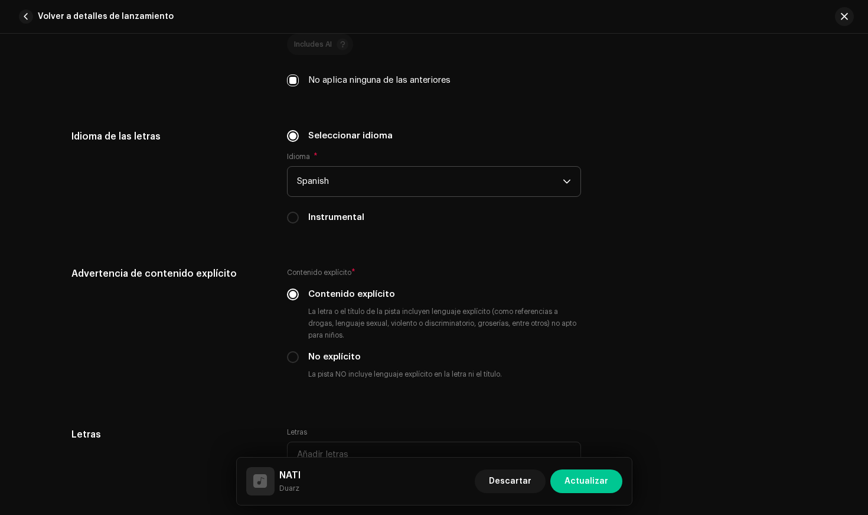
scroll to position [2033, 0]
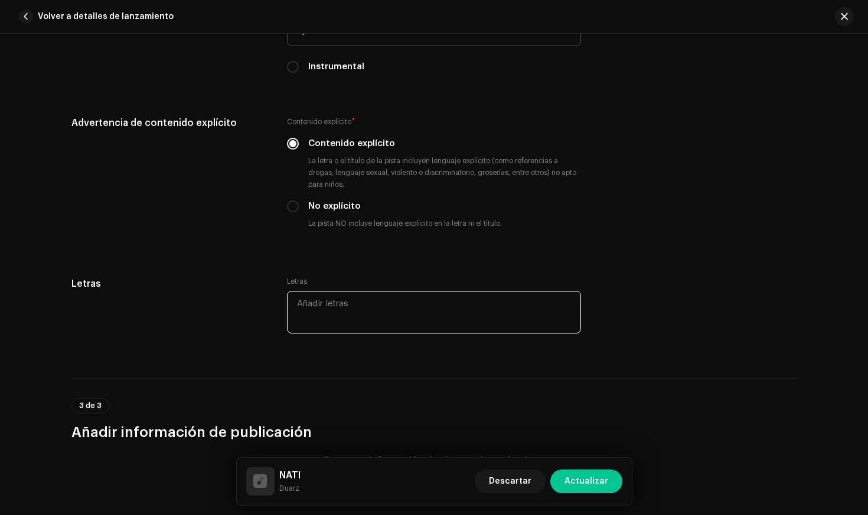
click at [300, 296] on textarea at bounding box center [434, 312] width 294 height 43
click at [272, 299] on div "Letras Letras" at bounding box center [433, 312] width 725 height 73
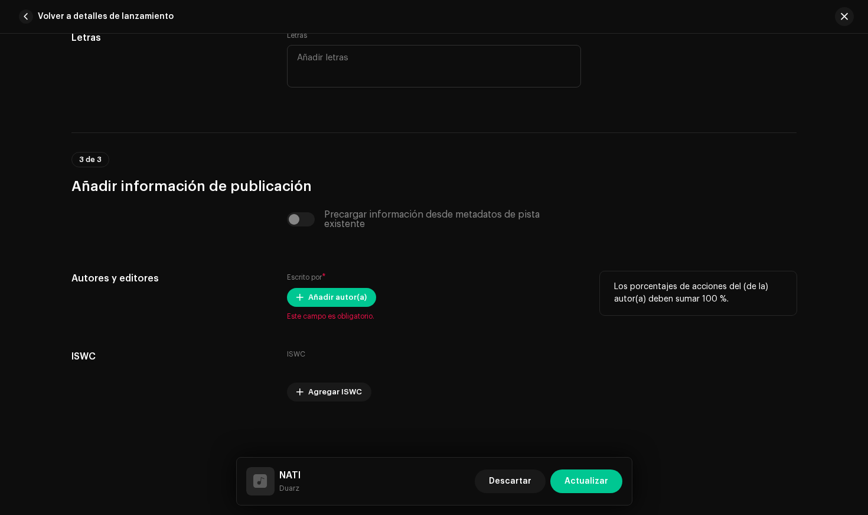
scroll to position [2279, 0]
click at [320, 288] on span "Añadir autor(a)" at bounding box center [337, 297] width 58 height 24
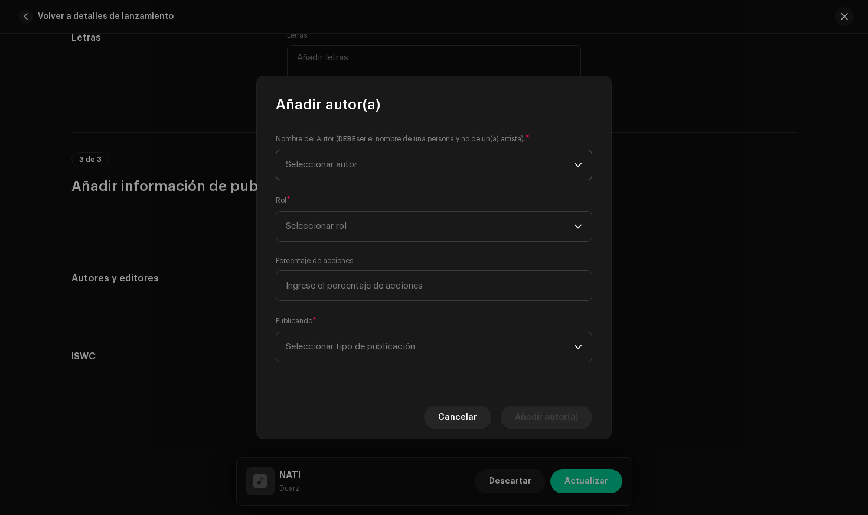
click at [372, 165] on span "Seleccionar autor" at bounding box center [430, 165] width 288 height 30
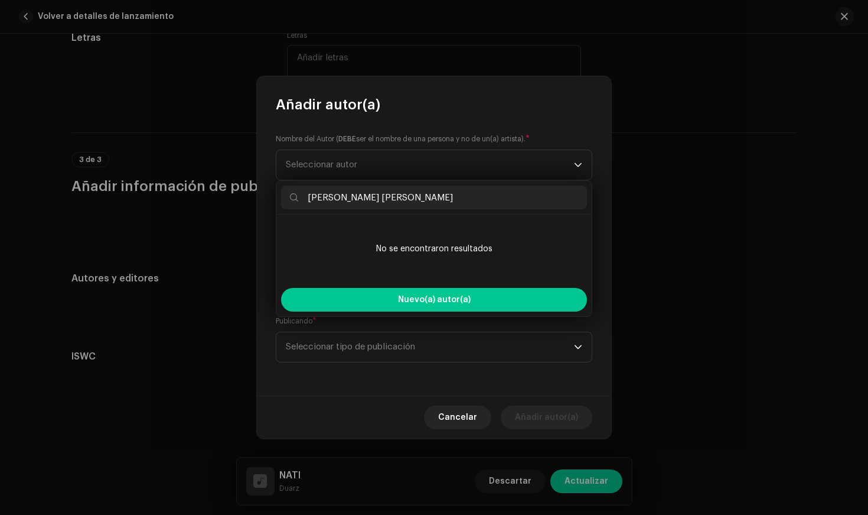
click at [363, 198] on input "[PERSON_NAME] [PERSON_NAME]" at bounding box center [434, 197] width 306 height 24
drag, startPoint x: 422, startPoint y: 197, endPoint x: 376, endPoint y: 197, distance: 46.7
click at [376, 197] on input "[PERSON_NAME]" at bounding box center [434, 197] width 306 height 24
type input "[PERSON_NAME]"
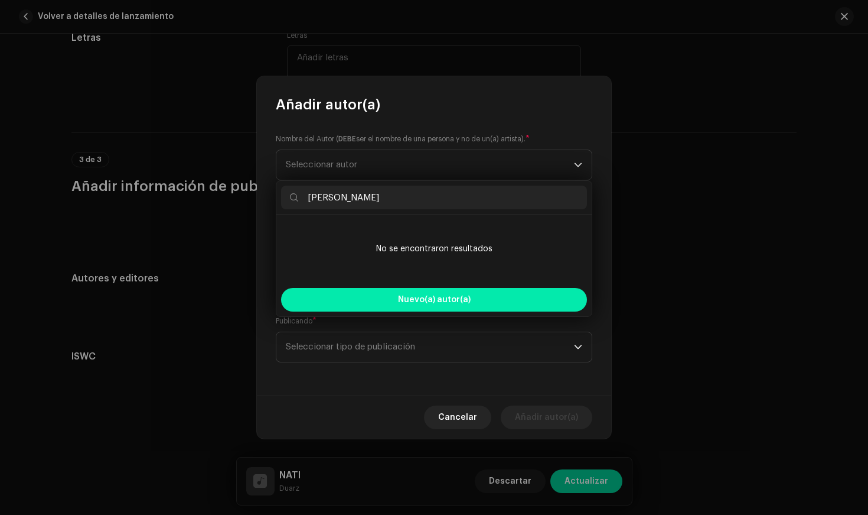
drag, startPoint x: 390, startPoint y: 219, endPoint x: 398, endPoint y: 294, distance: 76.0
click at [398, 294] on button "Nuevo(a) autor(a)" at bounding box center [434, 300] width 306 height 24
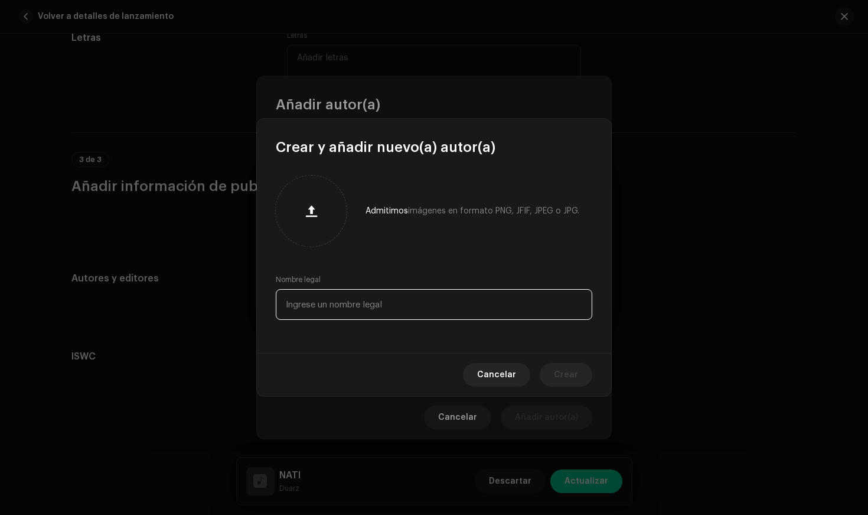
click at [370, 301] on input "text" at bounding box center [434, 304] width 317 height 31
type input "E"
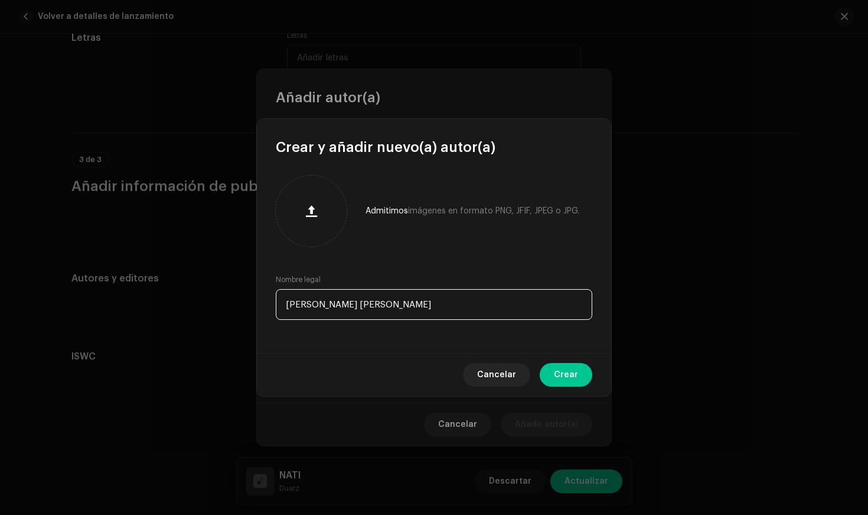
type input "[PERSON_NAME] [PERSON_NAME]"
click at [461, 278] on div "Nombre legal [PERSON_NAME] [PERSON_NAME]" at bounding box center [434, 297] width 317 height 45
click at [574, 371] on span "Crear" at bounding box center [566, 375] width 24 height 24
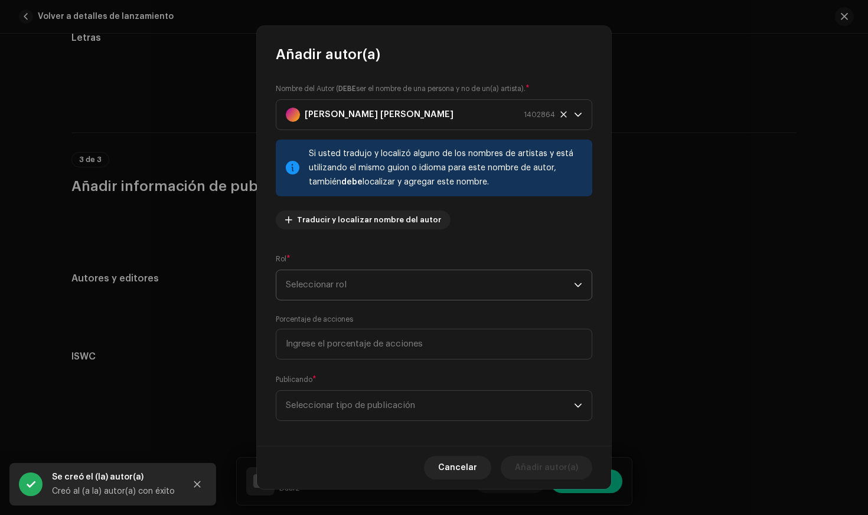
click at [347, 290] on span "Seleccionar rol" at bounding box center [430, 285] width 288 height 30
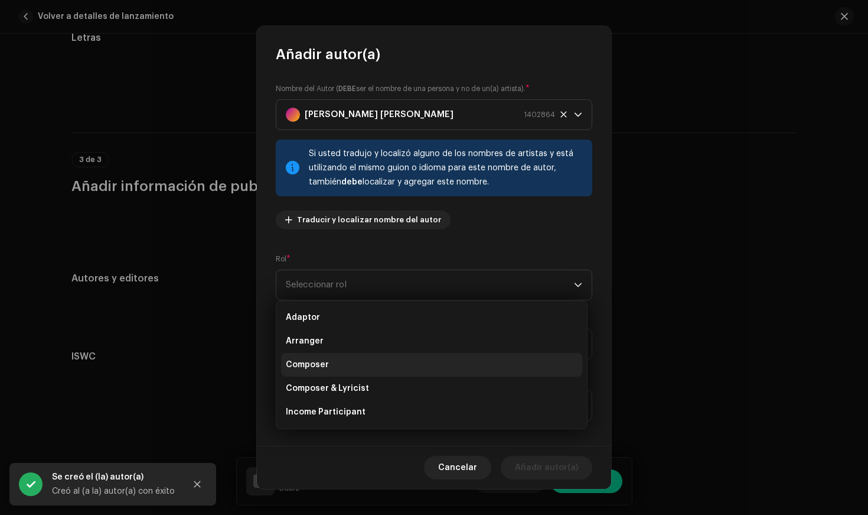
click at [321, 363] on span "Composer" at bounding box center [307, 365] width 43 height 12
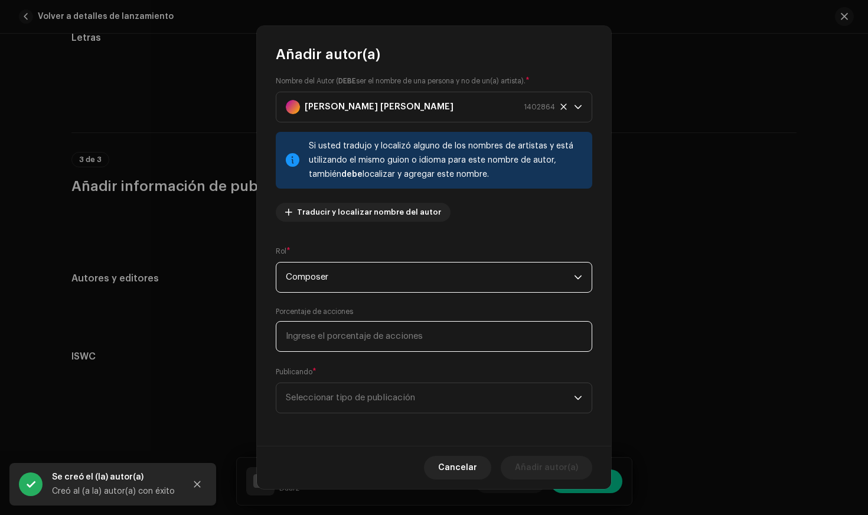
scroll to position [8, 0]
click at [328, 334] on input at bounding box center [434, 336] width 317 height 31
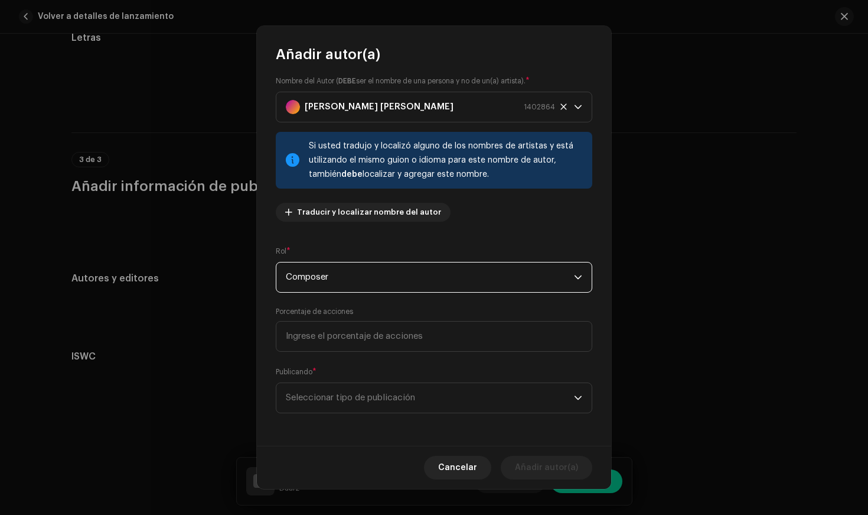
click at [325, 277] on span "Composer" at bounding box center [430, 277] width 288 height 30
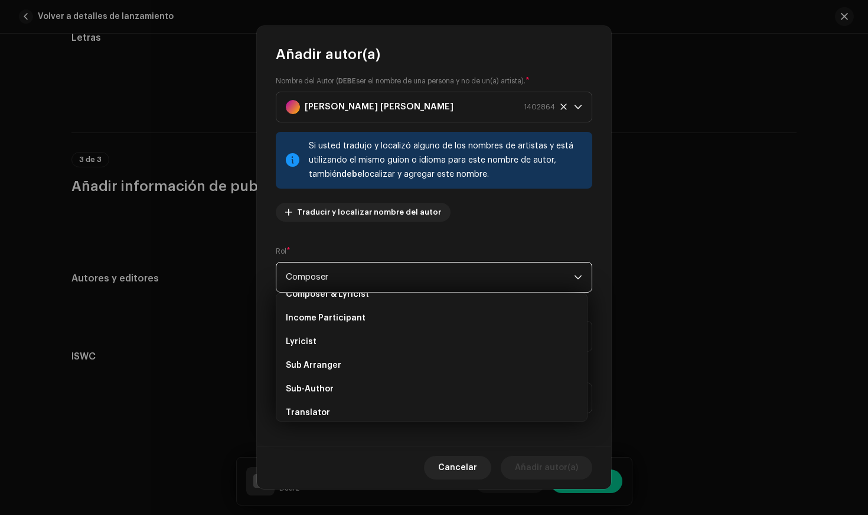
scroll to position [87, 0]
click at [332, 346] on li "Lyricist" at bounding box center [431, 340] width 301 height 24
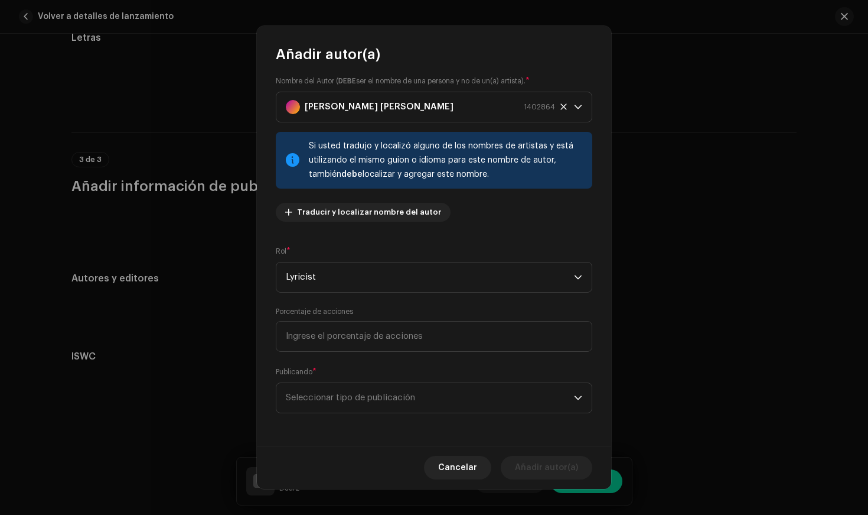
click at [272, 317] on div "Nombre del Autor ( DEBE ser el nombre de una persona y no de un(a) artista). * …" at bounding box center [434, 255] width 354 height 382
click at [317, 280] on span "Lyricist" at bounding box center [430, 277] width 288 height 30
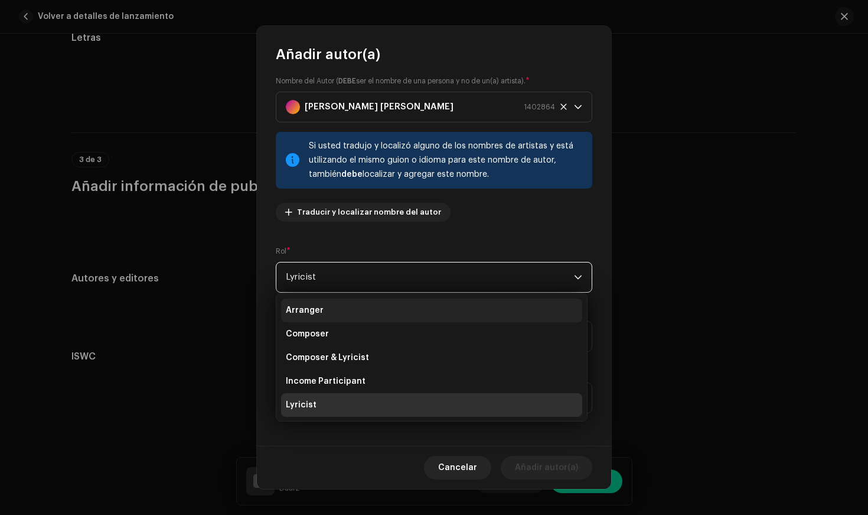
scroll to position [29, 0]
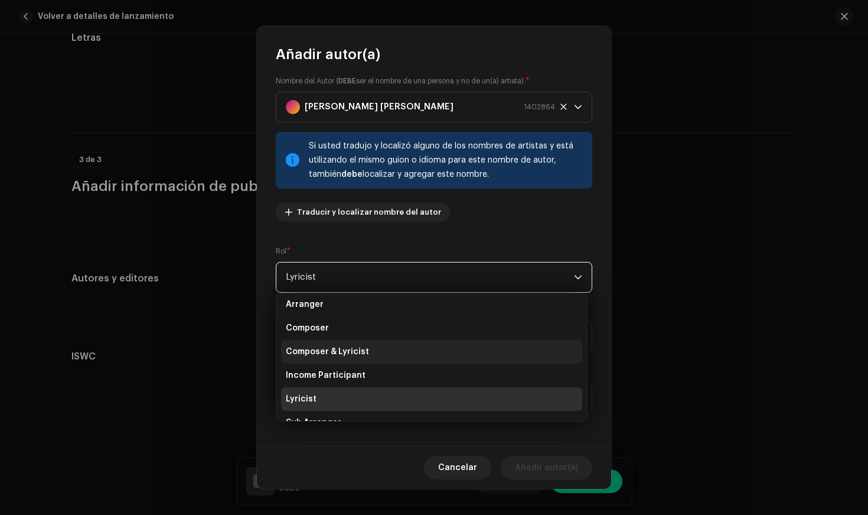
click at [332, 346] on span "Composer & Lyricist" at bounding box center [327, 352] width 83 height 12
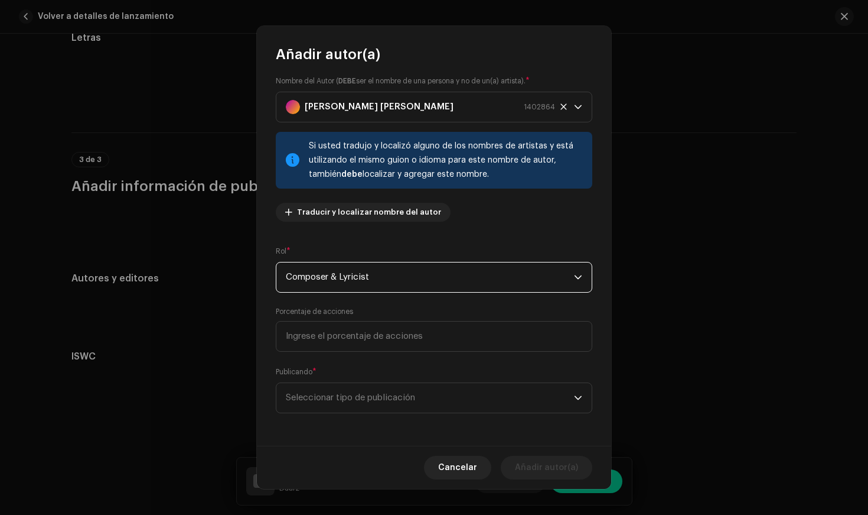
click at [265, 312] on div "Nombre del Autor ( DEBE ser el nombre de una persona y no de un(a) artista). * …" at bounding box center [434, 255] width 354 height 382
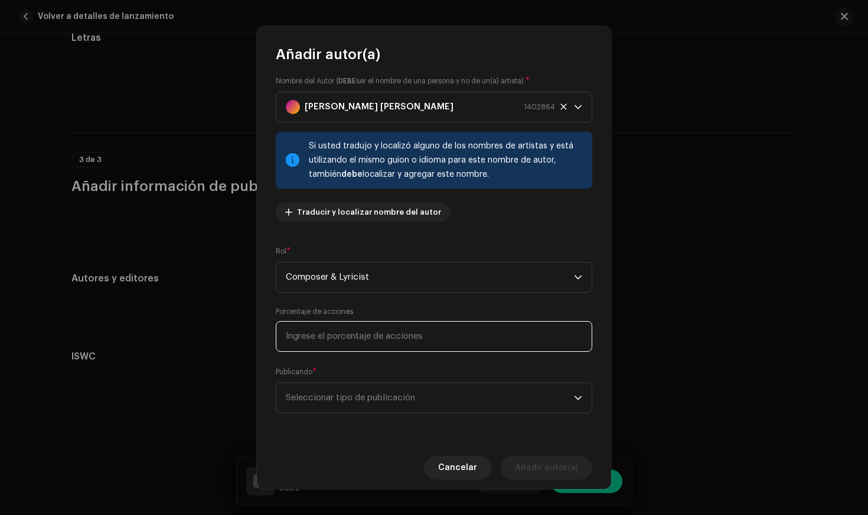
click at [301, 339] on input at bounding box center [434, 336] width 317 height 31
type input "100,00"
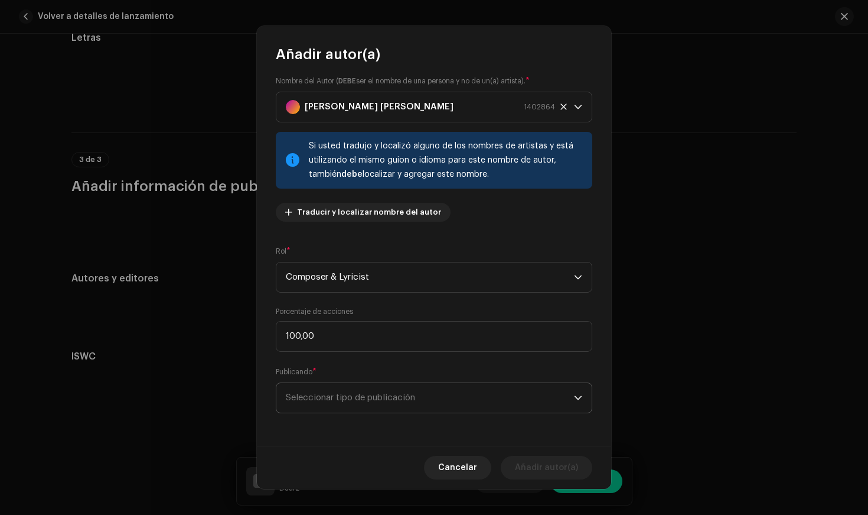
click at [315, 386] on span "Seleccionar tipo de publicación" at bounding box center [430, 398] width 288 height 30
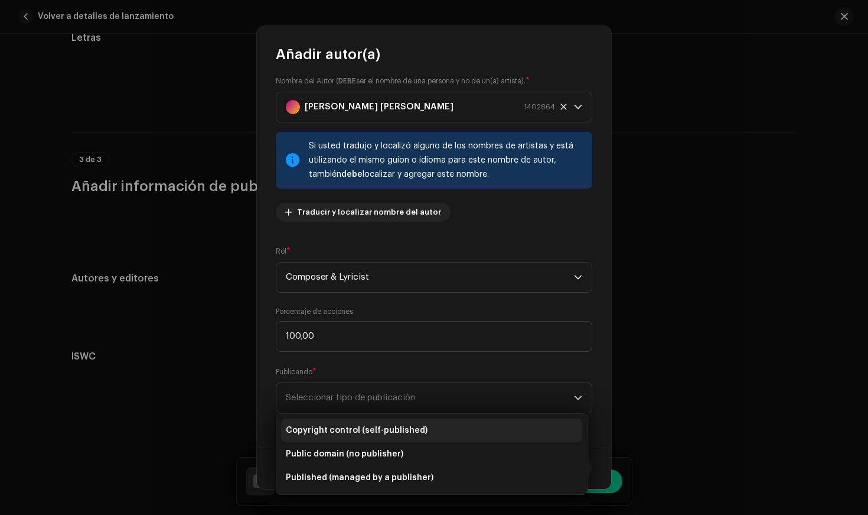
click at [307, 424] on span "Copyright control (self-published)" at bounding box center [357, 430] width 142 height 12
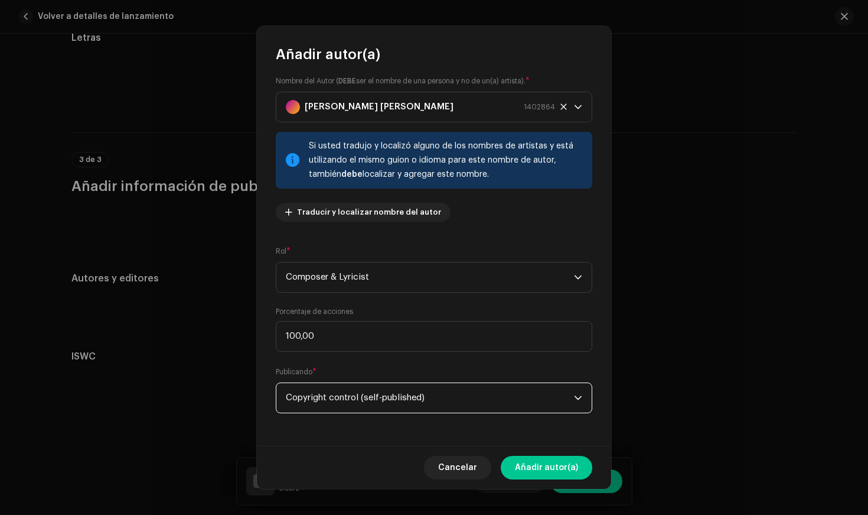
click at [275, 376] on div "Nombre del Autor ( DEBE ser el nombre de una persona y no de un(a) artista). * …" at bounding box center [434, 255] width 354 height 382
click at [390, 399] on span "Copyright control (self-published)" at bounding box center [430, 398] width 288 height 30
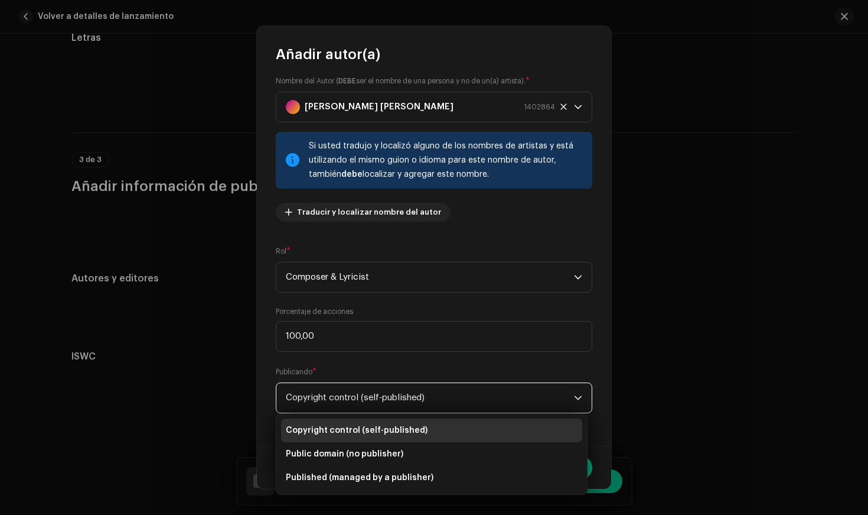
click at [265, 332] on div "Nombre del Autor ( DEBE ser el nombre de una persona y no de un(a) artista). * …" at bounding box center [434, 255] width 354 height 382
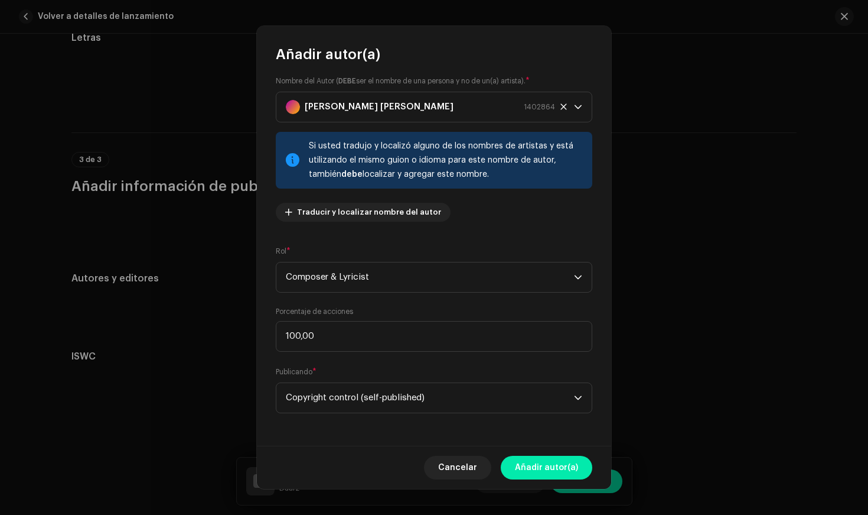
click at [525, 463] on span "Añadir autor(a)" at bounding box center [546, 467] width 63 height 24
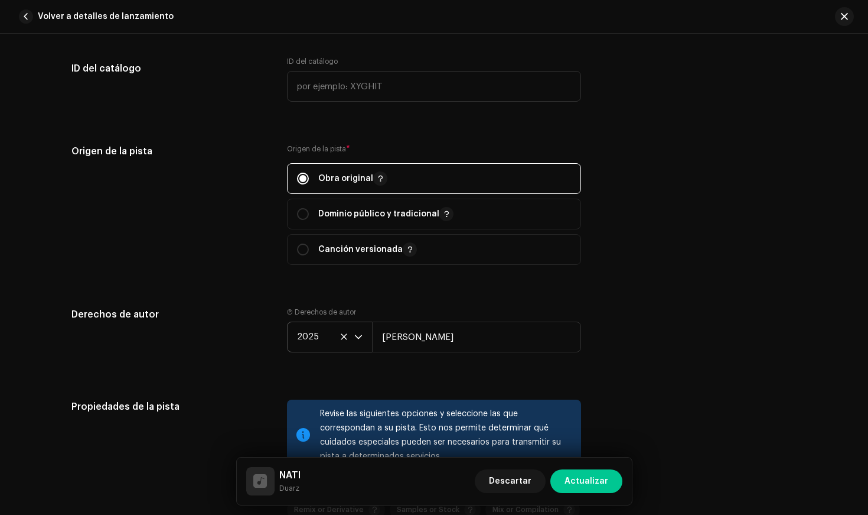
scroll to position [1363, 0]
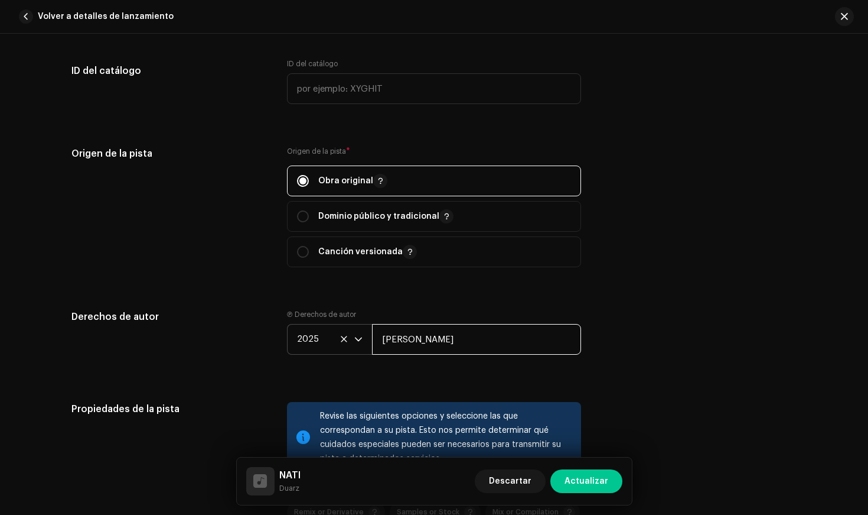
drag, startPoint x: 411, startPoint y: 340, endPoint x: 359, endPoint y: 340, distance: 52.6
click at [359, 340] on div "2025 [PERSON_NAME]" at bounding box center [434, 339] width 294 height 31
type input "Duarz"
click at [259, 321] on h5 "Derechos de autor" at bounding box center [169, 317] width 197 height 14
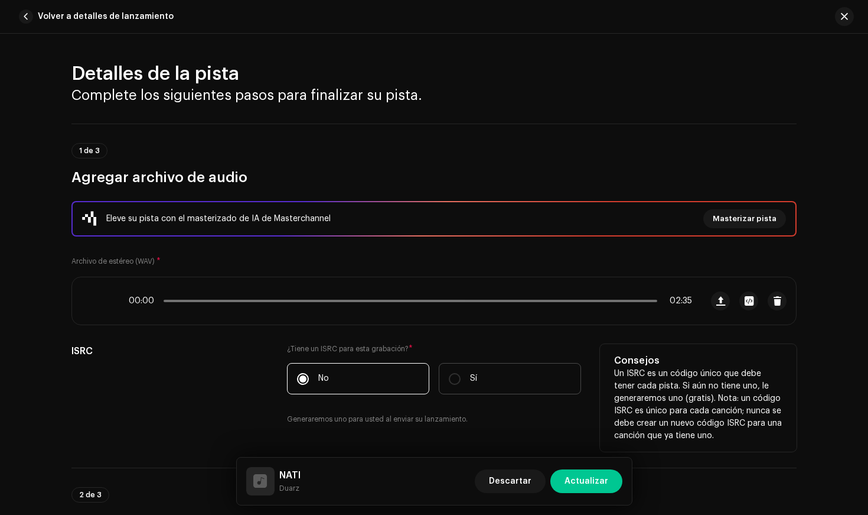
scroll to position [0, 0]
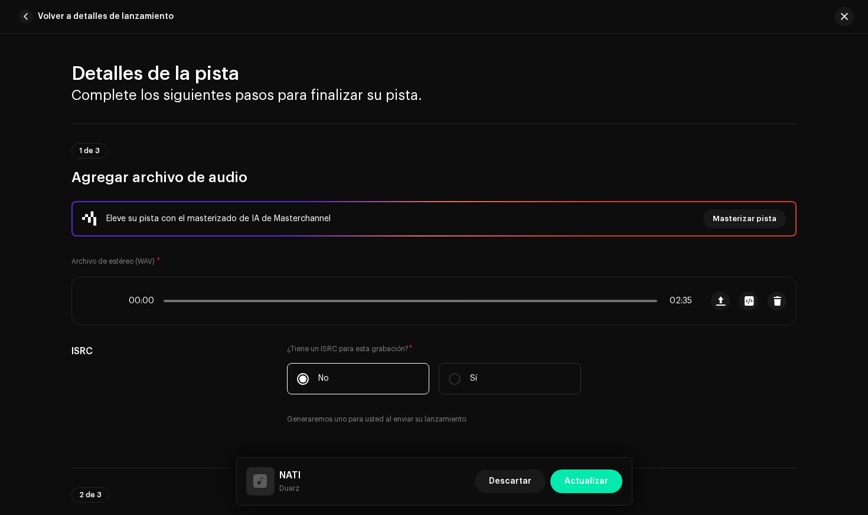
click at [587, 485] on span "Actualizar" at bounding box center [587, 481] width 44 height 24
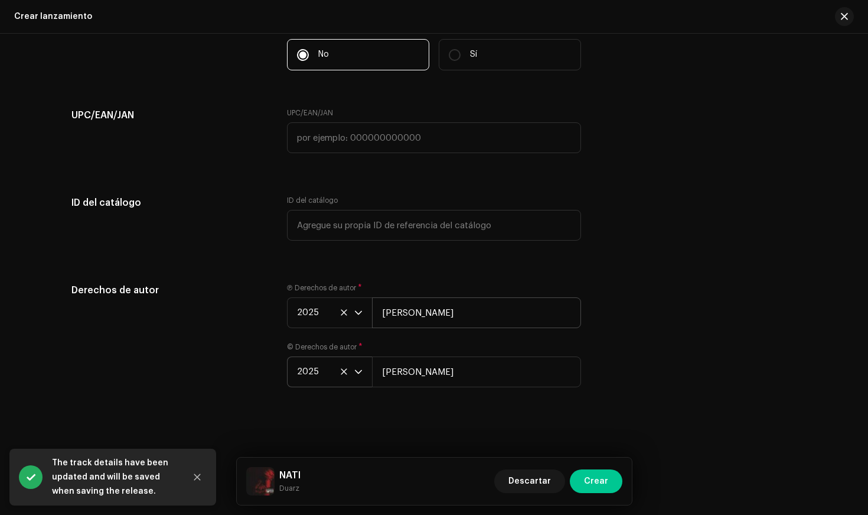
scroll to position [2030, 0]
drag, startPoint x: 422, startPoint y: 313, endPoint x: 328, endPoint y: 313, distance: 93.3
click at [328, 313] on div "2025 [PERSON_NAME]" at bounding box center [434, 312] width 294 height 31
type input "Duarz"
drag, startPoint x: 415, startPoint y: 368, endPoint x: 301, endPoint y: 373, distance: 113.5
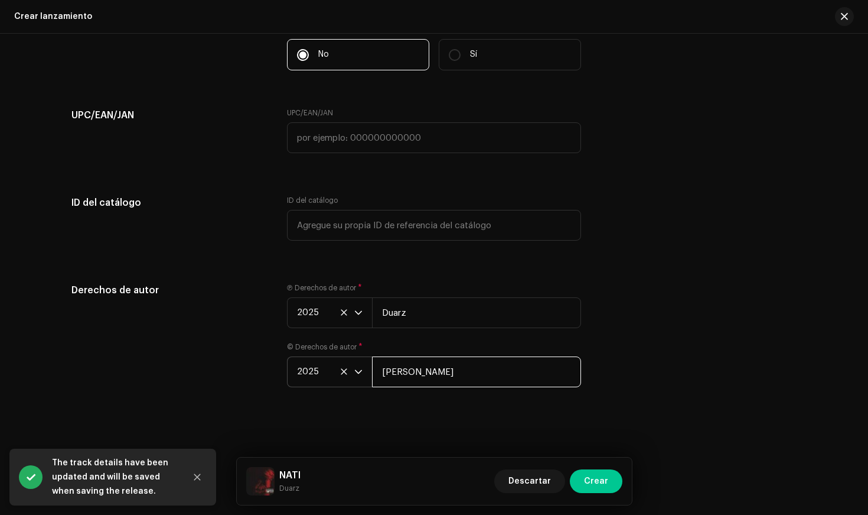
click at [301, 373] on div "2025 [PERSON_NAME]" at bounding box center [434, 371] width 294 height 31
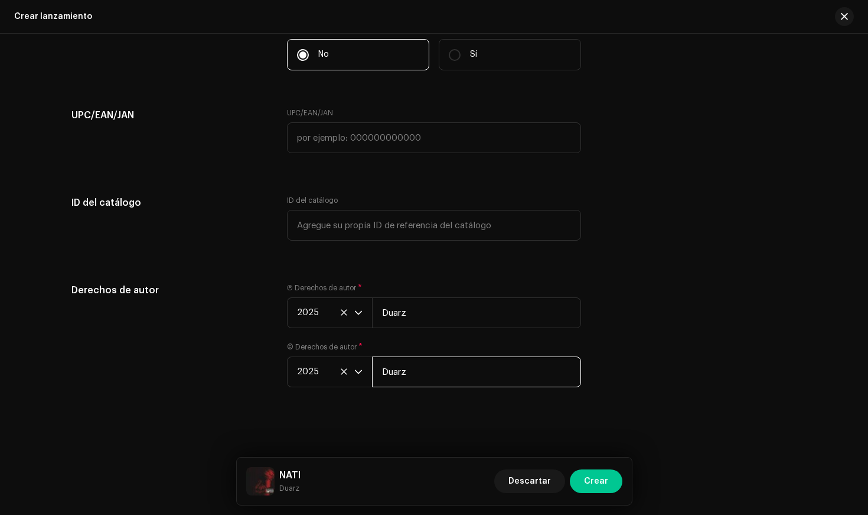
type input "Duarz"
click at [254, 357] on div "Derechos de autor" at bounding box center [169, 342] width 197 height 118
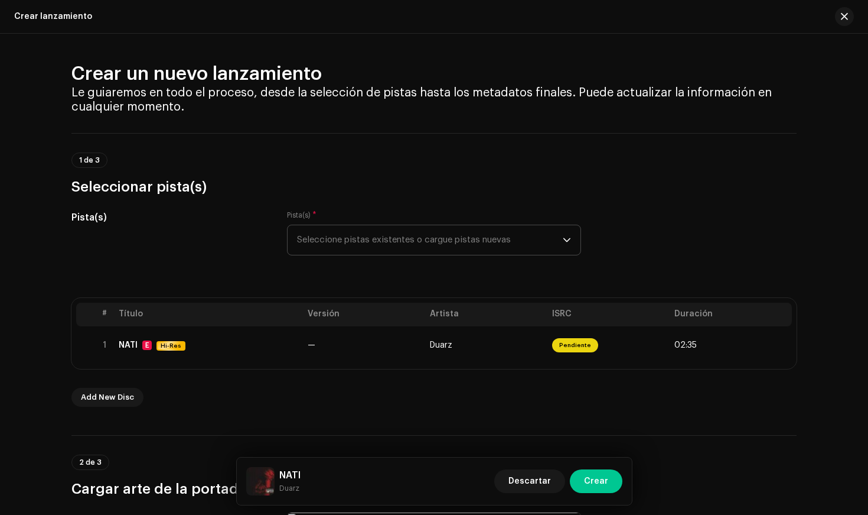
scroll to position [0, 0]
click at [584, 472] on button "Crear" at bounding box center [596, 481] width 53 height 24
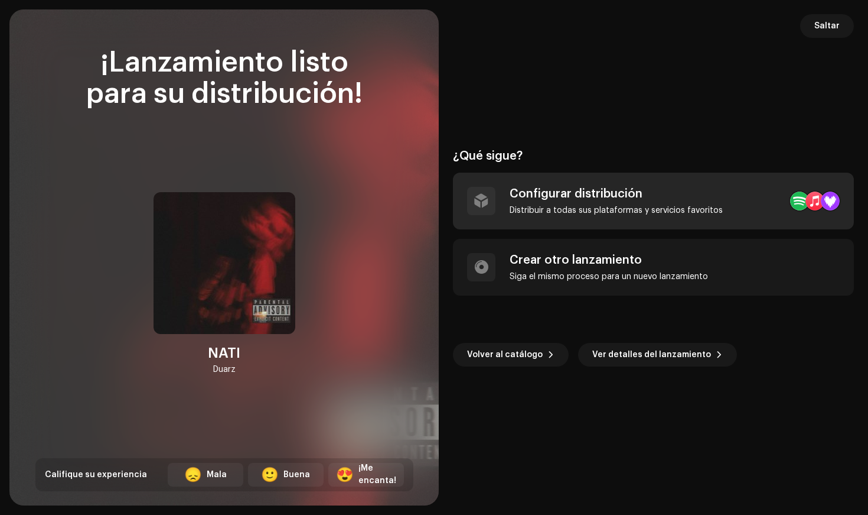
click at [579, 201] on div "Configurar distribución Distribuir a todas sus plataformas y servicios favoritos" at bounding box center [616, 201] width 213 height 28
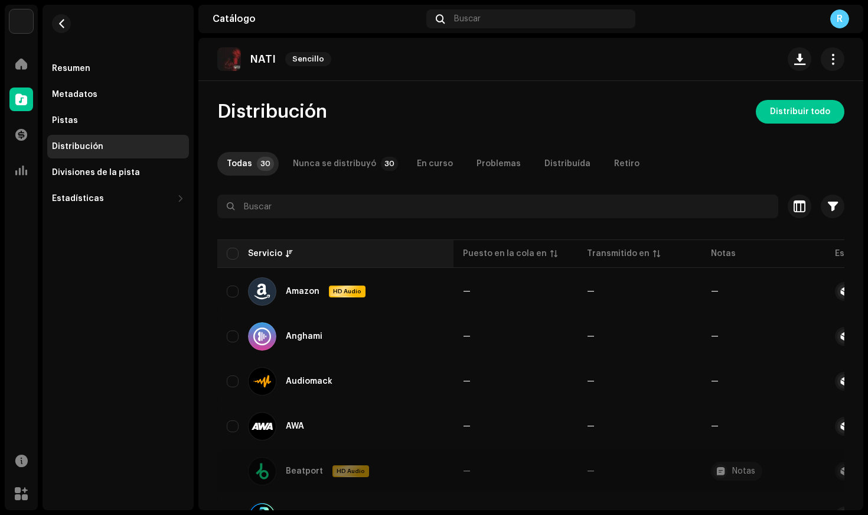
click at [225, 253] on th "Servicio" at bounding box center [335, 253] width 236 height 28
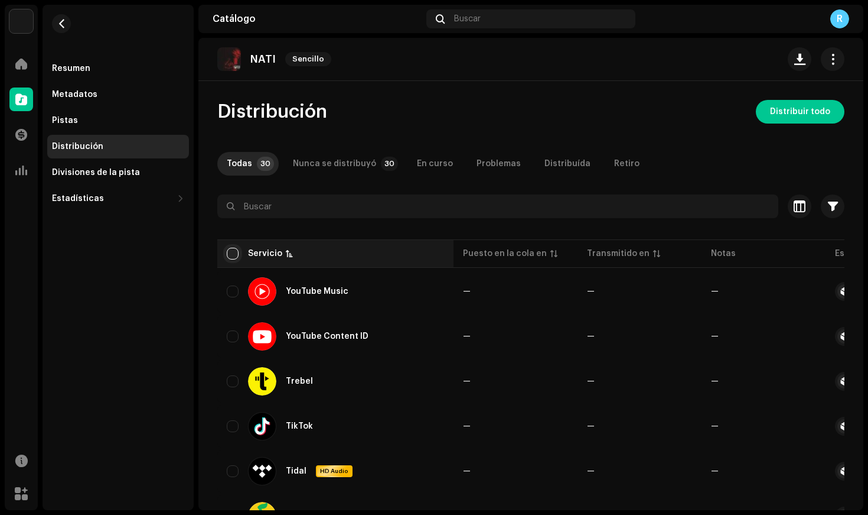
click at [229, 250] on input "checkbox" at bounding box center [233, 254] width 12 height 12
checkbox input "true"
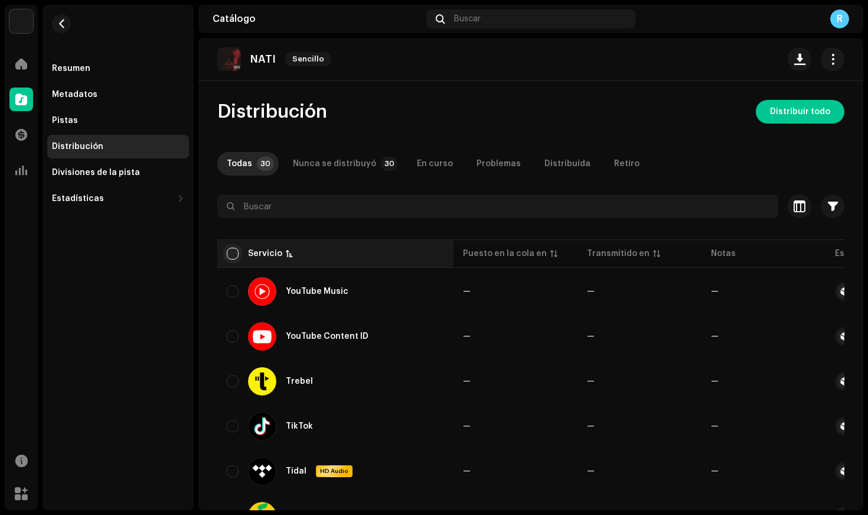
checkbox input "true"
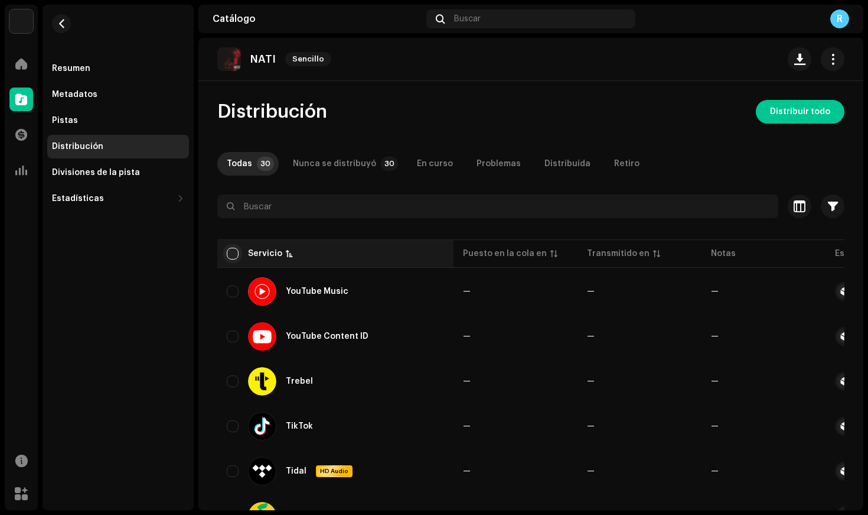
checkbox input "true"
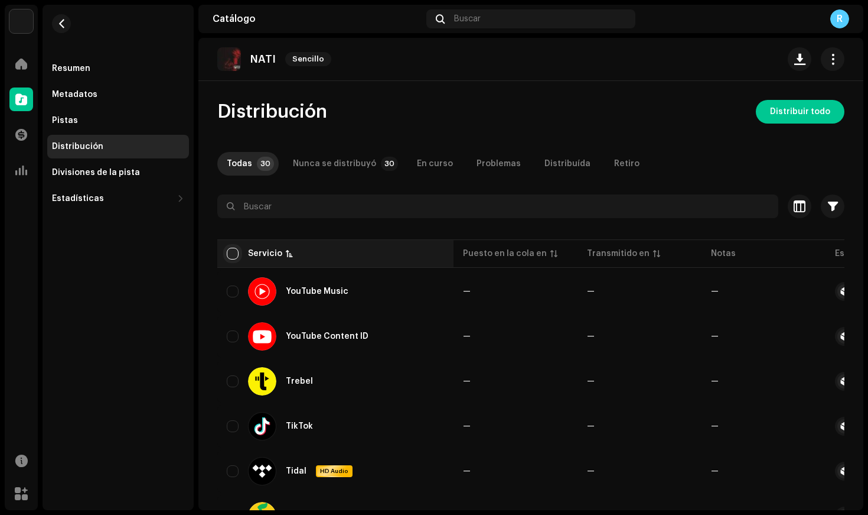
checkbox input "true"
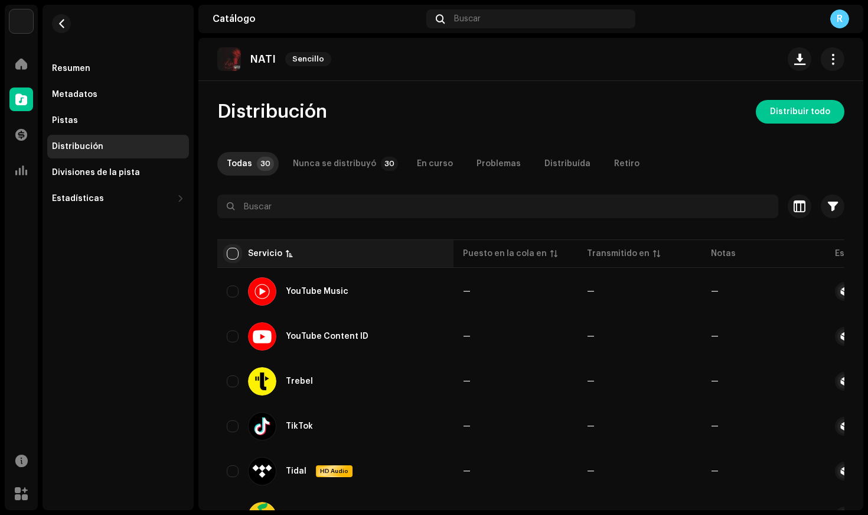
checkbox input "true"
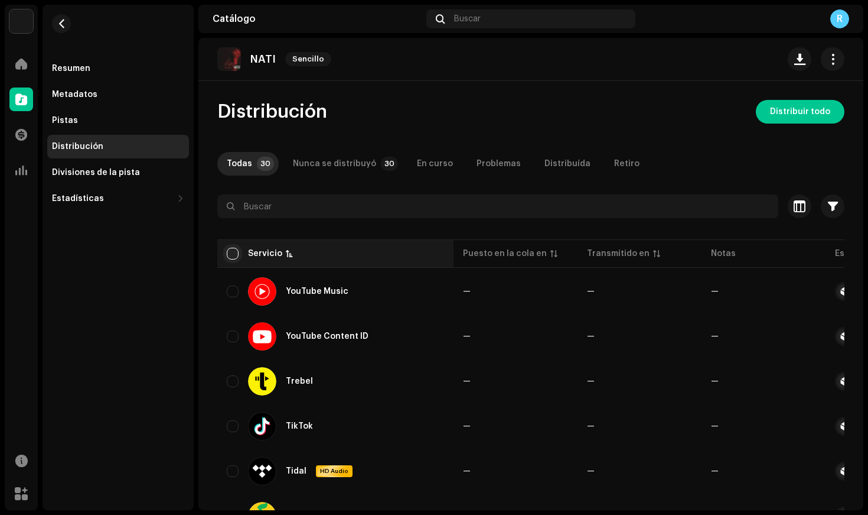
checkbox input "true"
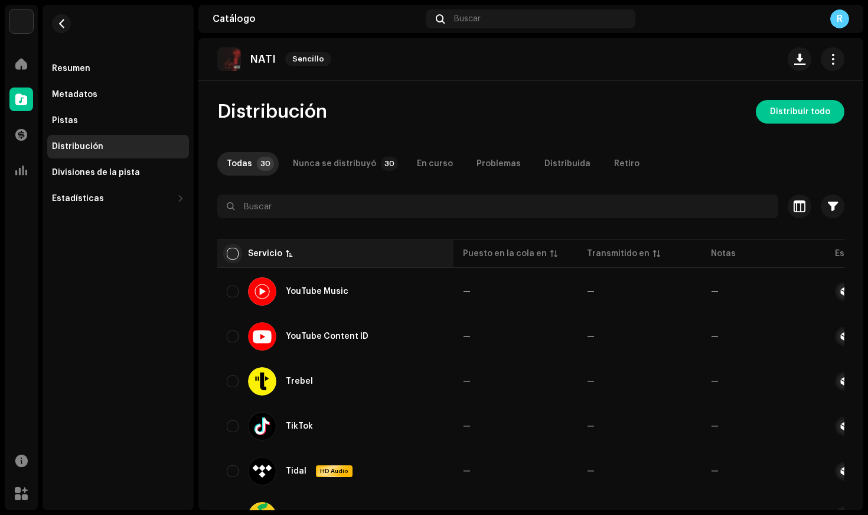
checkbox input "true"
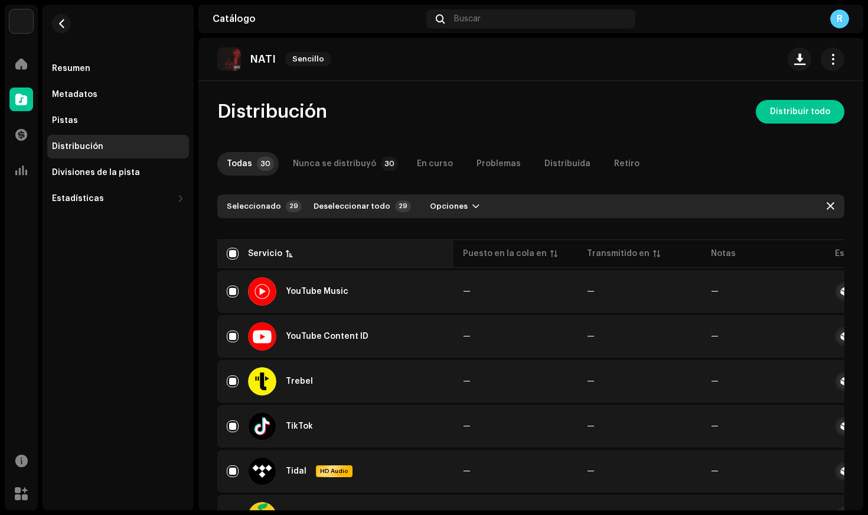
click at [272, 256] on div "Servicio" at bounding box center [265, 254] width 34 height 12
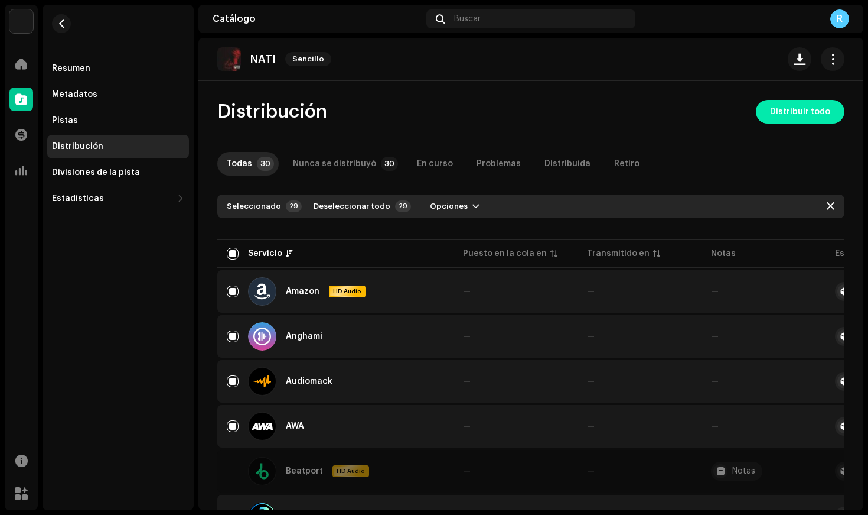
click at [776, 122] on span "Distribuir todo" at bounding box center [800, 112] width 60 height 24
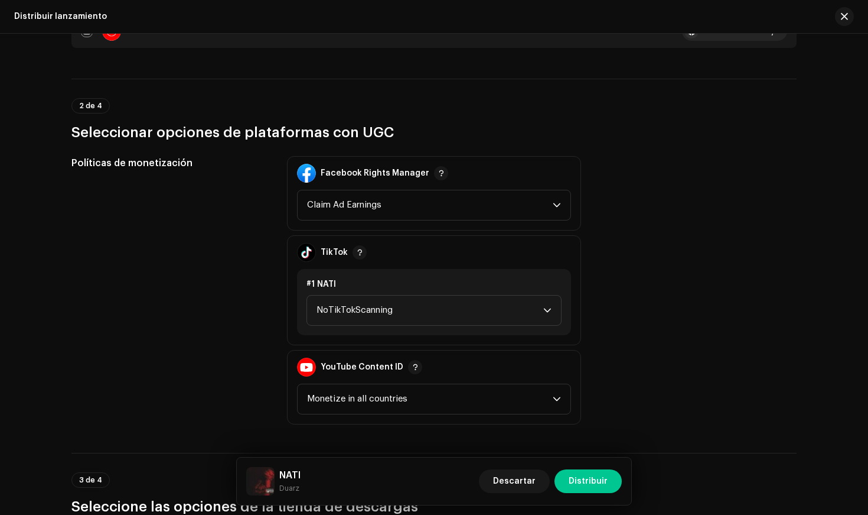
scroll to position [1220, 0]
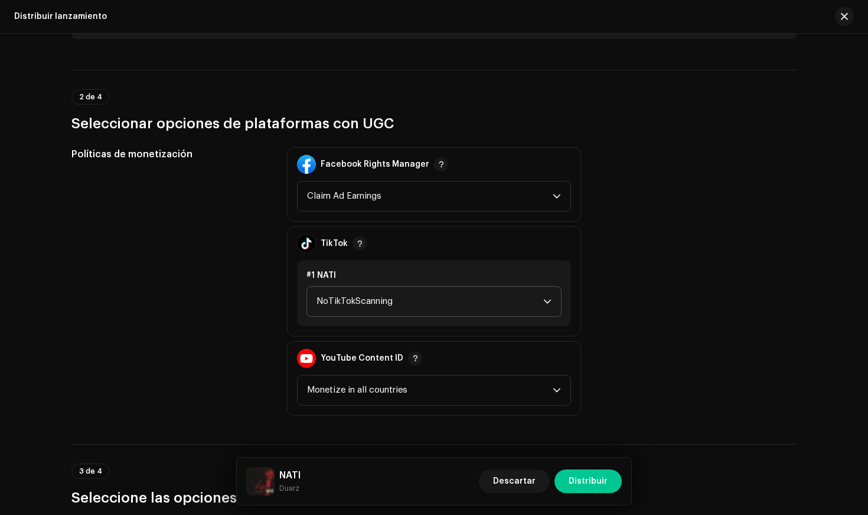
click at [379, 292] on span "NoTikTokScanning" at bounding box center [430, 301] width 227 height 30
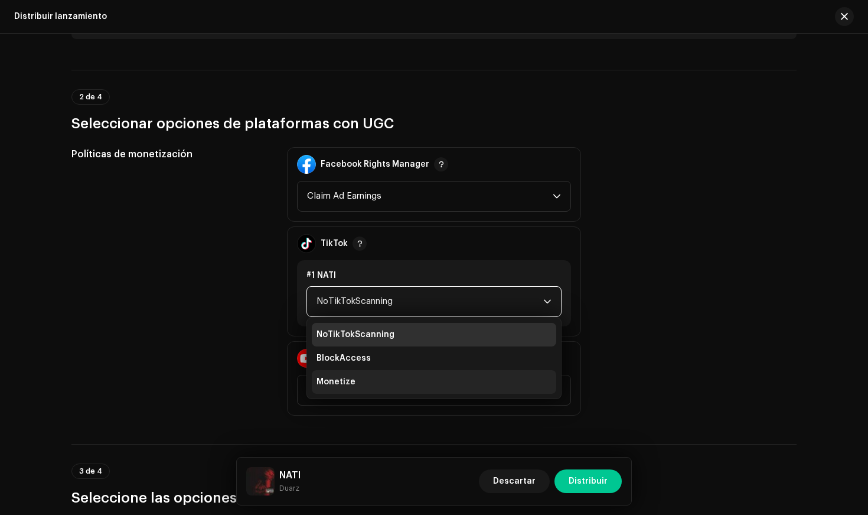
click at [353, 376] on li "Monetize" at bounding box center [434, 382] width 245 height 24
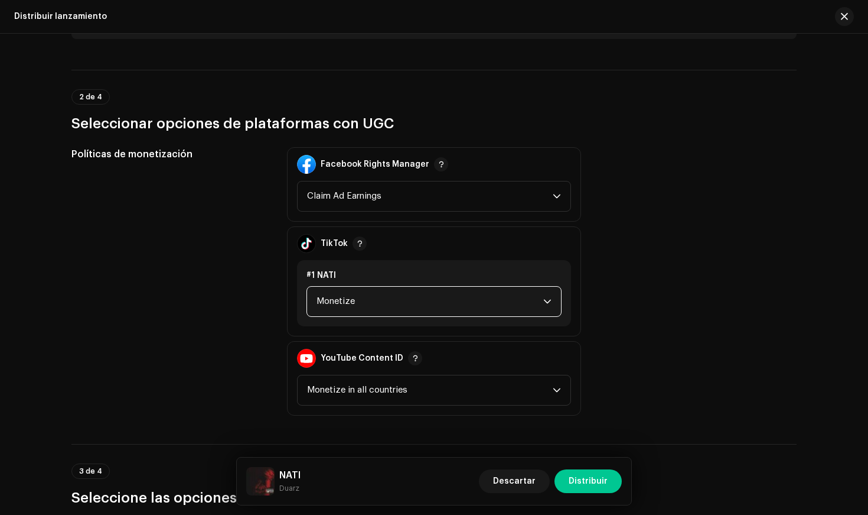
click at [277, 327] on div "Políticas de monetización Facebook Rights Manager Claim Ad Earnings TikTok #1 N…" at bounding box center [433, 281] width 725 height 268
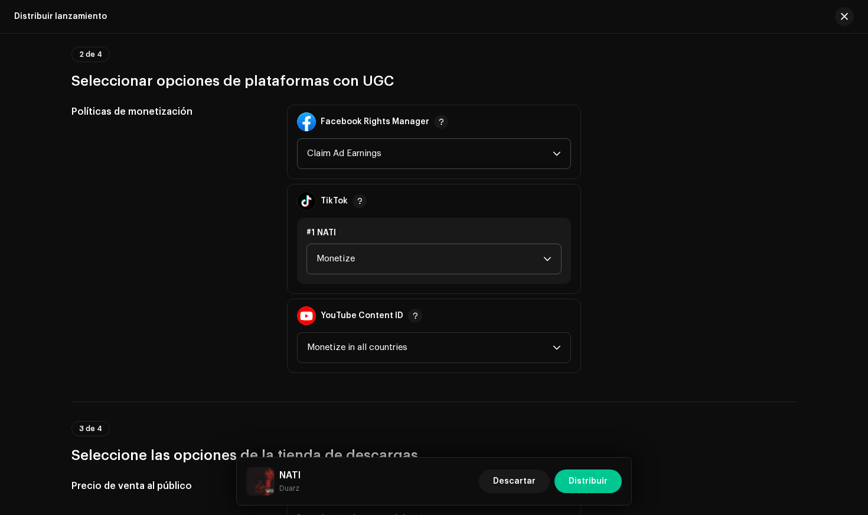
click at [359, 144] on span "Claim Ad Earnings" at bounding box center [430, 154] width 246 height 30
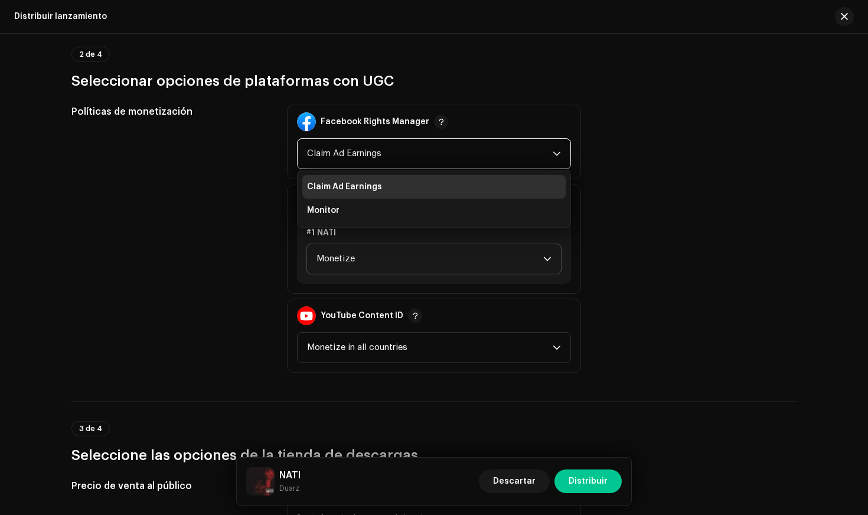
click at [217, 195] on div "Políticas de monetización" at bounding box center [169, 239] width 197 height 268
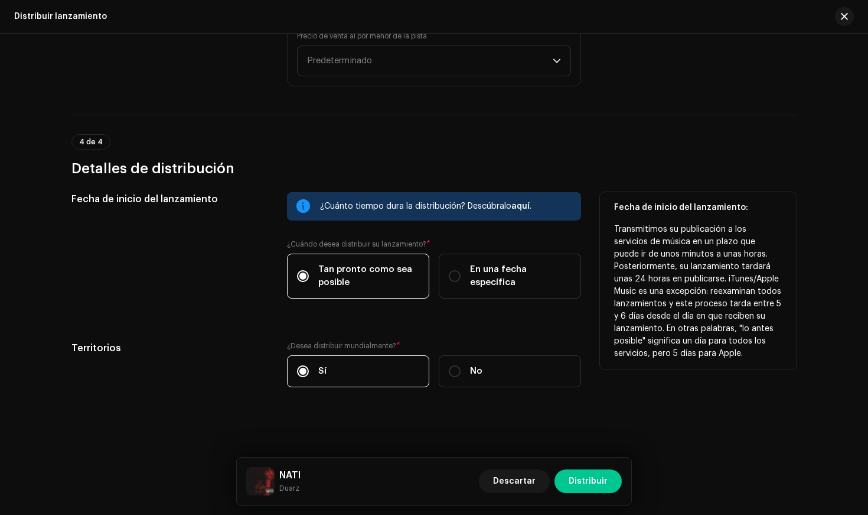
scroll to position [1837, 0]
click at [507, 270] on span "En una fecha específica" at bounding box center [520, 276] width 101 height 26
click at [461, 270] on input "En una fecha específica" at bounding box center [455, 276] width 12 height 12
radio input "true"
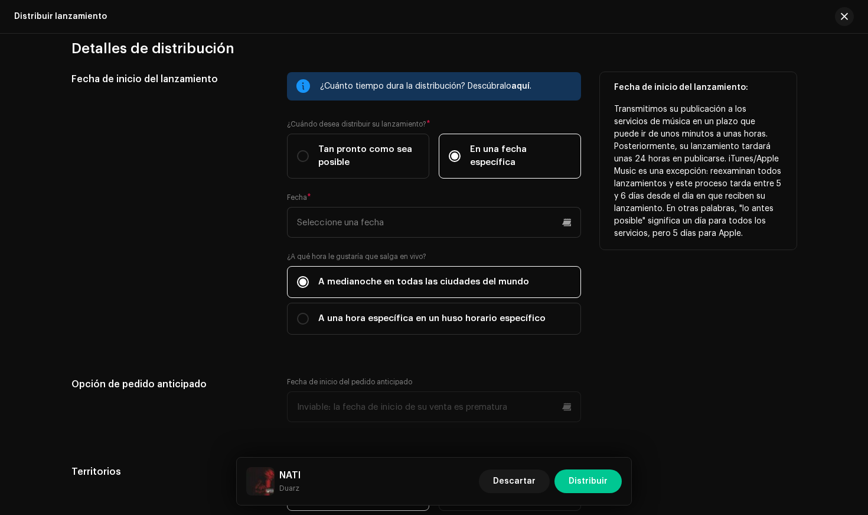
scroll to position [1977, 0]
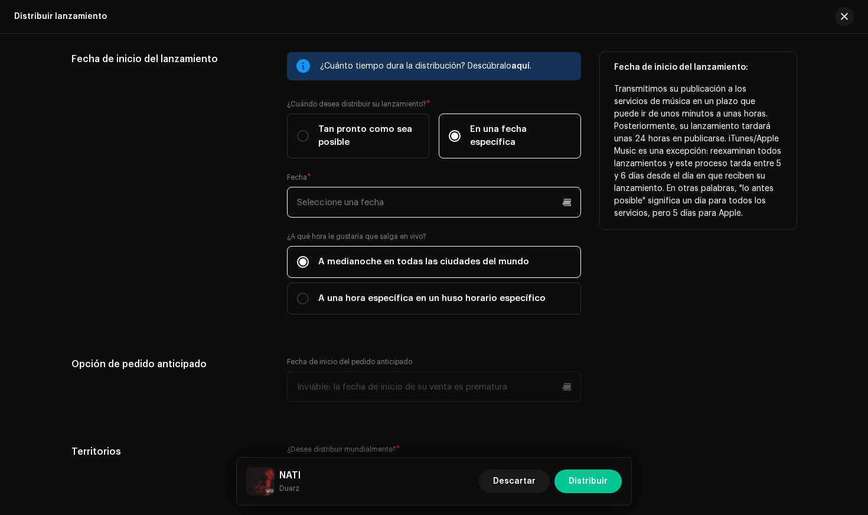
click at [355, 199] on input "text" at bounding box center [434, 202] width 294 height 31
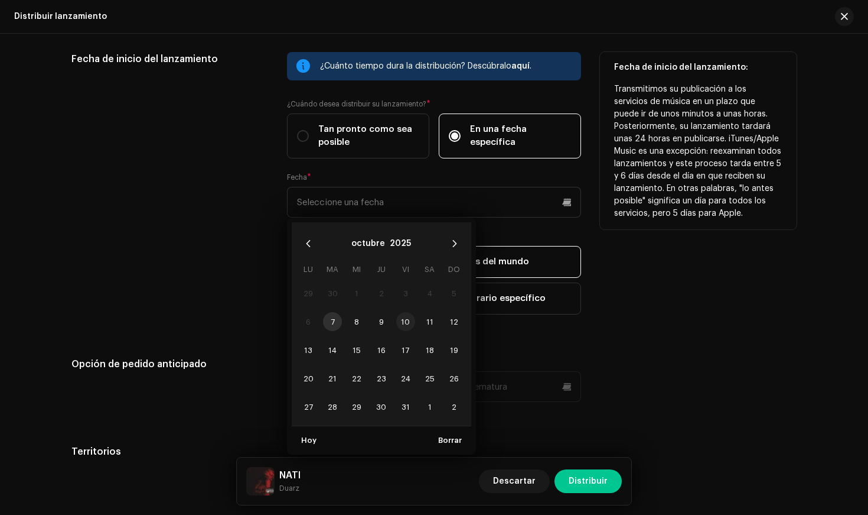
click at [405, 319] on span "10" at bounding box center [405, 321] width 19 height 19
type input "[DATE]"
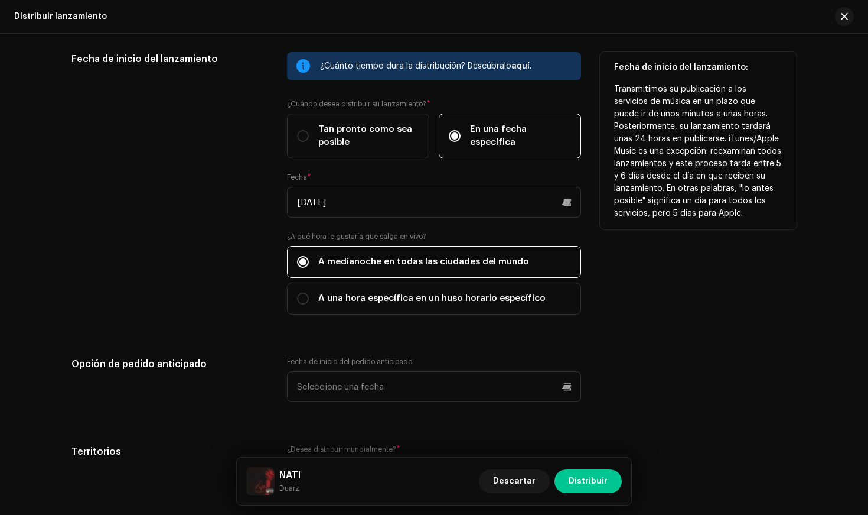
click at [241, 256] on div "Fecha de inicio del lanzamiento" at bounding box center [169, 190] width 197 height 276
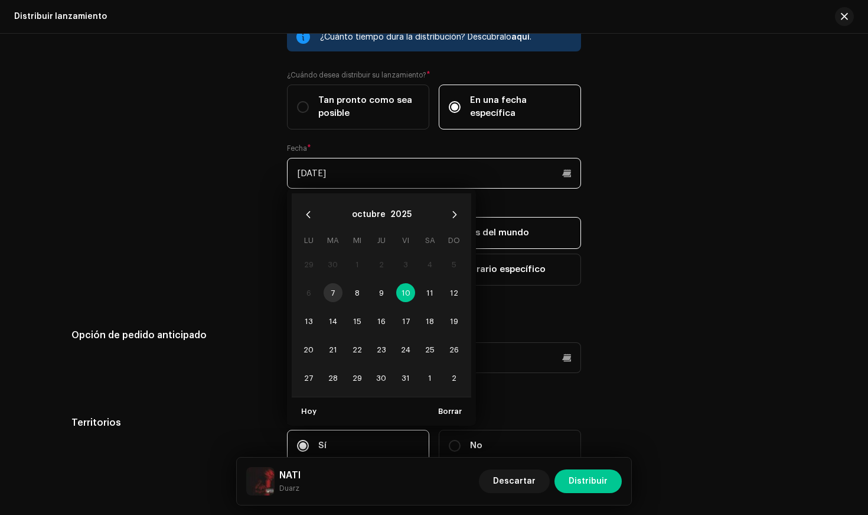
click at [339, 172] on input "[DATE]" at bounding box center [434, 173] width 294 height 31
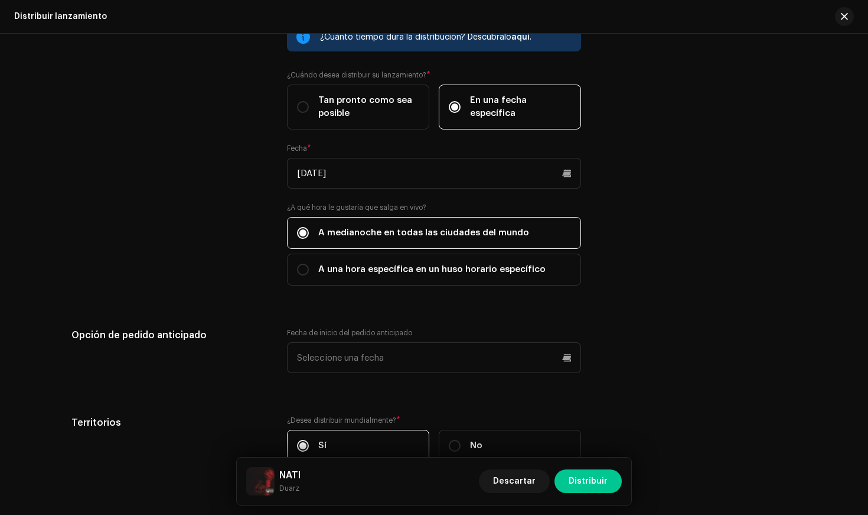
click at [249, 230] on div "Fecha de inicio del lanzamiento" at bounding box center [169, 161] width 197 height 276
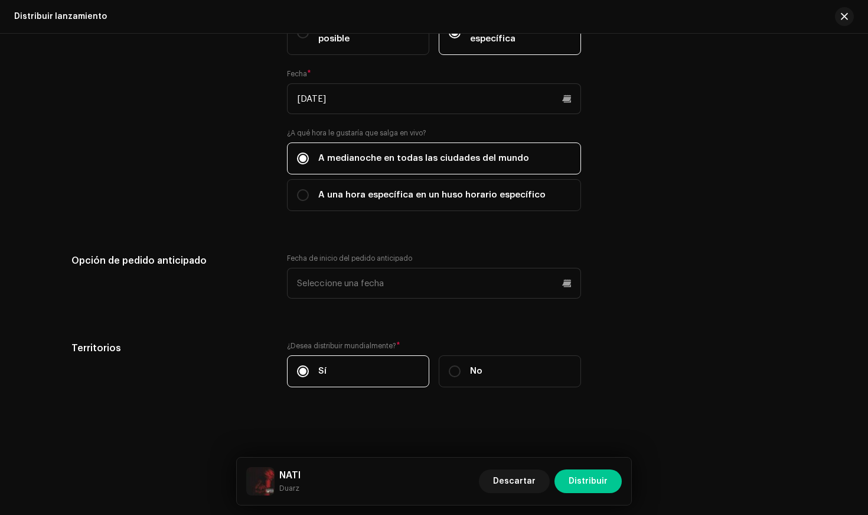
scroll to position [2081, 0]
click at [607, 480] on span "Distribuir" at bounding box center [588, 481] width 39 height 24
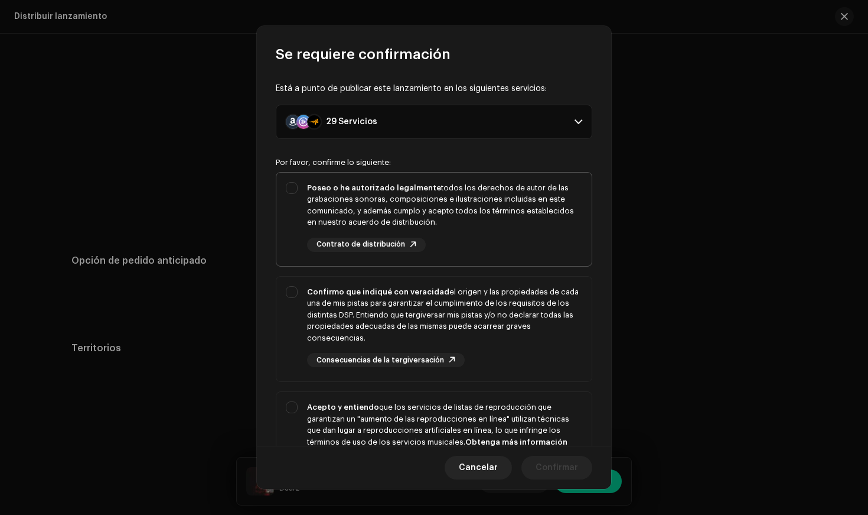
click at [341, 209] on div "Poseo o he autorizado legalmente todos los derechos de autor de las grabaciones…" at bounding box center [444, 205] width 275 height 46
checkbox input "true"
click at [346, 291] on strong "Confirmo que indiqué con veracidad" at bounding box center [378, 292] width 142 height 8
checkbox input "true"
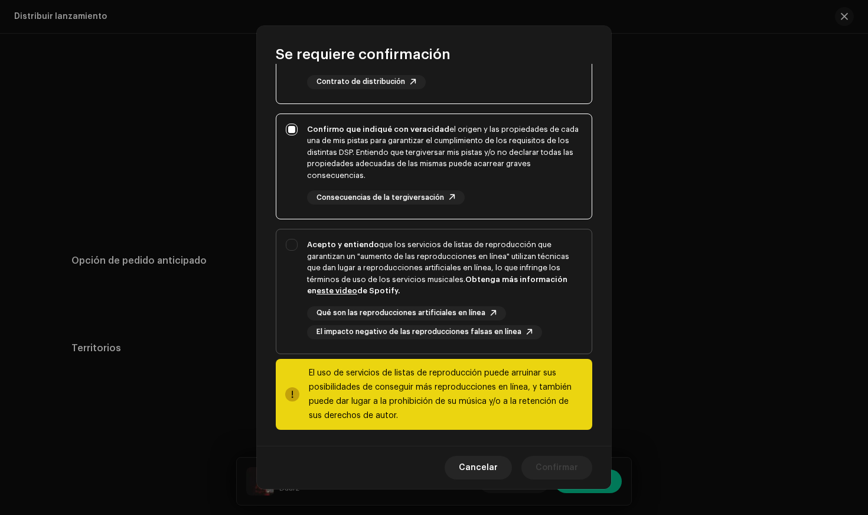
click at [354, 259] on div "Acepto y entiendo que los servicios de listas de reproducción que garantizan un…" at bounding box center [444, 268] width 275 height 58
checkbox input "true"
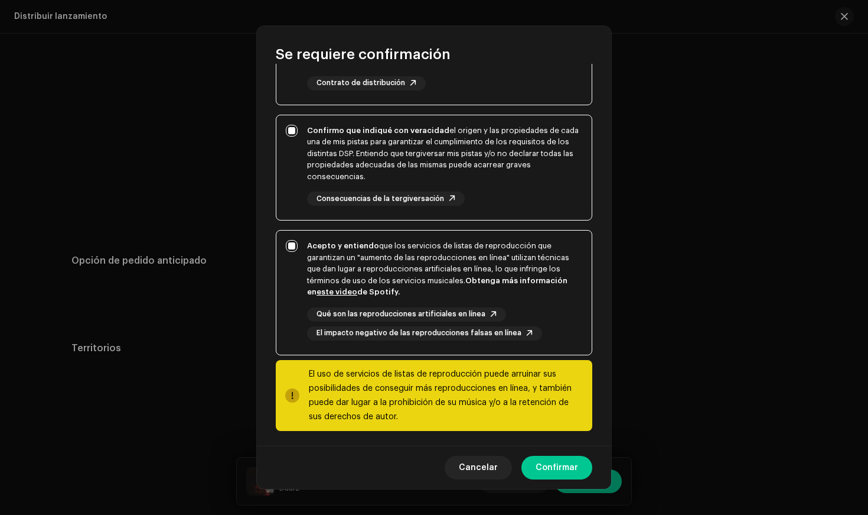
scroll to position [161, 0]
click at [552, 464] on span "Confirmar" at bounding box center [557, 467] width 43 height 24
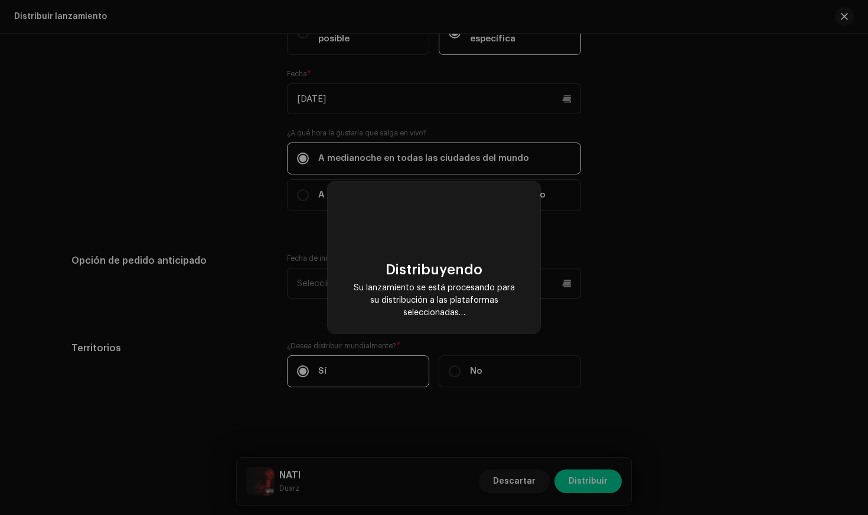
checkbox input "false"
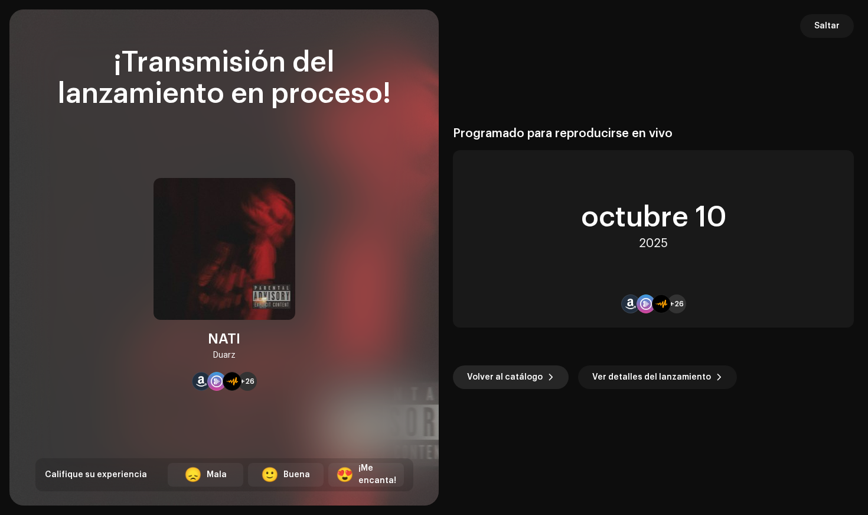
click at [533, 375] on span "Volver al catálogo" at bounding box center [505, 377] width 76 height 24
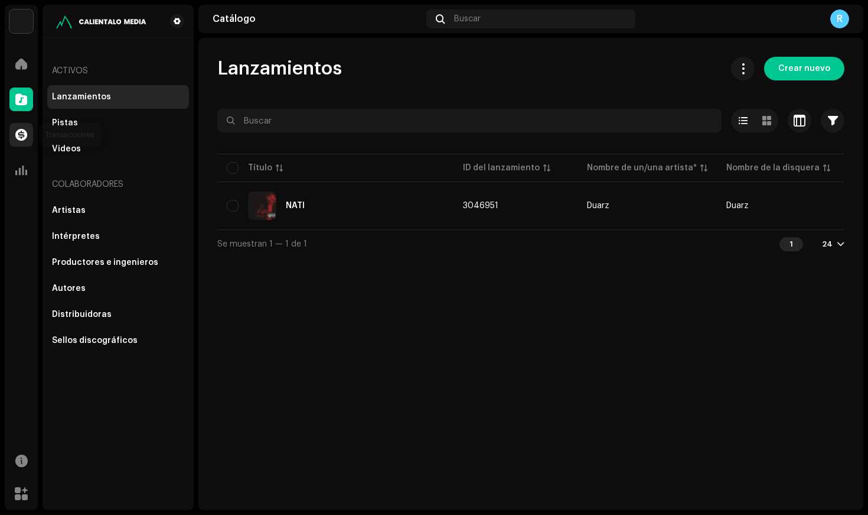
click at [27, 135] on div at bounding box center [21, 135] width 24 height 24
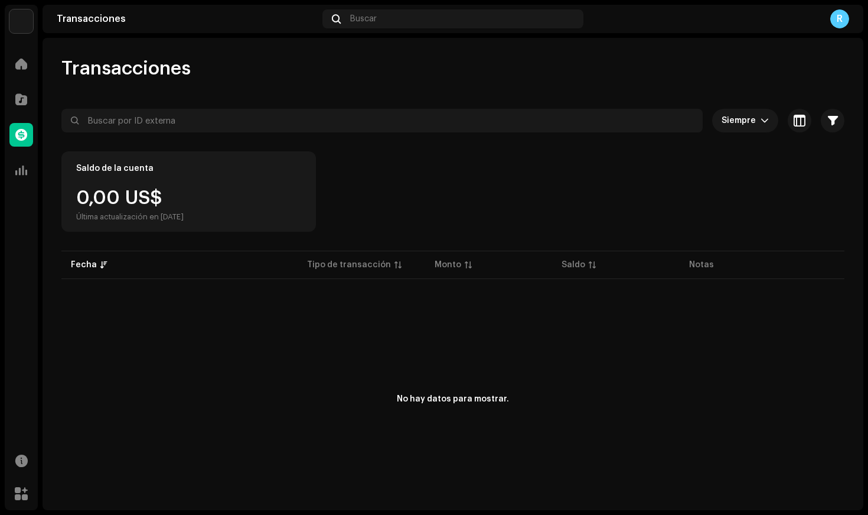
click at [26, 112] on div "Catálogo" at bounding box center [21, 99] width 33 height 33
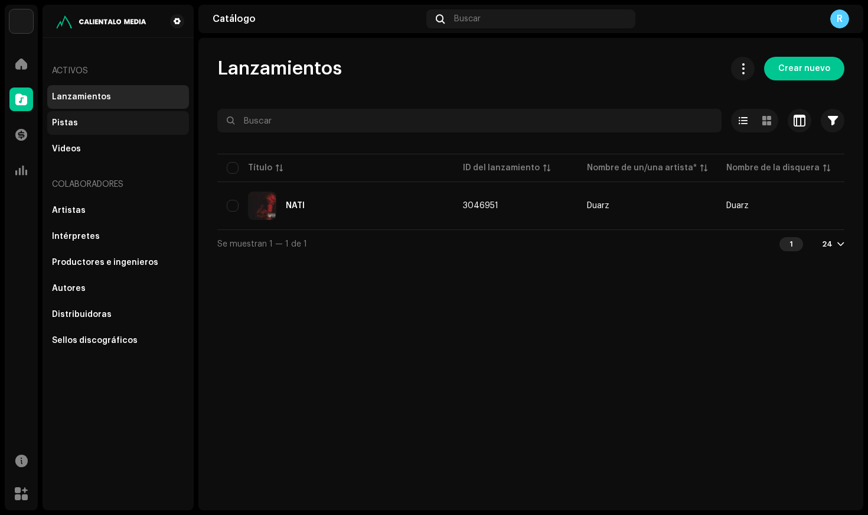
click at [82, 126] on div "Pistas" at bounding box center [118, 122] width 132 height 9
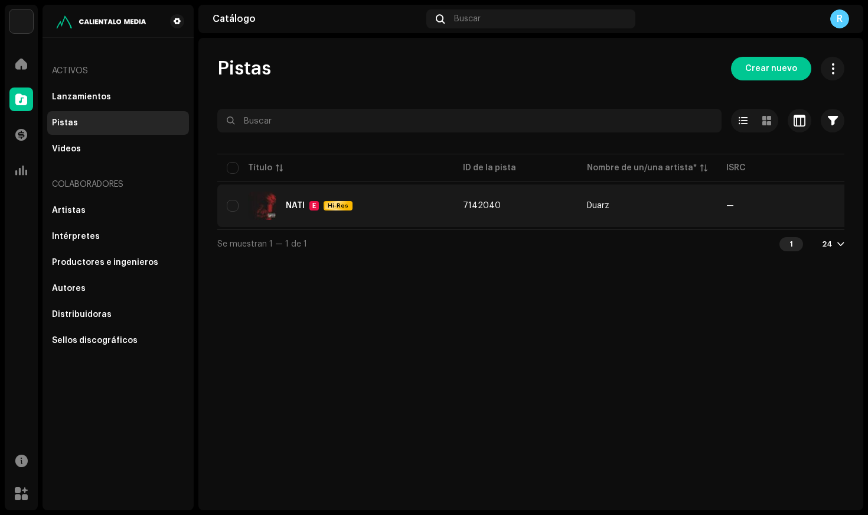
click at [292, 211] on div "NATI E Hi-Res" at bounding box center [335, 205] width 217 height 28
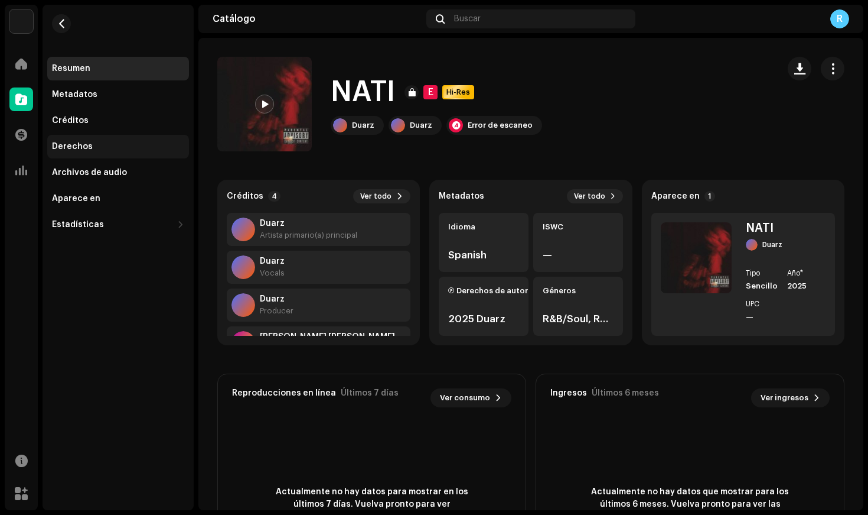
click at [112, 139] on div "Derechos" at bounding box center [118, 147] width 142 height 24
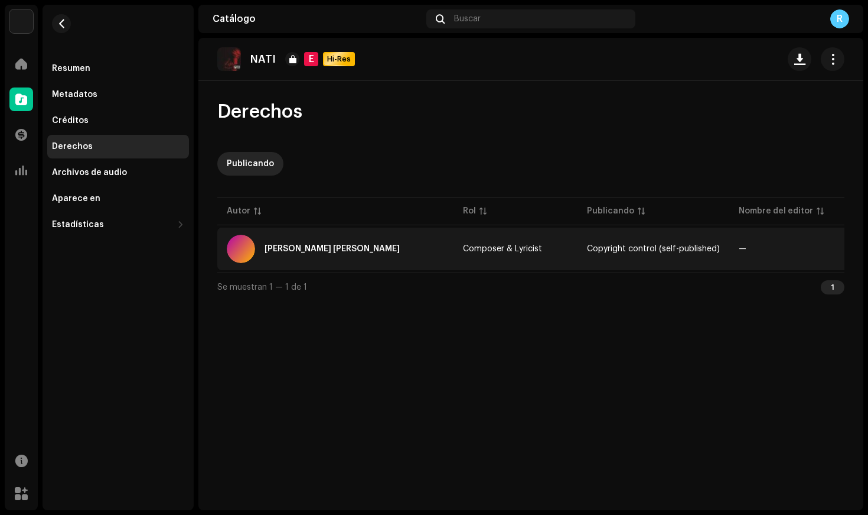
click at [313, 253] on div "[PERSON_NAME] [PERSON_NAME]" at bounding box center [335, 249] width 217 height 28
click at [324, 249] on div "[PERSON_NAME] [PERSON_NAME]" at bounding box center [332, 249] width 135 height 8
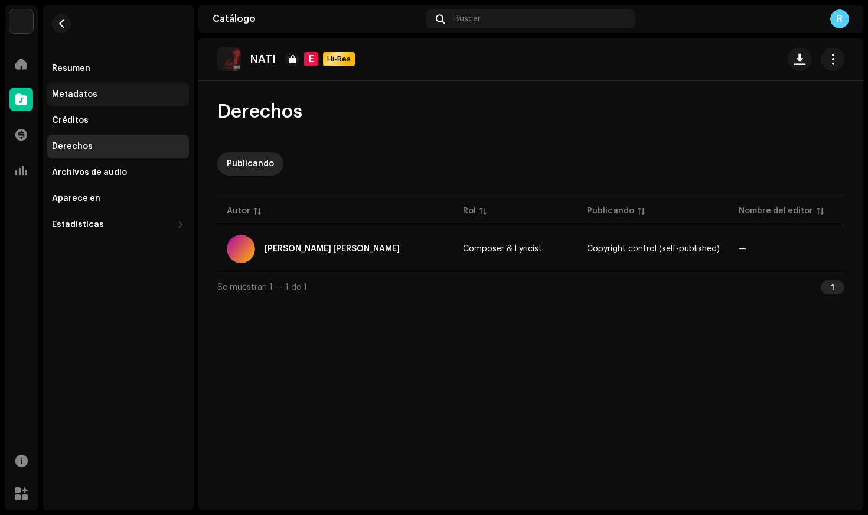
click at [101, 105] on div "Metadatos" at bounding box center [118, 95] width 142 height 24
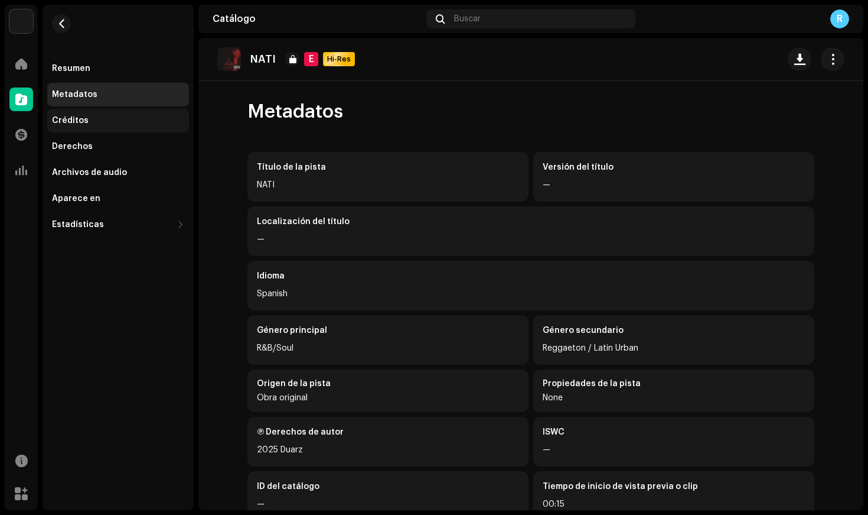
click at [100, 121] on div "Créditos" at bounding box center [118, 120] width 132 height 9
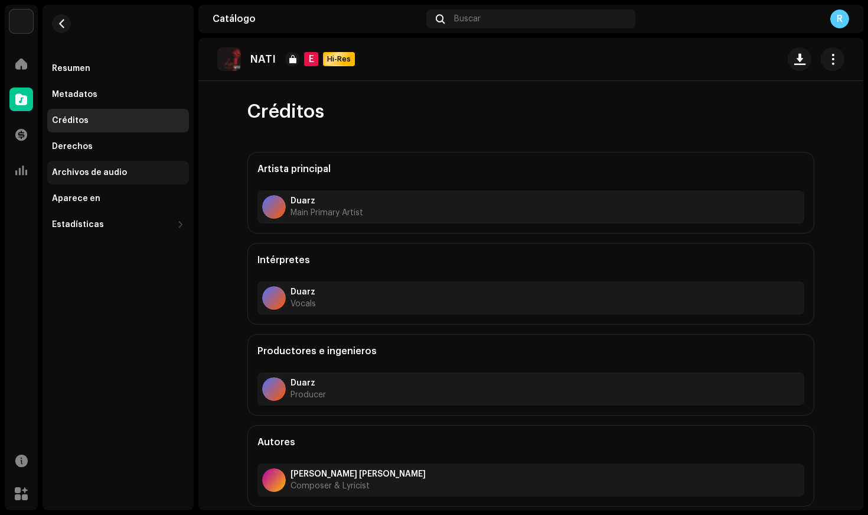
click at [137, 177] on div "Archivos de audio" at bounding box center [118, 173] width 142 height 24
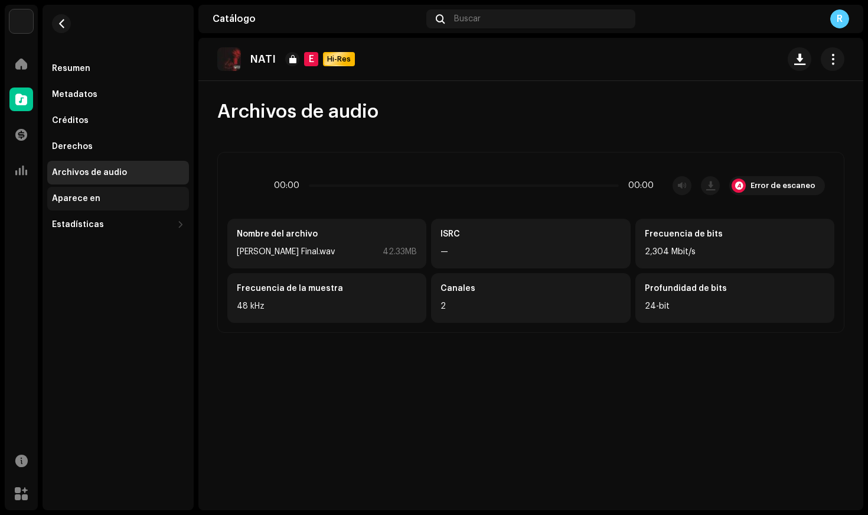
click at [119, 196] on div "Aparece en" at bounding box center [118, 198] width 132 height 9
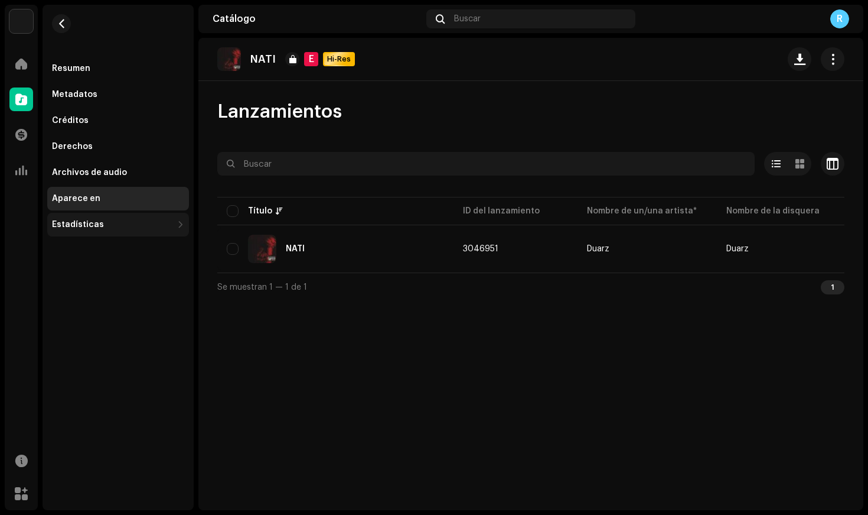
click at [115, 222] on div "Estadísticas" at bounding box center [112, 224] width 121 height 9
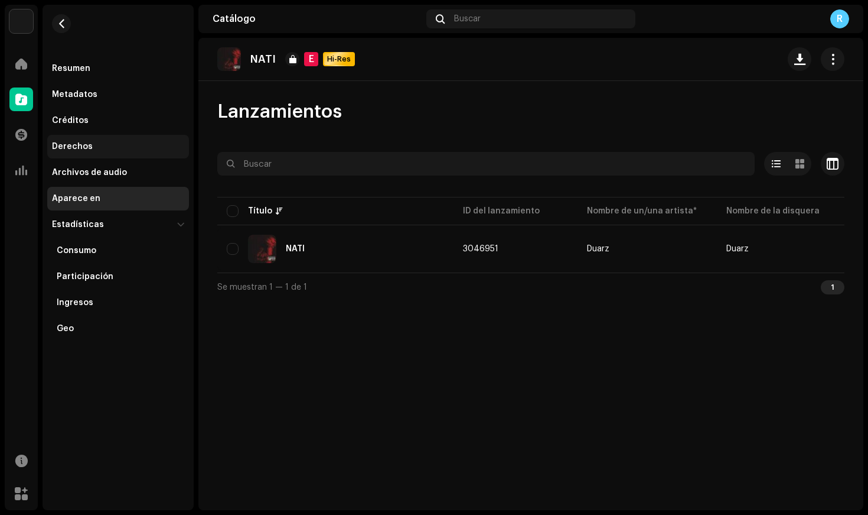
click at [100, 155] on div "Derechos" at bounding box center [118, 147] width 142 height 24
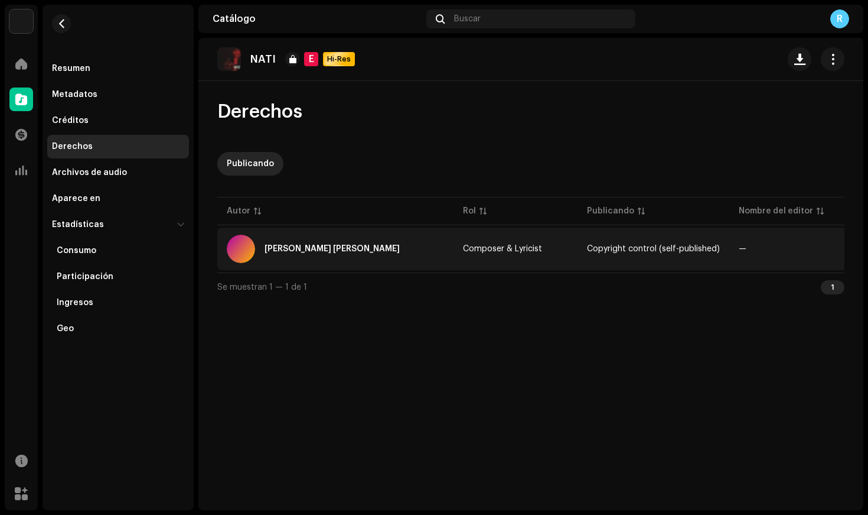
click at [279, 253] on div "[PERSON_NAME] [PERSON_NAME]" at bounding box center [335, 249] width 217 height 28
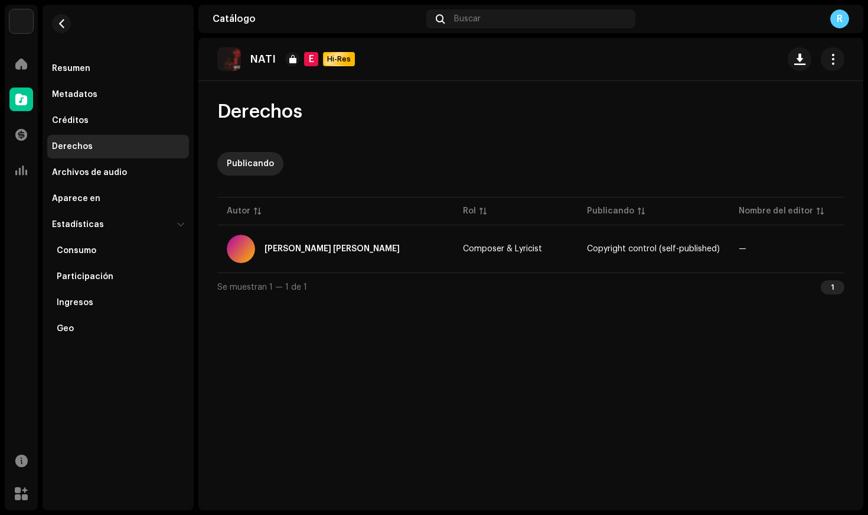
click at [89, 80] on div "Resumen Metadatos Créditos Derechos Archivos de audio Aparece en Estadísticas C…" at bounding box center [118, 199] width 142 height 284
click at [85, 69] on div "Resumen" at bounding box center [71, 68] width 38 height 9
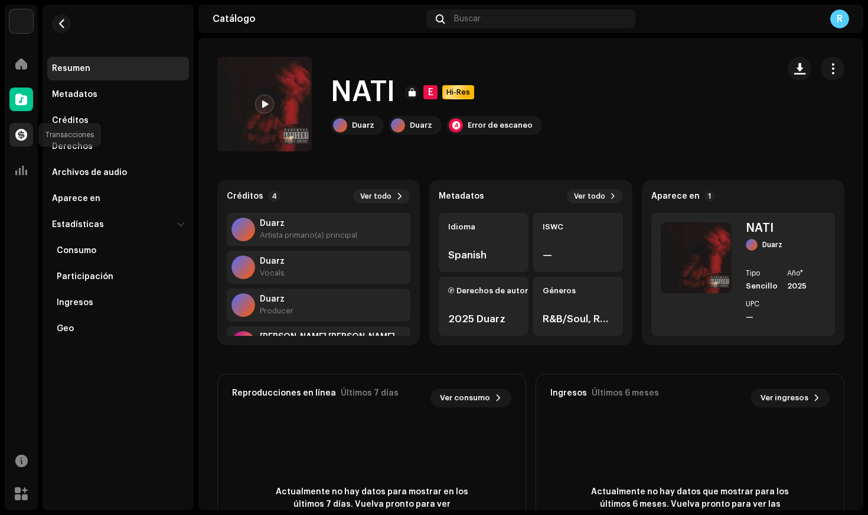
click at [17, 137] on span at bounding box center [21, 134] width 12 height 9
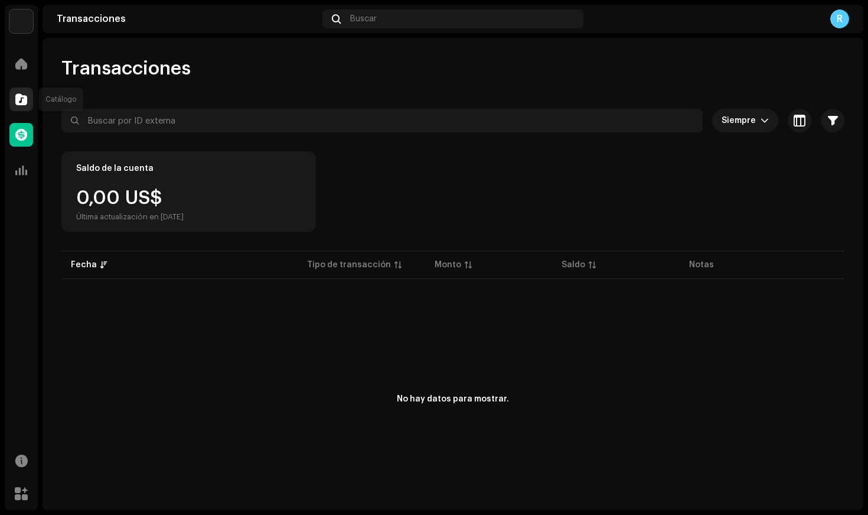
click at [21, 104] on span at bounding box center [21, 99] width 12 height 9
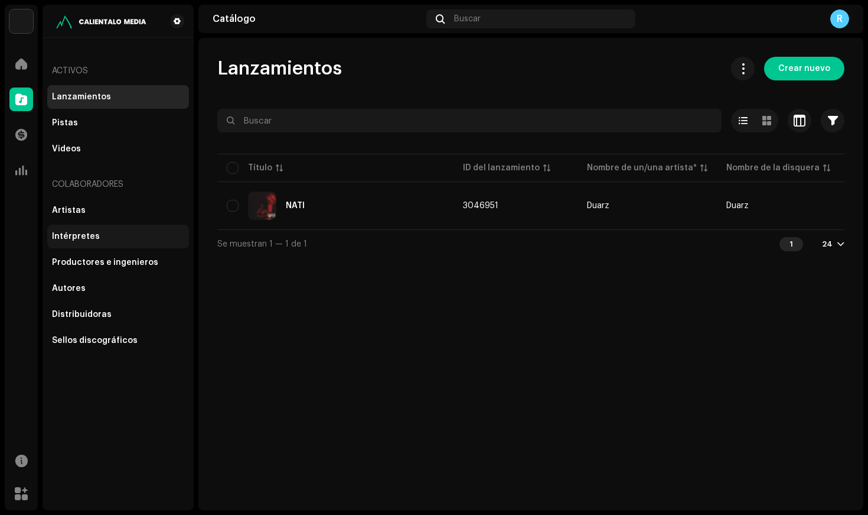
click at [95, 240] on div "Intérpretes" at bounding box center [76, 236] width 48 height 9
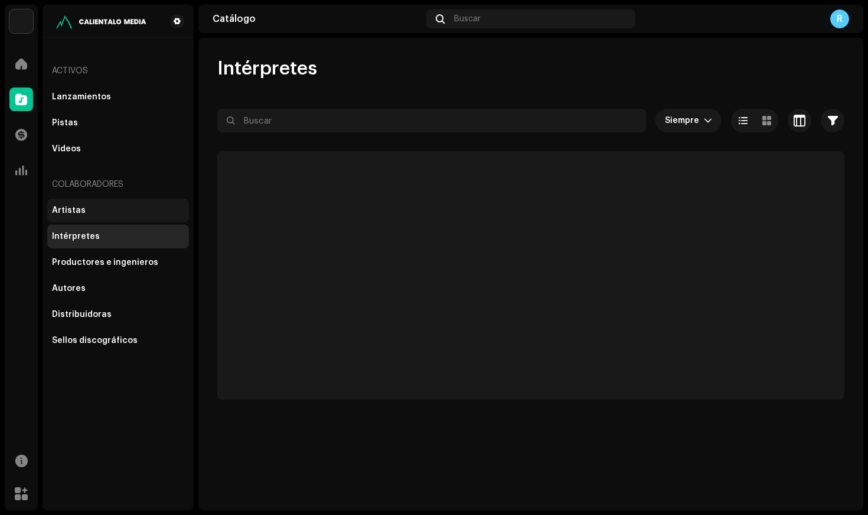
click at [94, 217] on div "Artistas" at bounding box center [118, 210] width 142 height 24
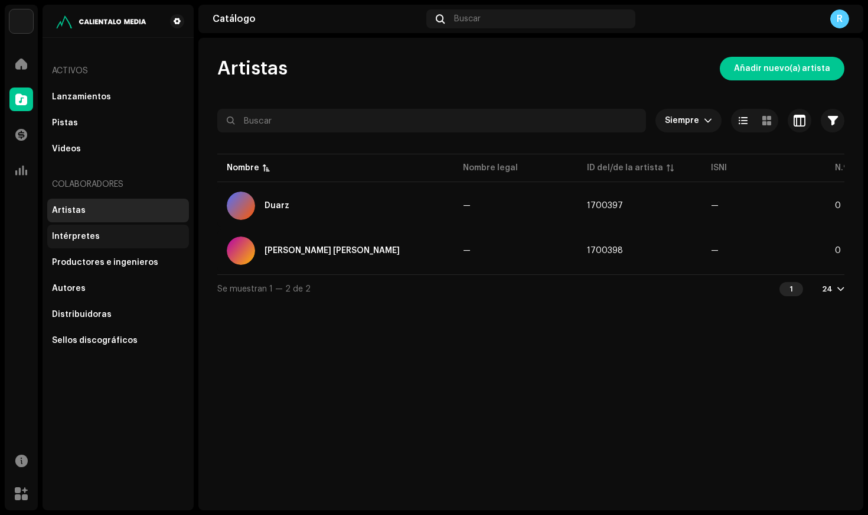
click at [113, 240] on div "Intérpretes" at bounding box center [118, 236] width 132 height 9
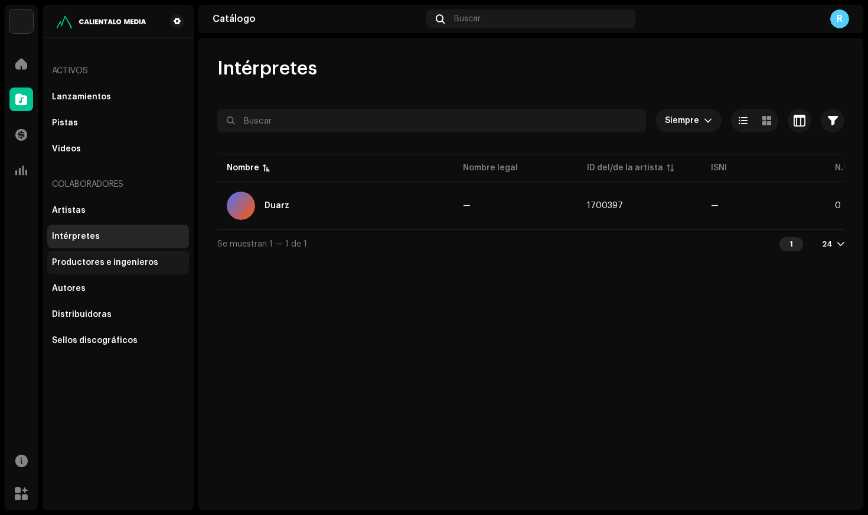
click at [112, 250] on div "Productores e ingenieros" at bounding box center [118, 262] width 142 height 24
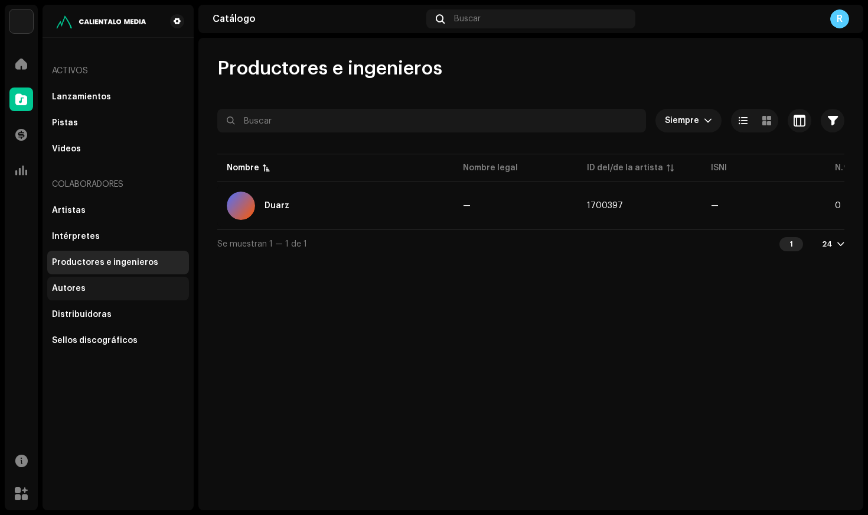
click at [96, 284] on div "Autores" at bounding box center [118, 288] width 132 height 9
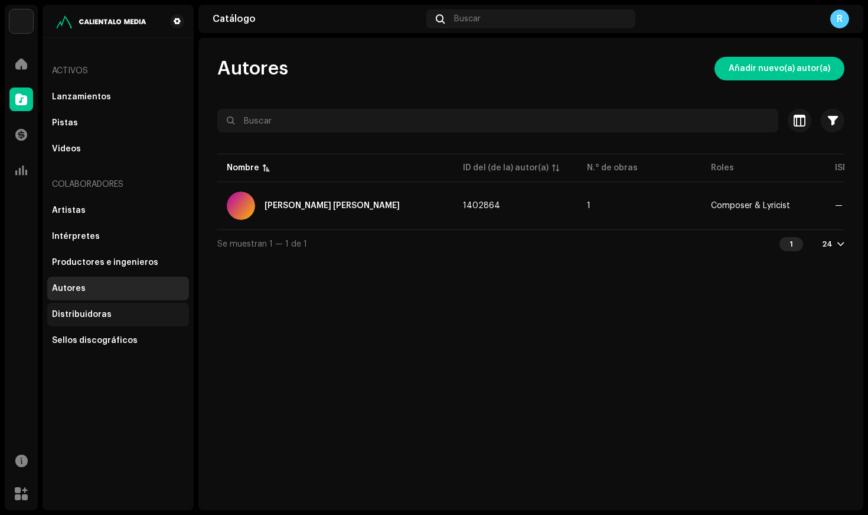
click at [100, 317] on div "Distribuidoras" at bounding box center [82, 314] width 60 height 9
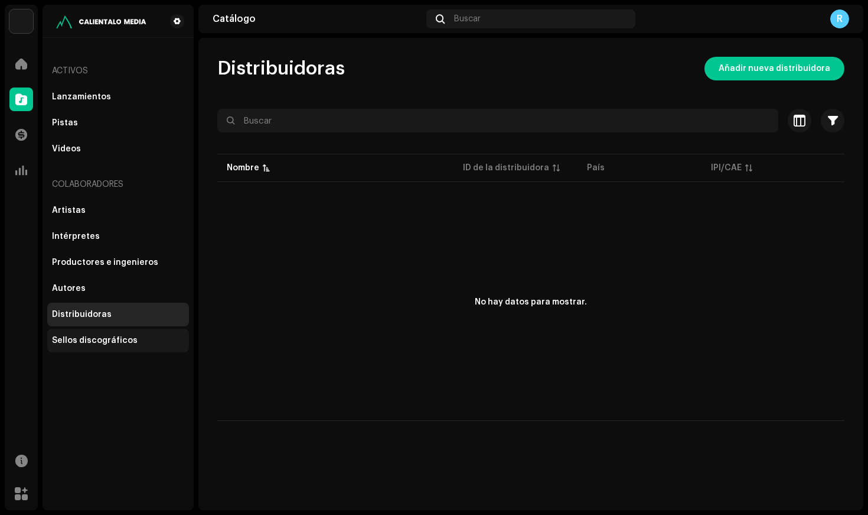
click at [108, 341] on div "Sellos discográficos" at bounding box center [95, 340] width 86 height 9
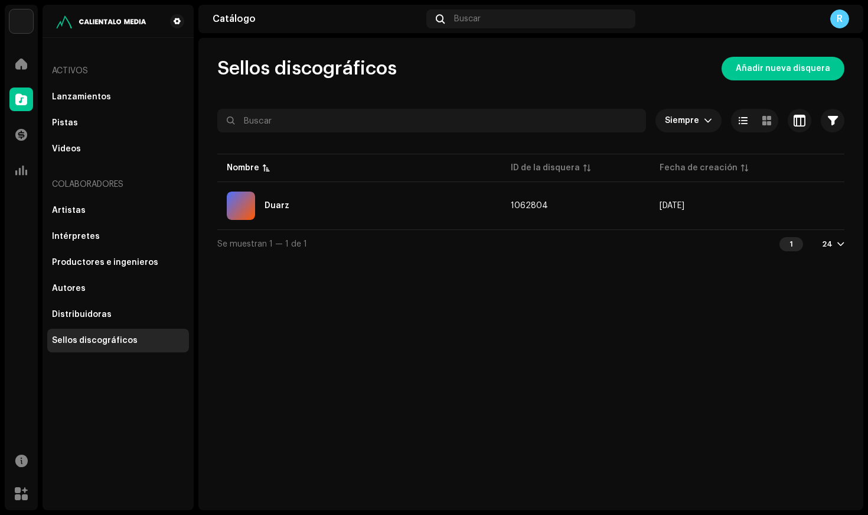
click at [79, 109] on div "Lanzamientos Pistas Videos" at bounding box center [118, 123] width 142 height 76
click at [80, 102] on div "Lanzamientos" at bounding box center [118, 97] width 142 height 24
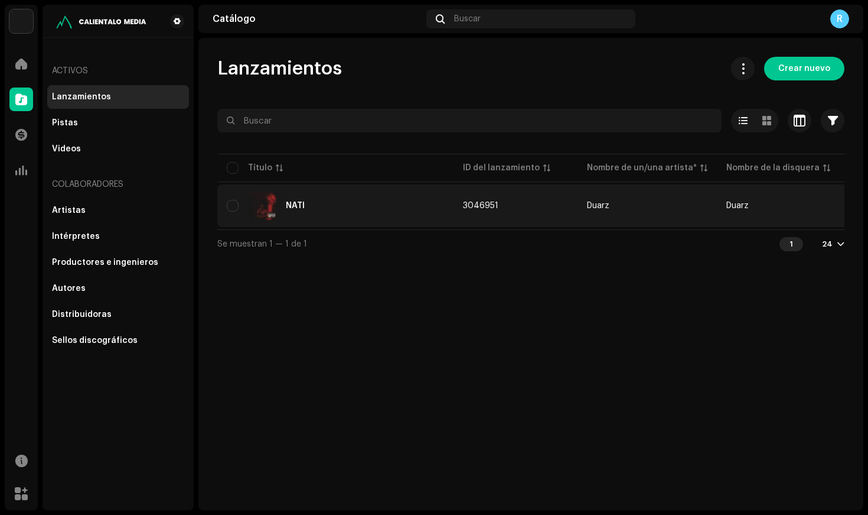
click at [301, 209] on div "NATI" at bounding box center [295, 205] width 19 height 8
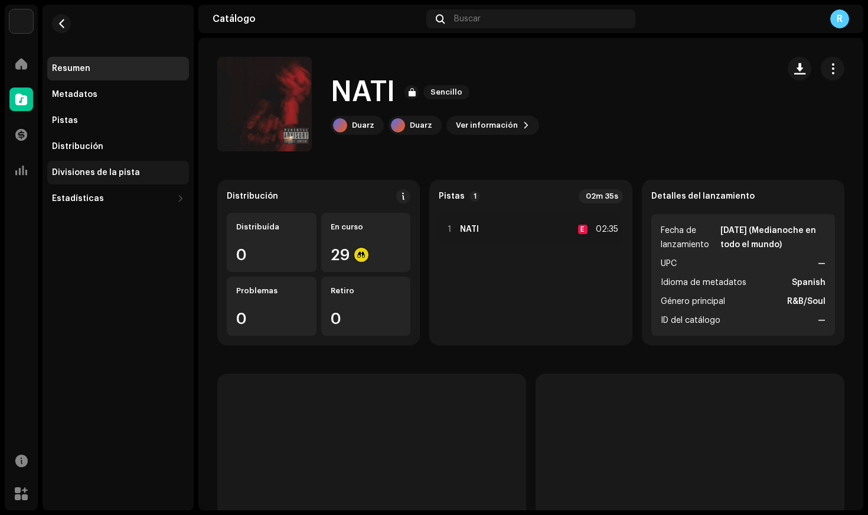
click at [135, 172] on div "Divisiones de la pista" at bounding box center [118, 172] width 132 height 9
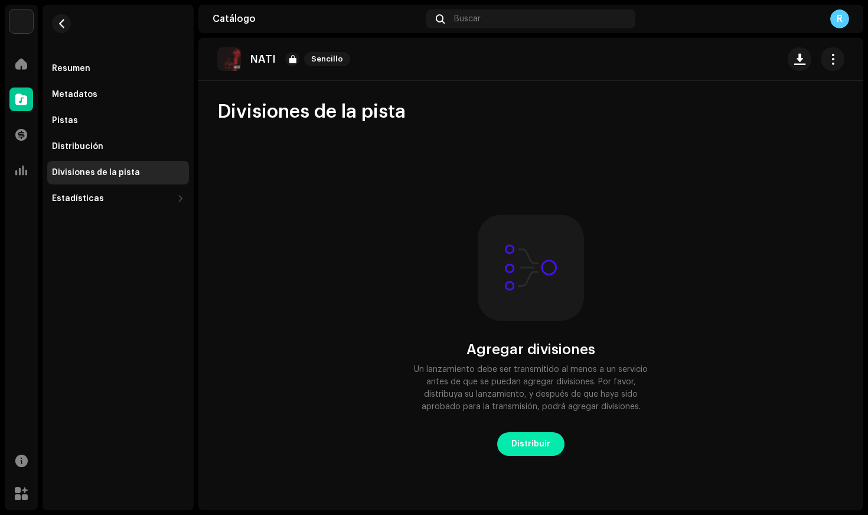
click at [543, 440] on span "Distribuir" at bounding box center [531, 444] width 39 height 24
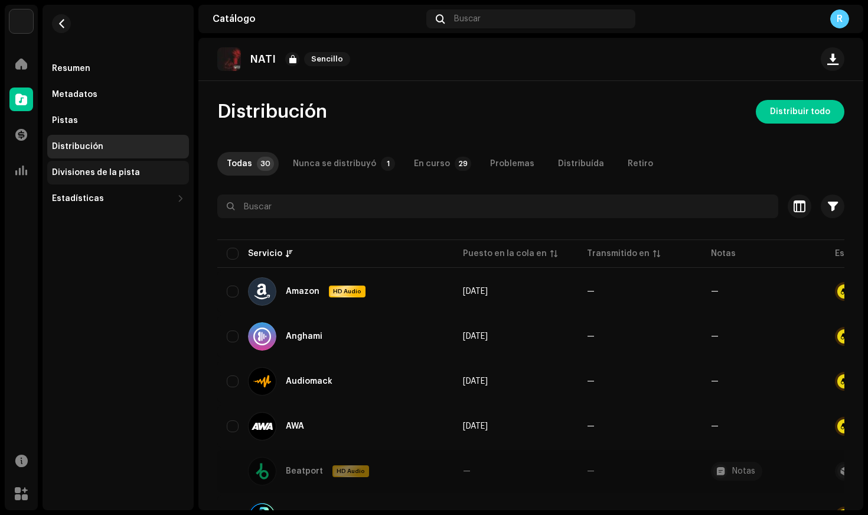
click at [88, 163] on div "Divisiones de la pista" at bounding box center [118, 173] width 142 height 24
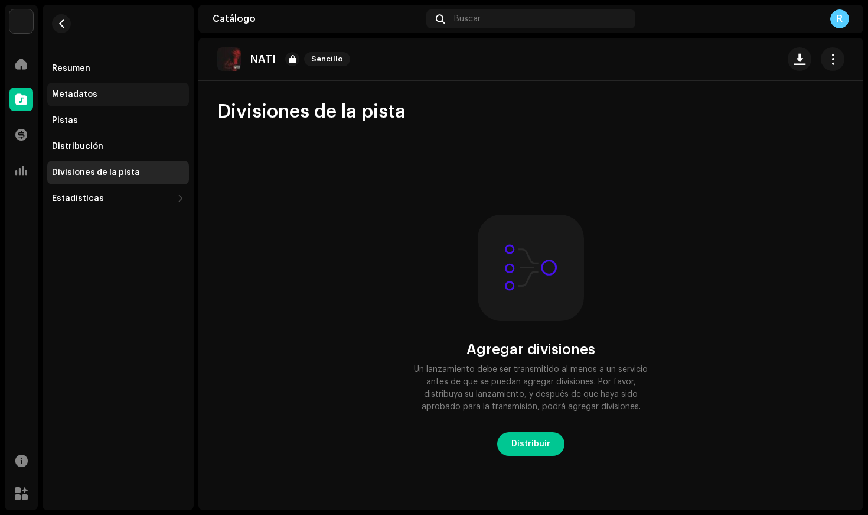
click at [73, 88] on div "Metadatos" at bounding box center [118, 95] width 142 height 24
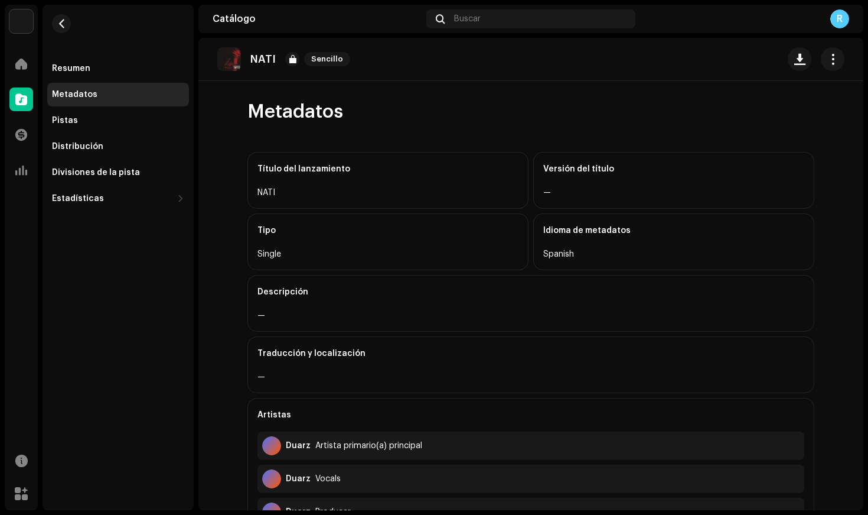
click at [93, 56] on div "Resumen Metadatos Pistas Distribución Divisiones de la pista Estadísticas Consu…" at bounding box center [118, 108] width 151 height 206
click at [89, 63] on div "Resumen" at bounding box center [118, 69] width 142 height 24
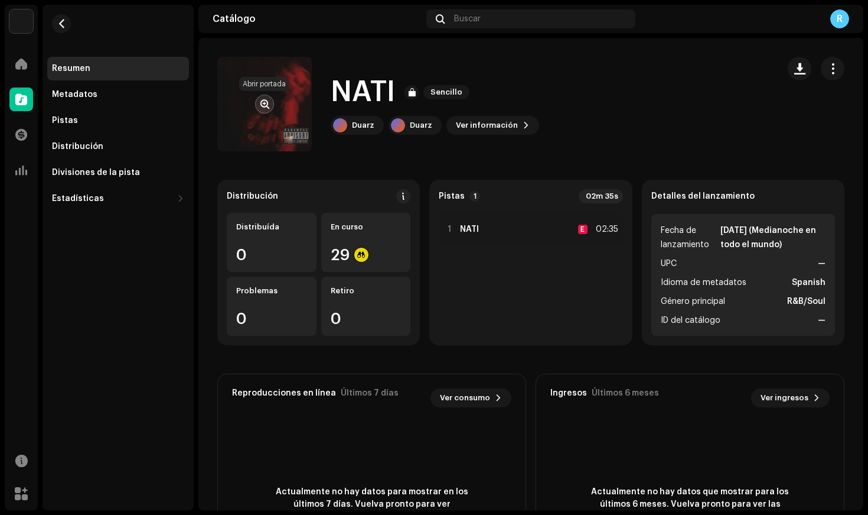
click at [269, 102] on span "button" at bounding box center [265, 103] width 9 height 9
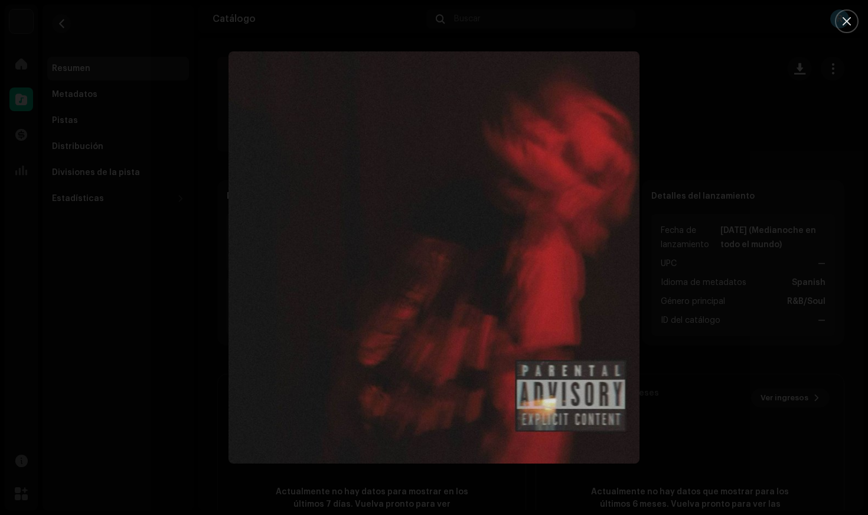
click at [667, 24] on div at bounding box center [434, 257] width 868 height 515
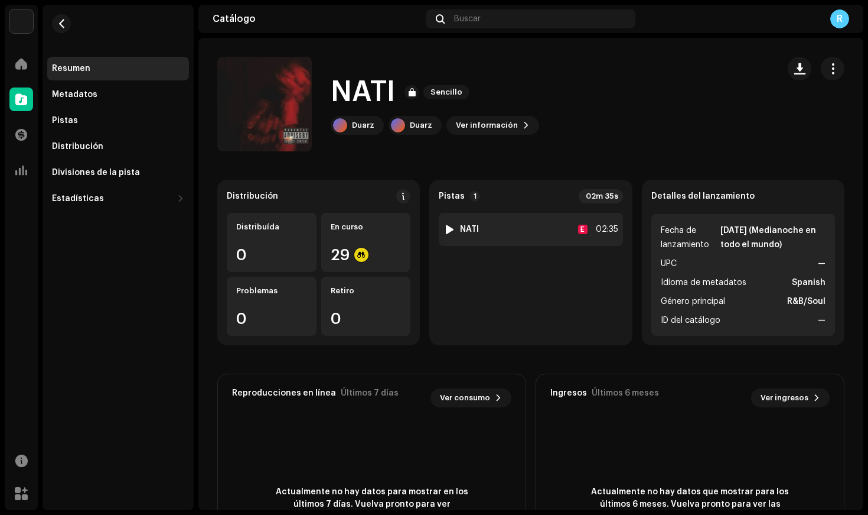
click at [451, 233] on div at bounding box center [449, 228] width 9 height 9
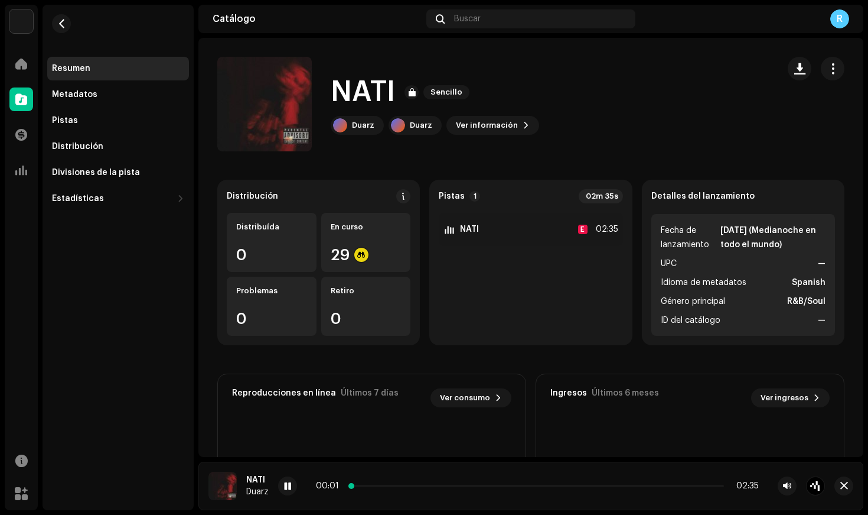
click at [394, 486] on p-slider at bounding box center [537, 485] width 373 height 2
click at [460, 487] on div "00:18 02:35" at bounding box center [537, 485] width 443 height 9
click at [438, 485] on p-slider at bounding box center [537, 485] width 373 height 2
click at [694, 485] on p-slider at bounding box center [537, 485] width 373 height 2
click at [284, 487] on span at bounding box center [287, 485] width 7 height 9
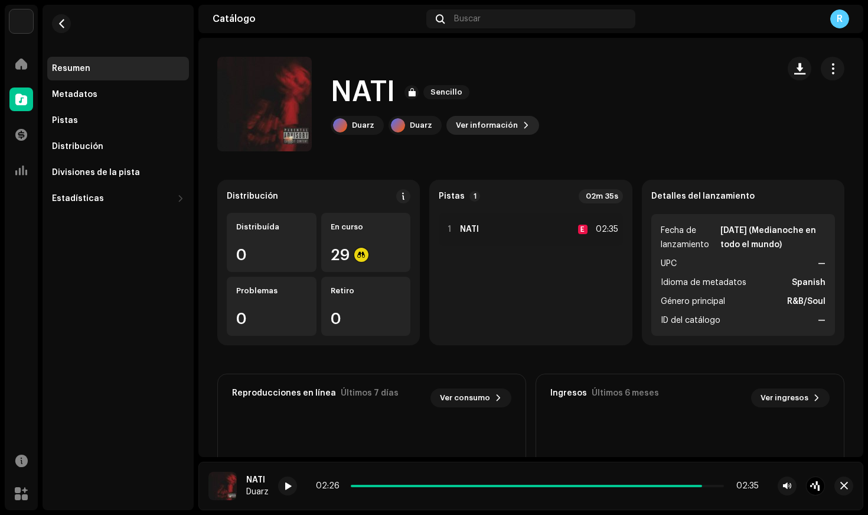
click at [501, 123] on span "Ver información" at bounding box center [487, 125] width 62 height 24
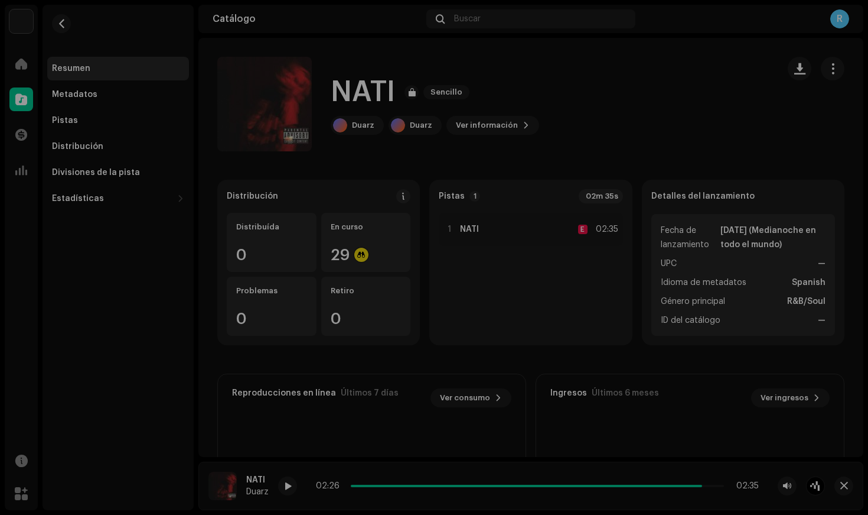
click at [663, 51] on div "NATI 3046951 Metadatos Distribución Idioma de metadatos Spanish Título del lanz…" at bounding box center [434, 257] width 868 height 515
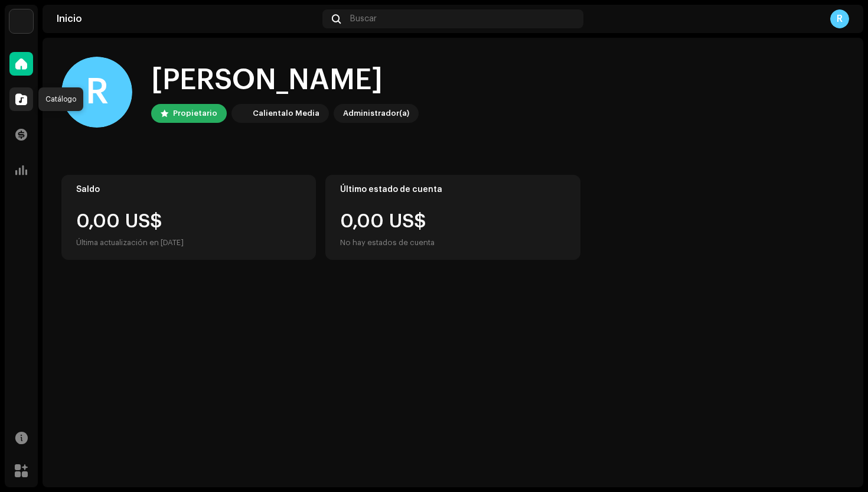
click at [23, 99] on span at bounding box center [21, 99] width 12 height 9
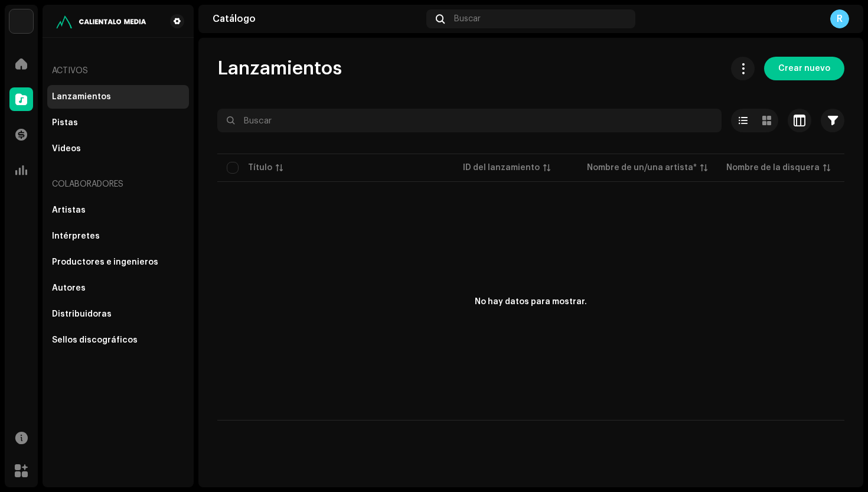
click at [3, 146] on div "Duarz Inicio Catálogo Transacciones Estadísticas Recursos Mercado Activos Lanza…" at bounding box center [434, 246] width 868 height 492
click at [19, 138] on span at bounding box center [21, 134] width 12 height 9
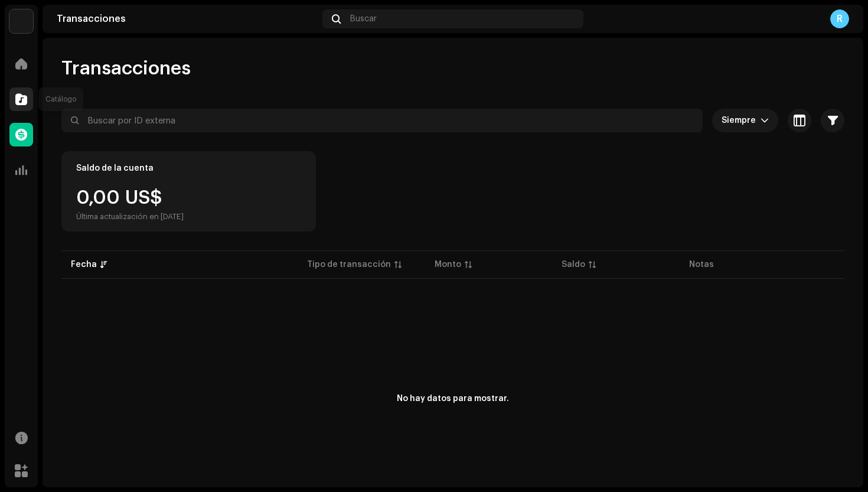
click at [19, 95] on span at bounding box center [21, 99] width 12 height 9
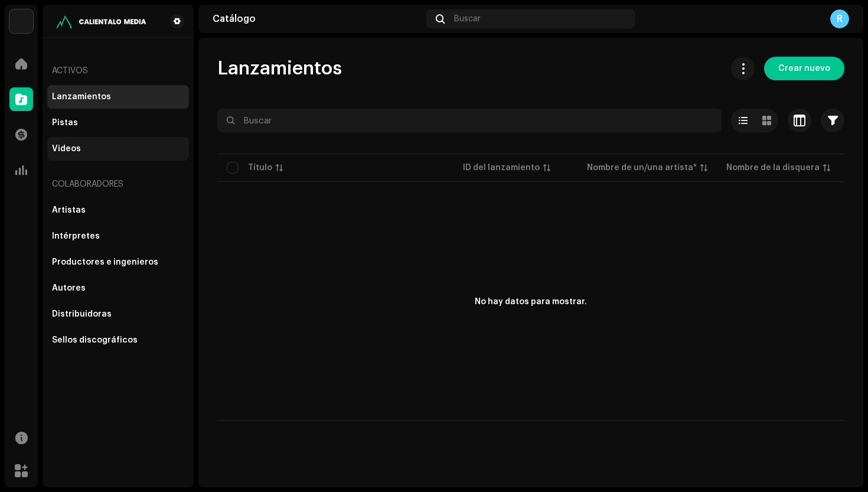
click at [105, 144] on div "Videos" at bounding box center [118, 149] width 142 height 24
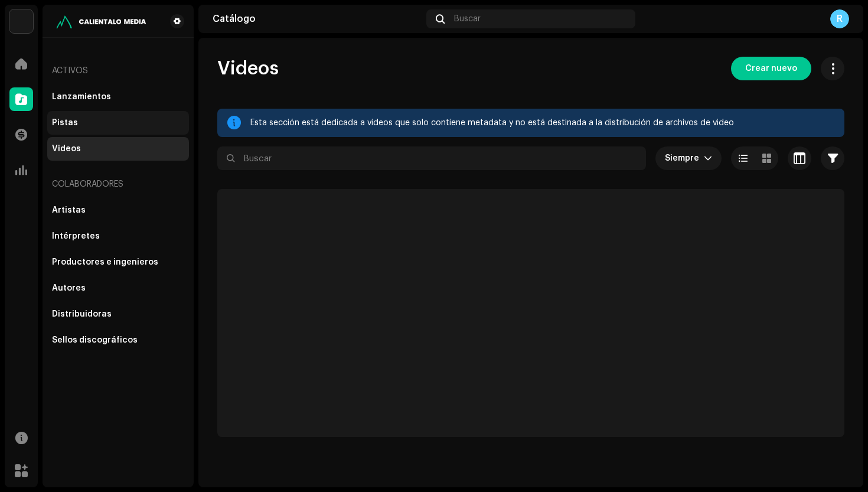
click at [105, 132] on div "Pistas" at bounding box center [118, 123] width 142 height 24
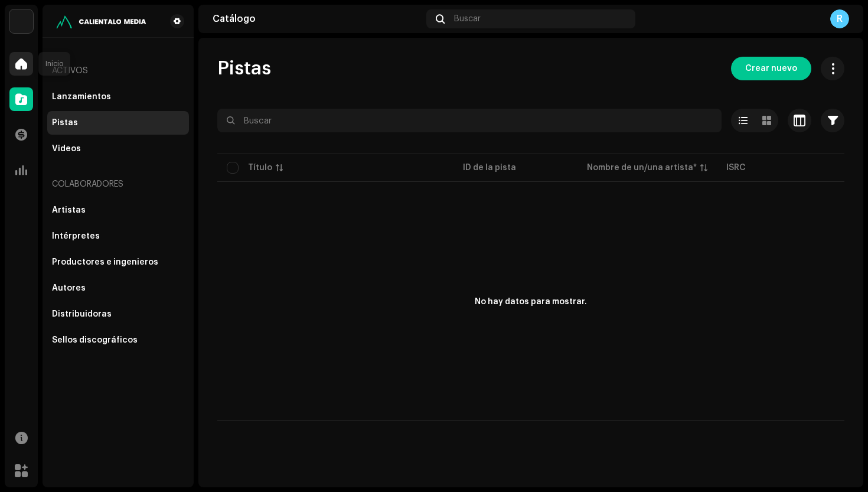
click at [17, 61] on span at bounding box center [21, 63] width 12 height 9
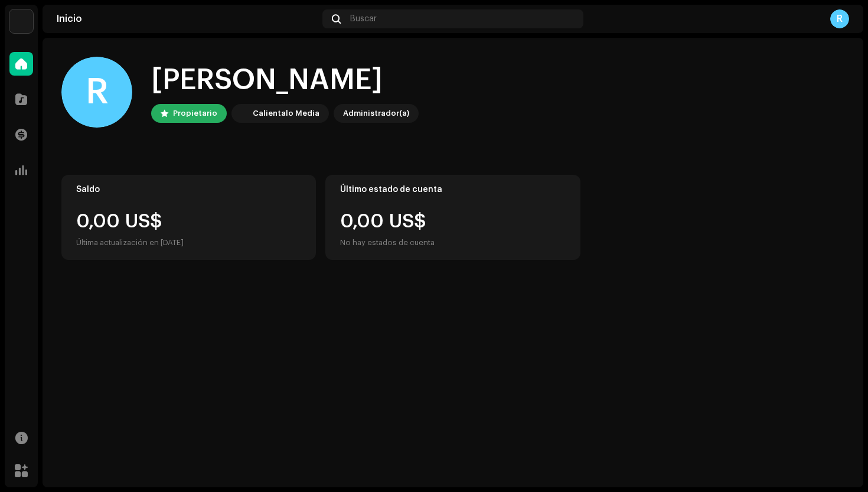
click at [377, 108] on div "Administrador(a)" at bounding box center [376, 113] width 66 height 14
click at [372, 121] on div "Administrador(a)" at bounding box center [376, 113] width 85 height 19
click at [841, 11] on div "R" at bounding box center [840, 18] width 19 height 19
